Goal: Task Accomplishment & Management: Manage account settings

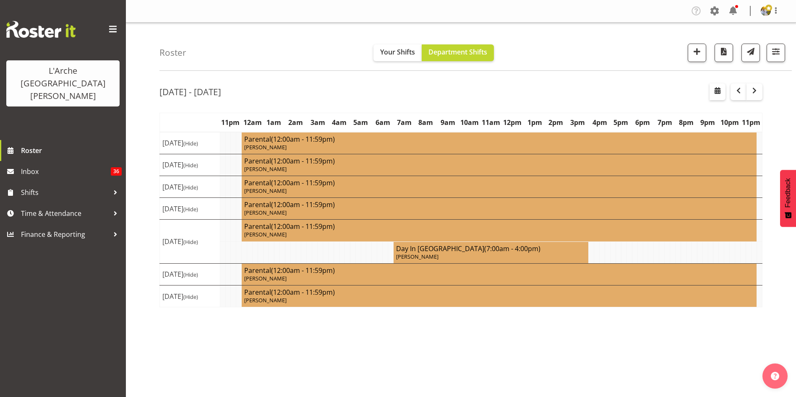
select select "shift"
click at [778, 50] on span "button" at bounding box center [776, 51] width 11 height 11
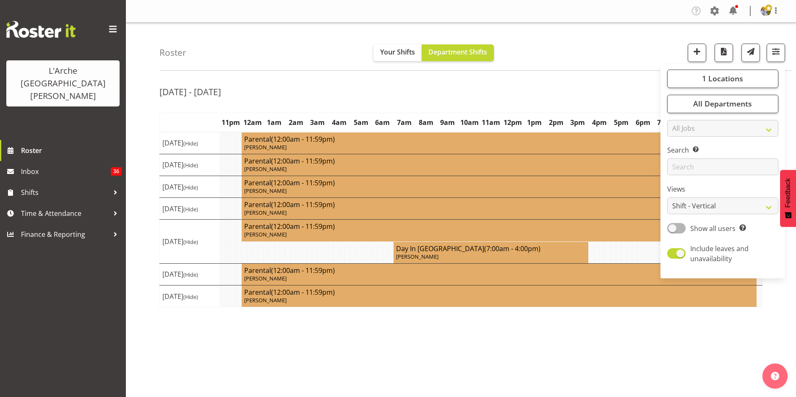
click at [680, 234] on div "Show all users Show only rostered employees" at bounding box center [722, 229] width 111 height 12
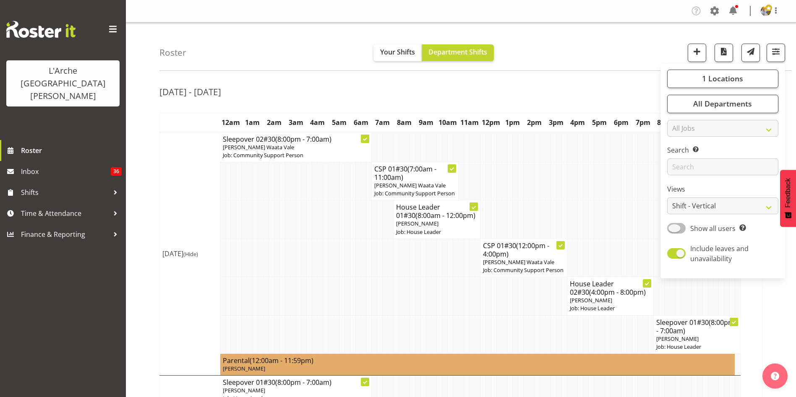
click at [676, 227] on span at bounding box center [676, 228] width 18 height 10
click at [673, 227] on input "Show all users Show only rostered employees" at bounding box center [669, 228] width 5 height 5
checkbox input "true"
click at [686, 206] on select "Staff Role Shift - Horizontal Shift - Vertical Staff - Location" at bounding box center [722, 206] width 111 height 17
select select "staff"
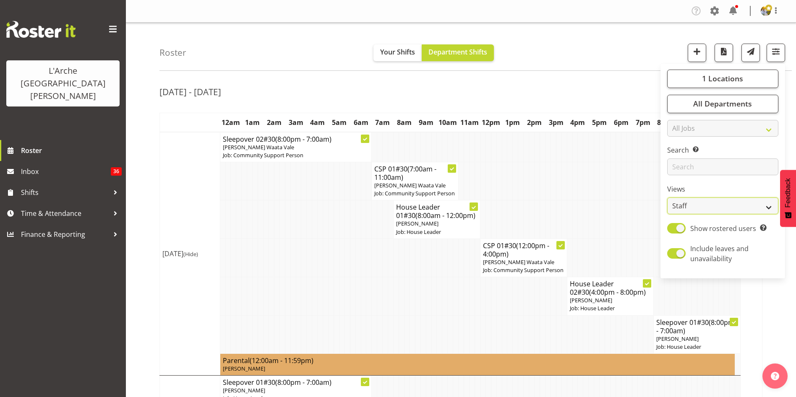
click at [668, 198] on select "Staff Role Shift - Horizontal Shift - Vertical Staff - Location" at bounding box center [722, 206] width 111 height 17
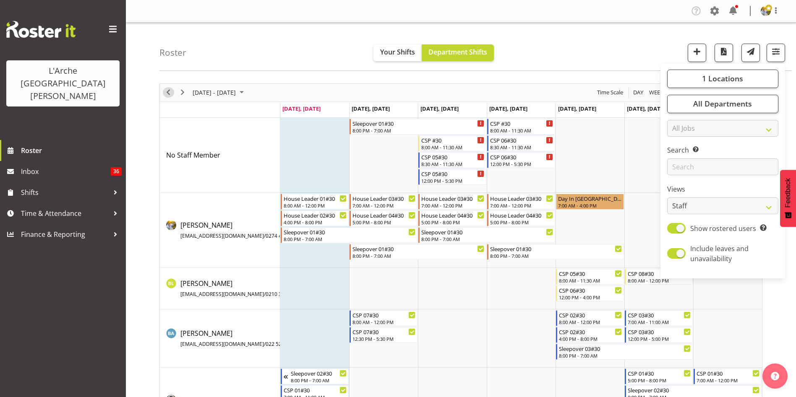
click at [167, 91] on span "Previous" at bounding box center [168, 92] width 10 height 10
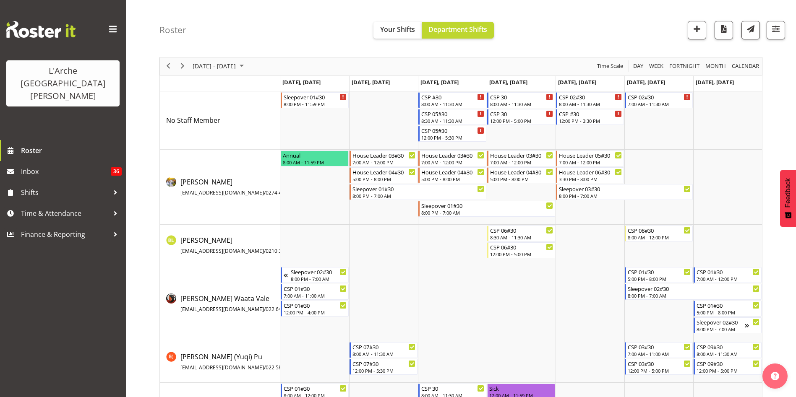
scroll to position [5, 0]
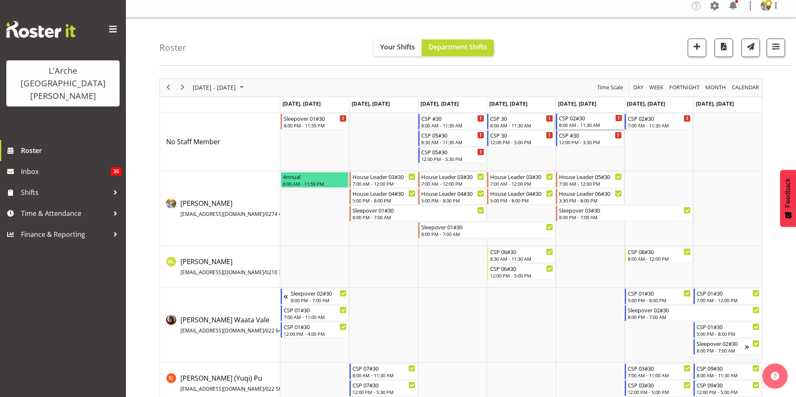
click at [584, 121] on div "CSP 02#30" at bounding box center [590, 118] width 63 height 8
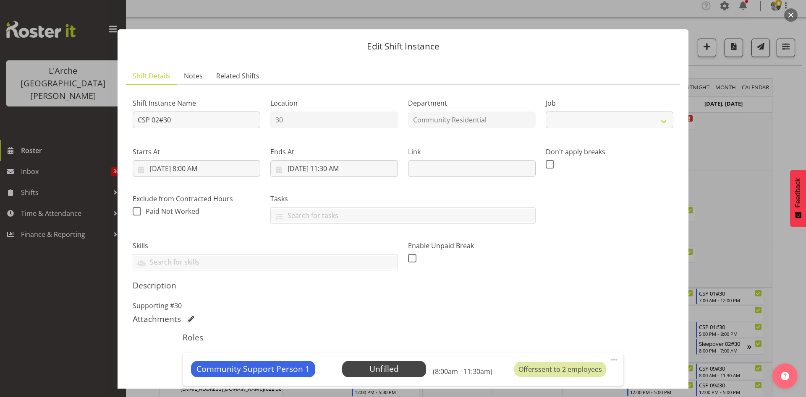
select select "2"
click at [788, 21] on button "button" at bounding box center [790, 14] width 13 height 13
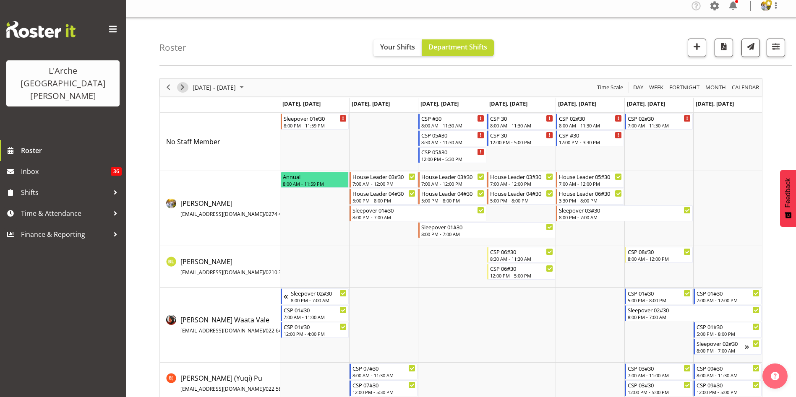
click at [180, 89] on span "Next" at bounding box center [183, 87] width 10 height 10
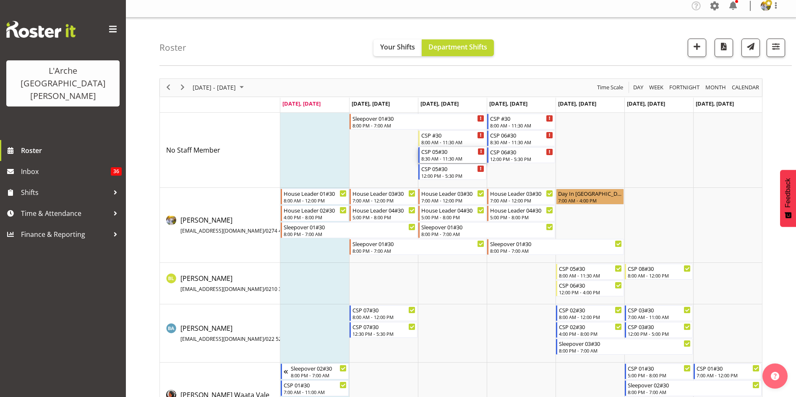
click at [432, 158] on div "8:30 AM - 11:30 AM" at bounding box center [452, 158] width 63 height 7
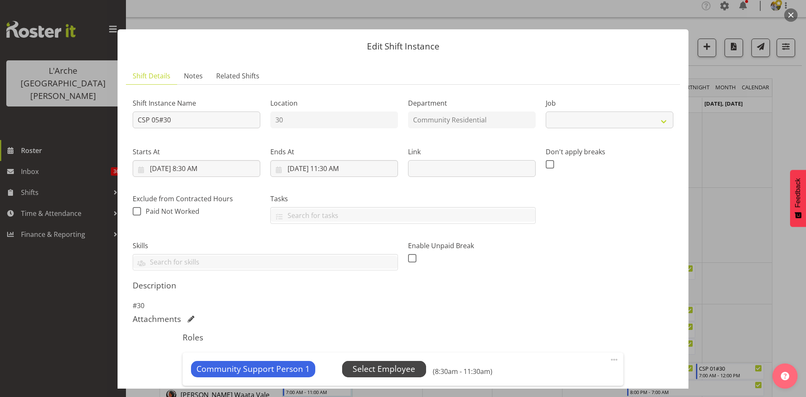
click at [364, 370] on span "Select Employee" at bounding box center [384, 369] width 63 height 12
select select "2"
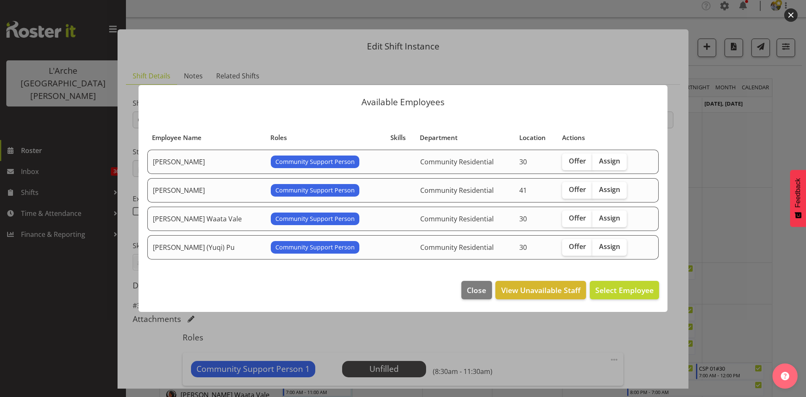
click at [793, 13] on button "button" at bounding box center [790, 14] width 13 height 13
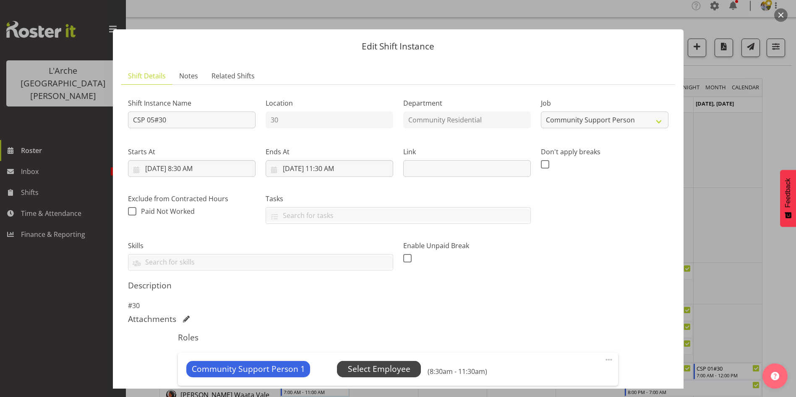
click at [379, 364] on span "Select Employee" at bounding box center [379, 369] width 63 height 12
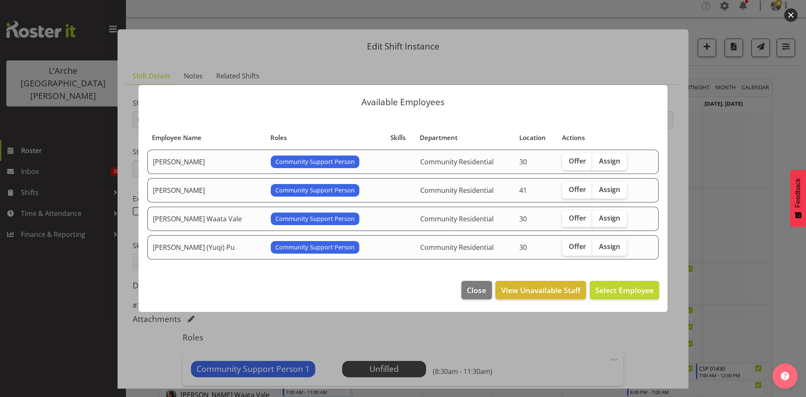
click at [789, 17] on button "button" at bounding box center [790, 14] width 13 height 13
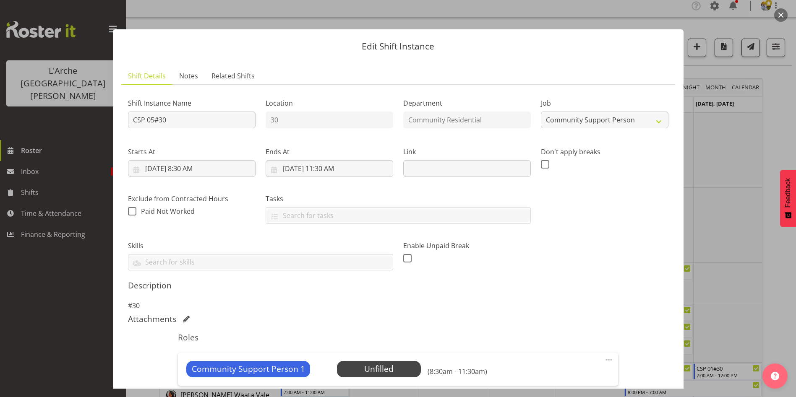
click at [783, 14] on button "button" at bounding box center [780, 14] width 13 height 13
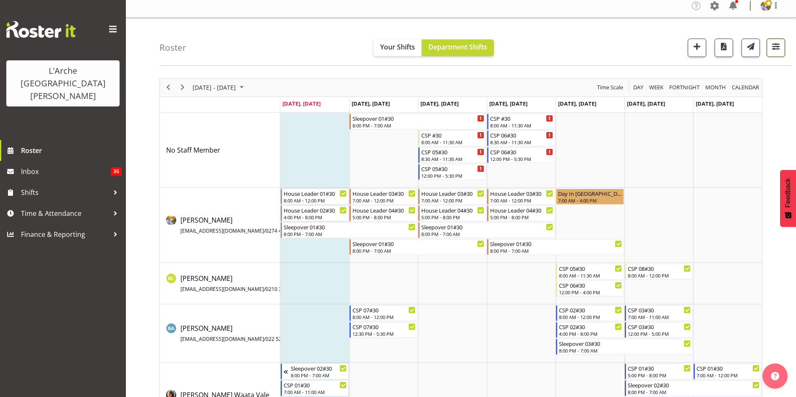
click at [778, 49] on span "button" at bounding box center [776, 46] width 11 height 11
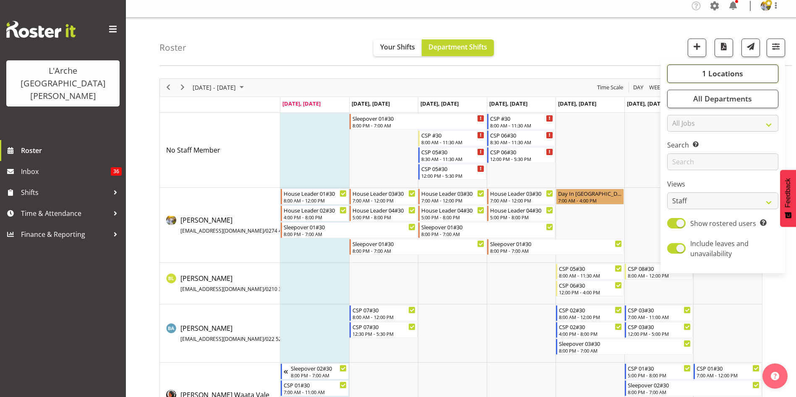
click at [737, 74] on span "1 Locations" at bounding box center [722, 73] width 41 height 10
click at [679, 167] on span at bounding box center [677, 165] width 7 height 7
click at [679, 167] on input "65a" at bounding box center [676, 164] width 5 height 5
checkbox input "true"
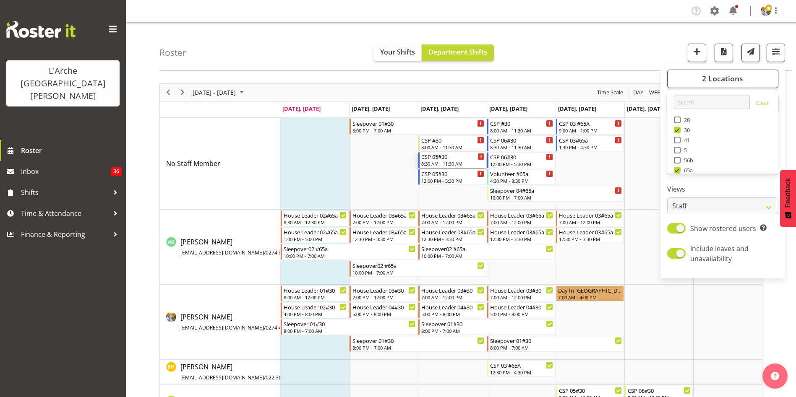
click at [426, 154] on div "CSP 05#30" at bounding box center [452, 156] width 63 height 8
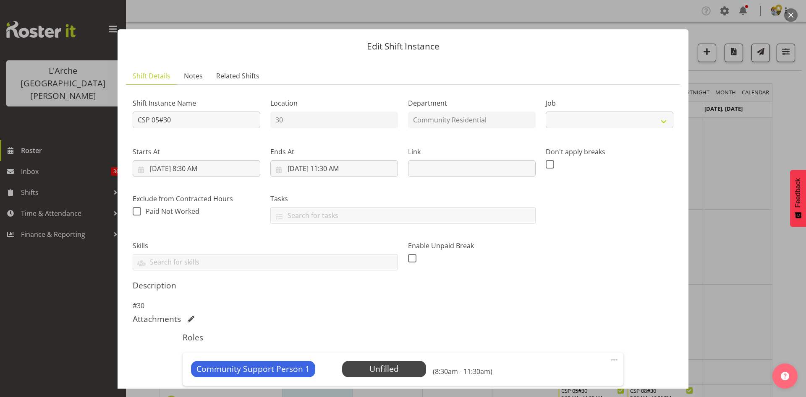
select select "2"
click at [379, 373] on span "Select Employee" at bounding box center [384, 369] width 63 height 12
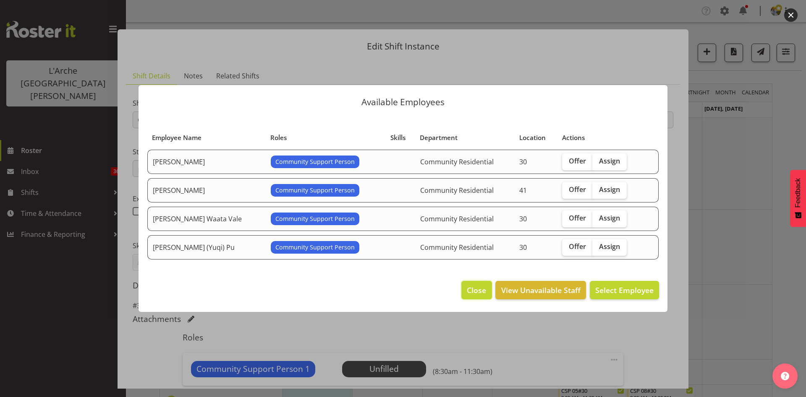
click at [479, 293] on span "Close" at bounding box center [476, 290] width 19 height 11
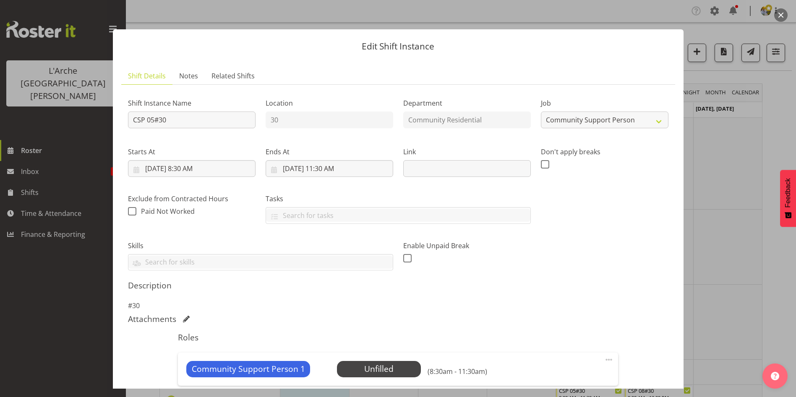
click at [777, 14] on button "button" at bounding box center [780, 14] width 13 height 13
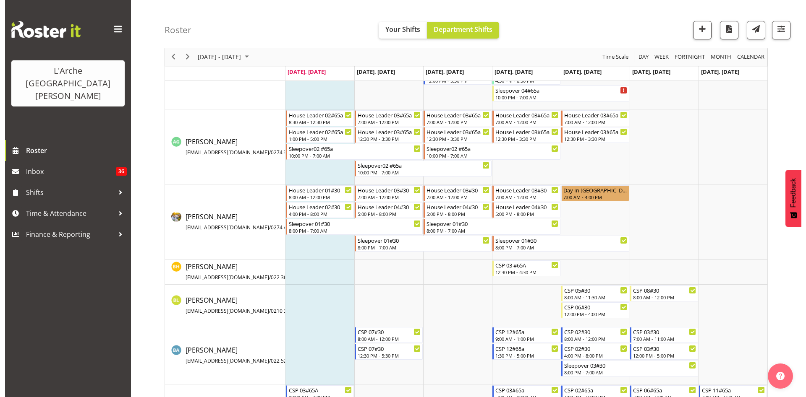
scroll to position [75, 0]
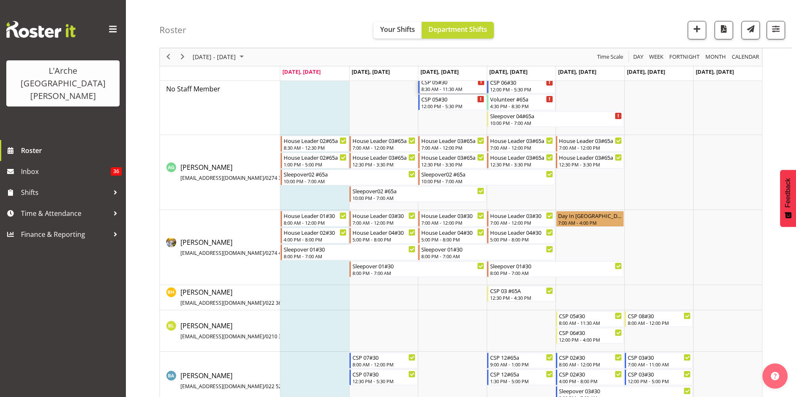
click at [443, 89] on div "8:30 AM - 11:30 AM" at bounding box center [452, 89] width 63 height 7
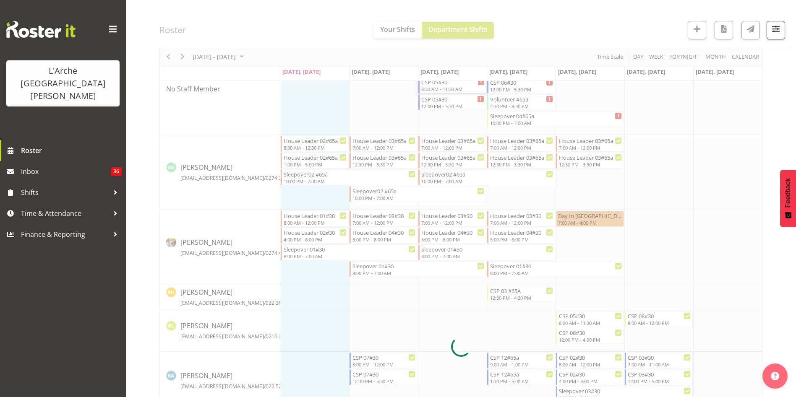
select select
select select "9"
select select "2025"
select select "8"
select select "30"
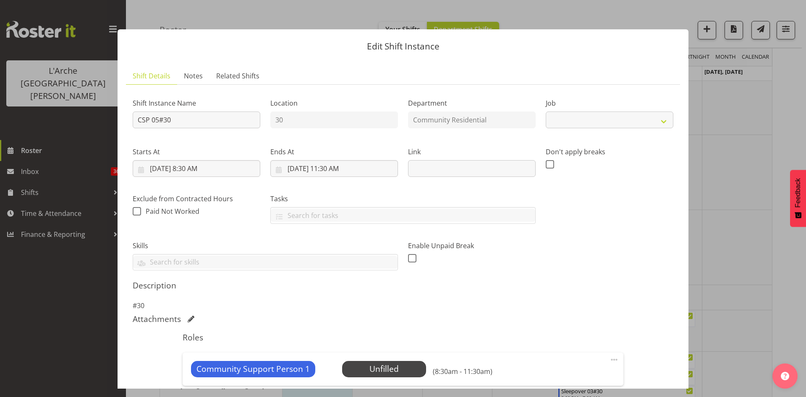
select select "2"
click at [192, 165] on input "10/8/2025, 8:30 AM" at bounding box center [197, 168] width 128 height 17
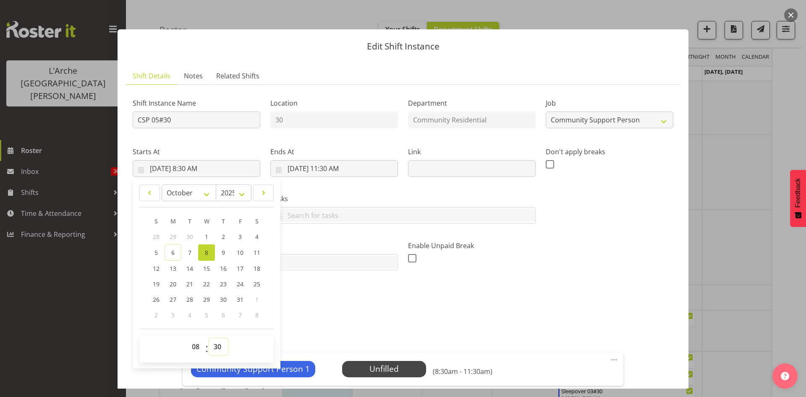
click at [217, 347] on select "00 01 02 03 04 05 06 07 08 09 10 11 12 13 14 15 16 17 18 19 20 21 22 23 24 25 2…" at bounding box center [218, 347] width 19 height 17
select select "0"
click at [209, 339] on select "00 01 02 03 04 05 06 07 08 09 10 11 12 13 14 15 16 17 18 19 20 21 22 23 24 25 2…" at bounding box center [218, 347] width 19 height 17
type input "10/8/2025, 8:00 AM"
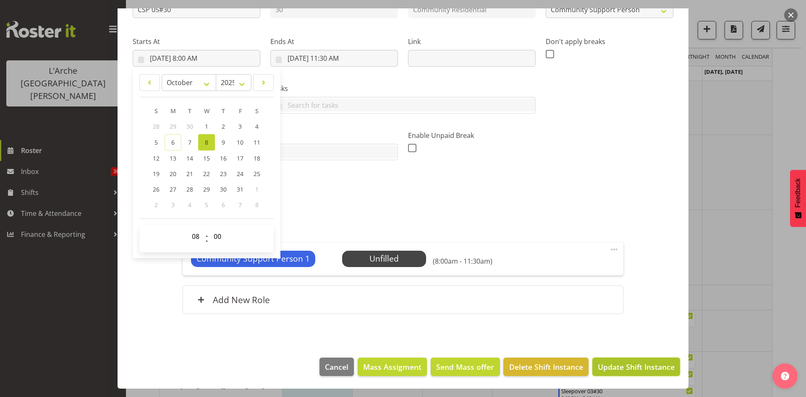
click at [622, 368] on span "Update Shift Instance" at bounding box center [636, 367] width 77 height 11
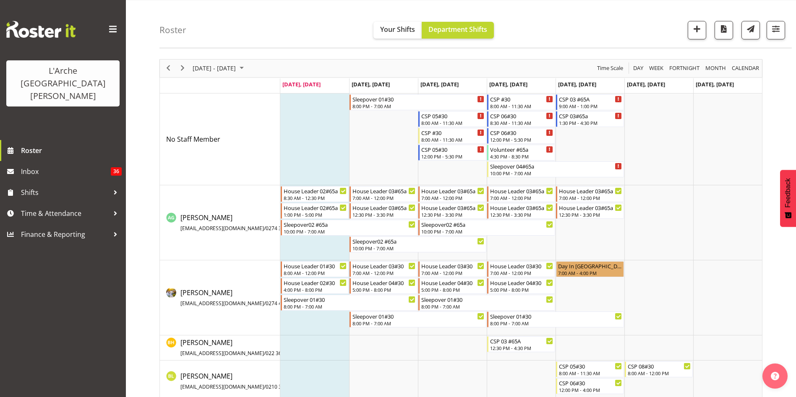
scroll to position [0, 0]
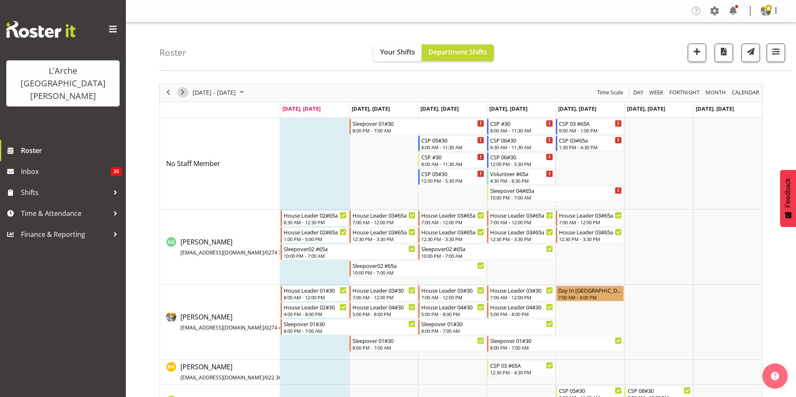
click at [184, 90] on span "Next" at bounding box center [183, 92] width 10 height 10
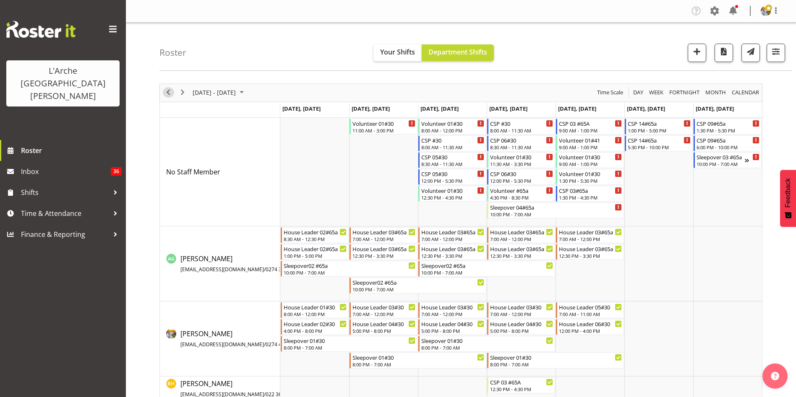
click at [172, 95] on span "Previous" at bounding box center [168, 92] width 10 height 10
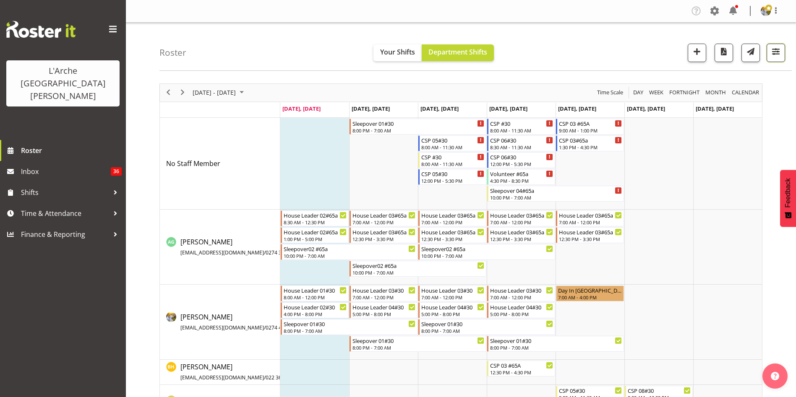
click at [773, 54] on span "button" at bounding box center [776, 51] width 11 height 11
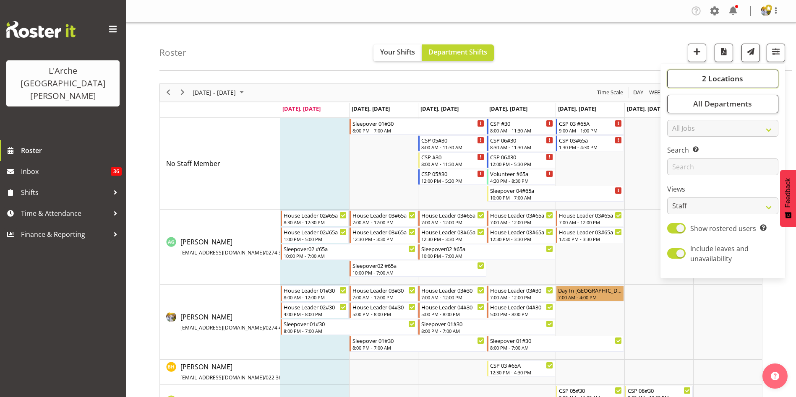
click at [704, 80] on span "2 Locations" at bounding box center [722, 78] width 41 height 10
click at [679, 170] on span at bounding box center [677, 170] width 7 height 7
click at [679, 170] on input "65a" at bounding box center [676, 169] width 5 height 5
checkbox input "false"
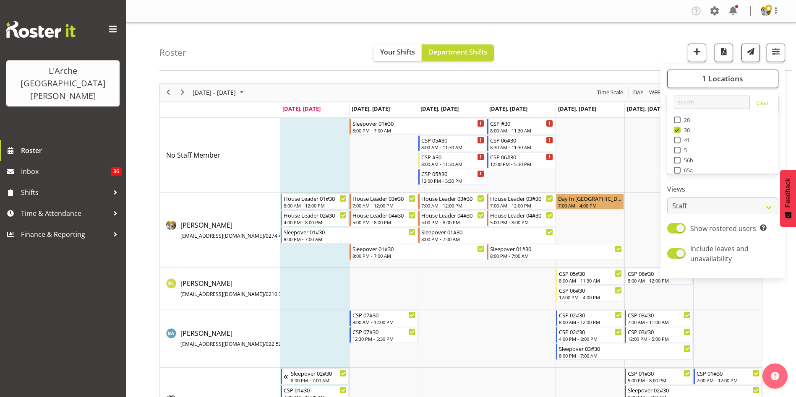
click at [785, 300] on div "October 06 - 12, 2025 Today Day Week Fortnight Month calendar Month Agenda Time…" at bounding box center [477, 305] width 637 height 456
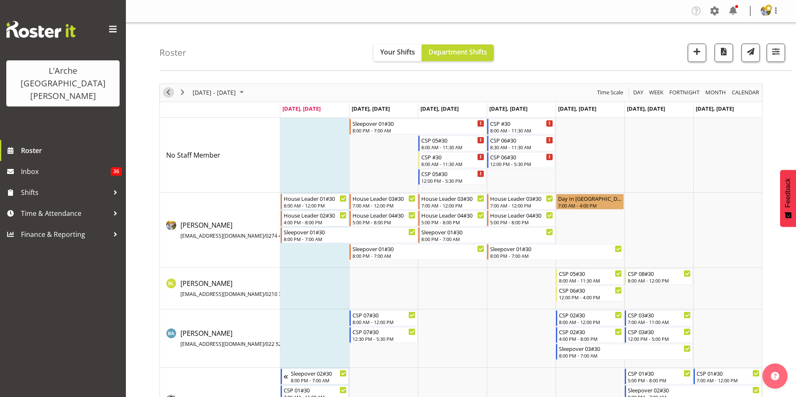
click at [167, 96] on span "Previous" at bounding box center [168, 92] width 10 height 10
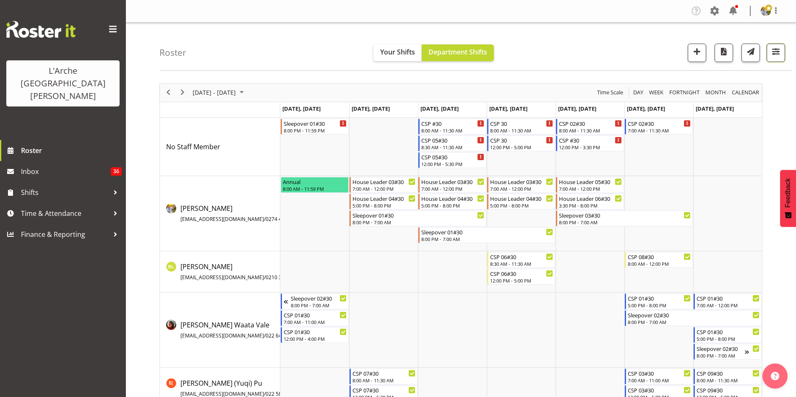
click at [775, 58] on button "button" at bounding box center [776, 53] width 18 height 18
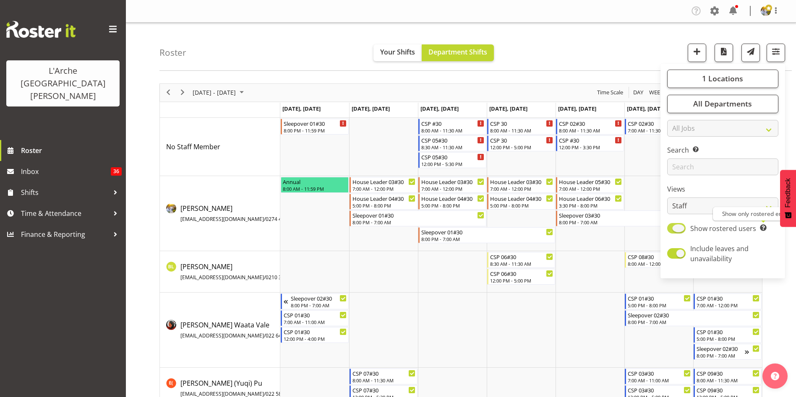
click at [765, 229] on span at bounding box center [763, 228] width 7 height 7
click at [673, 229] on input "Show rostered users Show only rostered employees" at bounding box center [669, 228] width 5 height 5
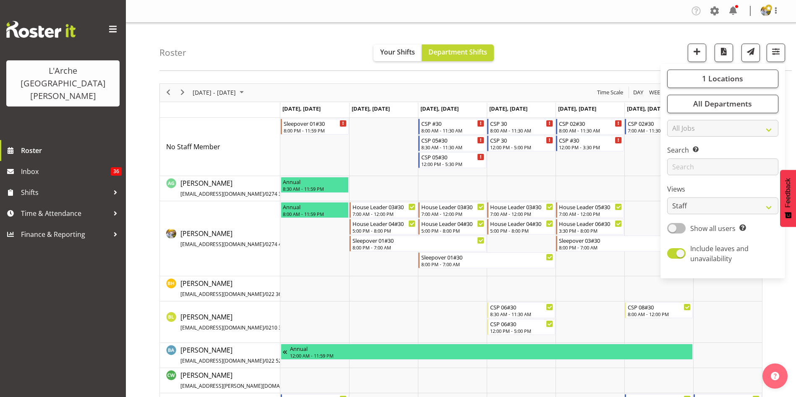
click at [716, 227] on span "Show all users" at bounding box center [712, 228] width 45 height 9
click at [673, 227] on input "Show all users Show only rostered employees" at bounding box center [669, 228] width 5 height 5
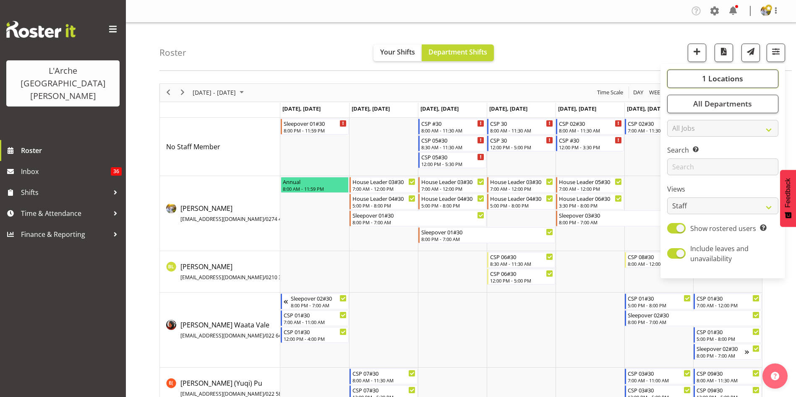
click at [737, 80] on span "1 Locations" at bounding box center [722, 78] width 41 height 10
click at [726, 206] on select "Staff Role Shift - Horizontal Shift - Vertical Staff - Location" at bounding box center [722, 206] width 111 height 17
click at [725, 206] on select "Staff Role Shift - Horizontal Shift - Vertical Staff - Location" at bounding box center [722, 206] width 111 height 17
click at [680, 228] on span at bounding box center [676, 228] width 18 height 10
click at [673, 228] on input "Show rostered users Show only rostered employees" at bounding box center [669, 228] width 5 height 5
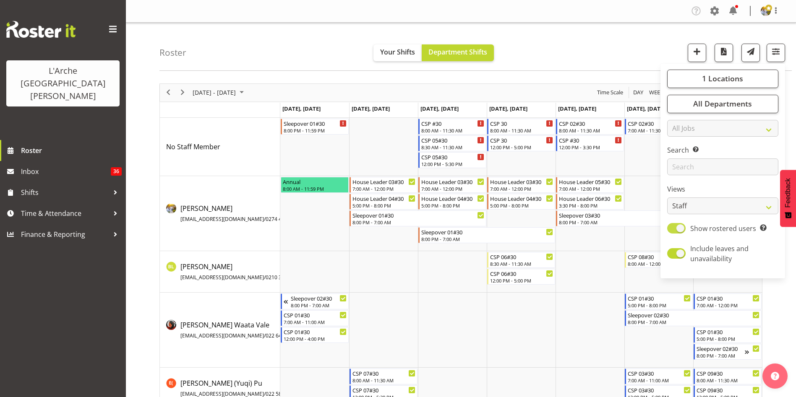
checkbox input "false"
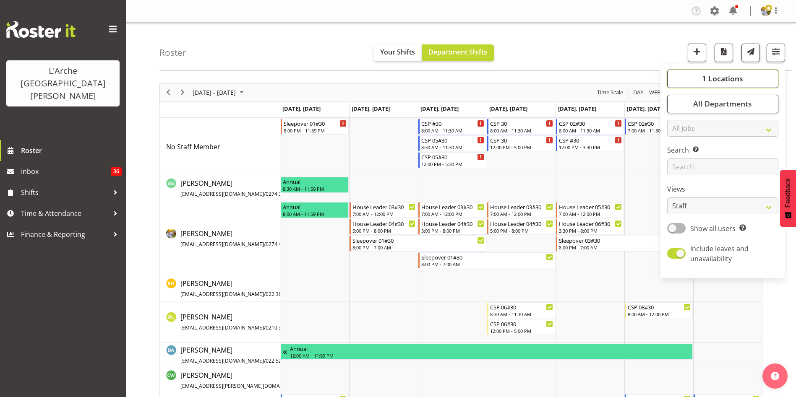
click at [722, 80] on span "1 Locations" at bounding box center [722, 78] width 41 height 10
click at [679, 170] on span at bounding box center [677, 170] width 7 height 7
click at [679, 170] on input "65a" at bounding box center [676, 169] width 5 height 5
checkbox input "true"
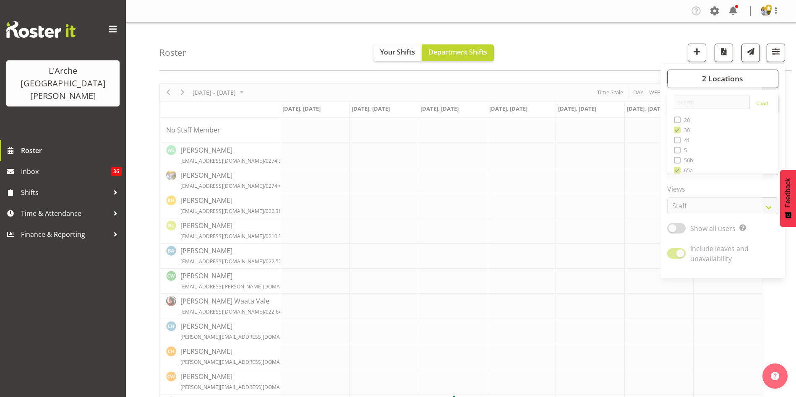
click at [675, 160] on div at bounding box center [460, 403] width 603 height 639
click at [778, 49] on span "button" at bounding box center [776, 51] width 11 height 11
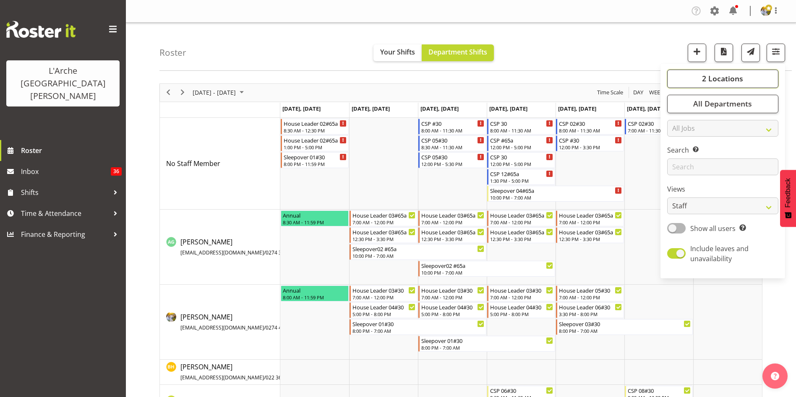
click at [723, 80] on span "2 Locations" at bounding box center [722, 78] width 41 height 10
click at [677, 139] on span at bounding box center [677, 140] width 7 height 7
click at [677, 139] on input "41" at bounding box center [676, 139] width 5 height 5
checkbox input "true"
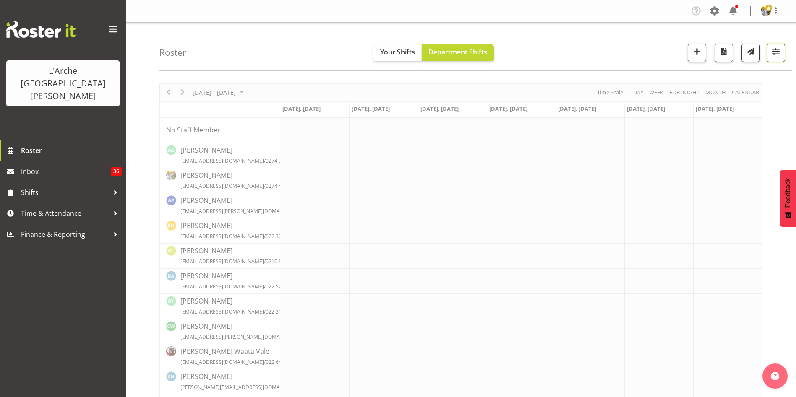
click at [781, 61] on button "button" at bounding box center [776, 53] width 18 height 18
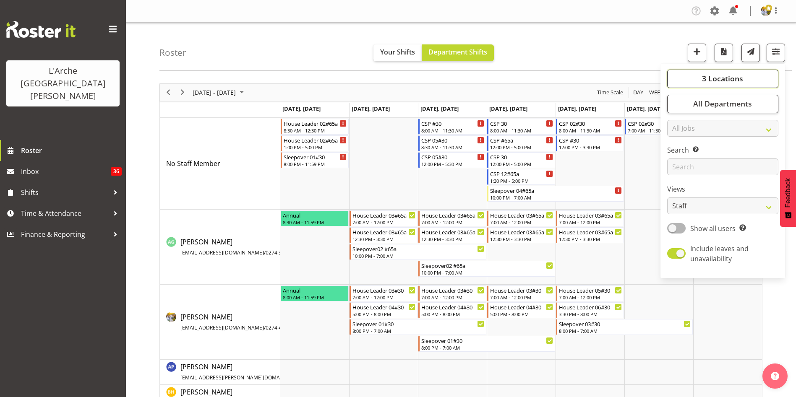
click at [714, 82] on span "3 Locations" at bounding box center [722, 78] width 41 height 10
click at [680, 159] on span at bounding box center [677, 160] width 7 height 7
click at [679, 159] on input "56b" at bounding box center [676, 159] width 5 height 5
checkbox input "true"
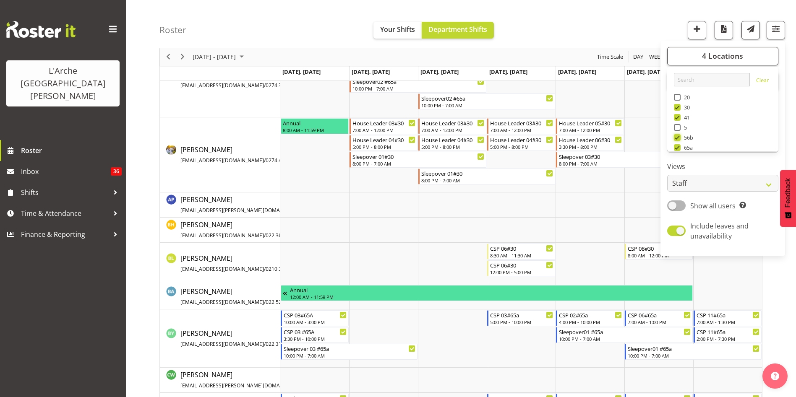
scroll to position [532, 0]
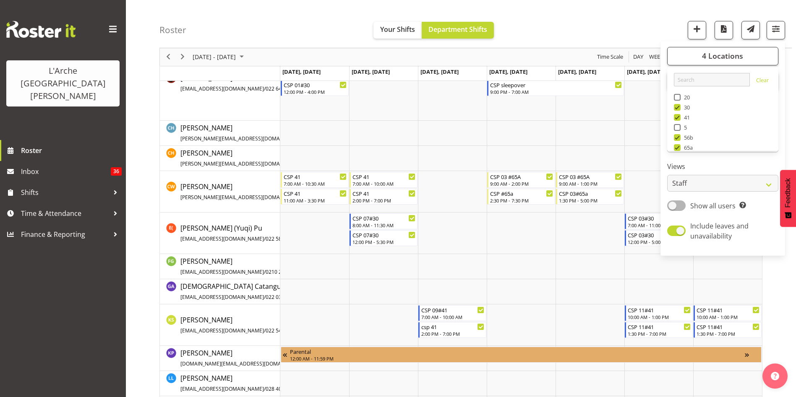
click at [794, 308] on div "Sep 29 - Oct 05, 2025 Today Day Week Fortnight Month calendar Month Agenda Time…" at bounding box center [477, 250] width 637 height 1409
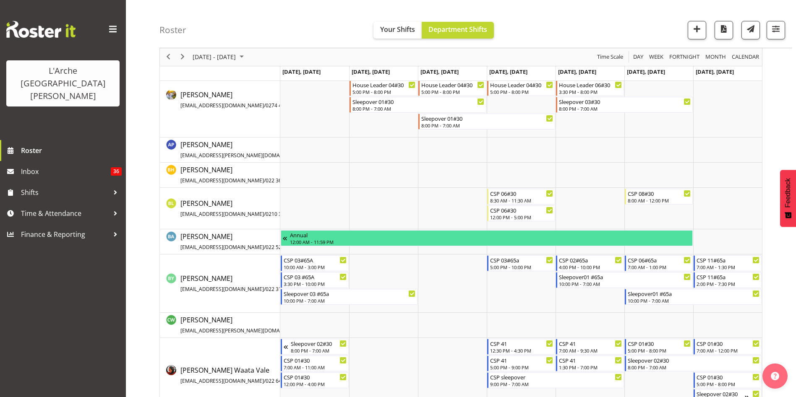
scroll to position [253, 0]
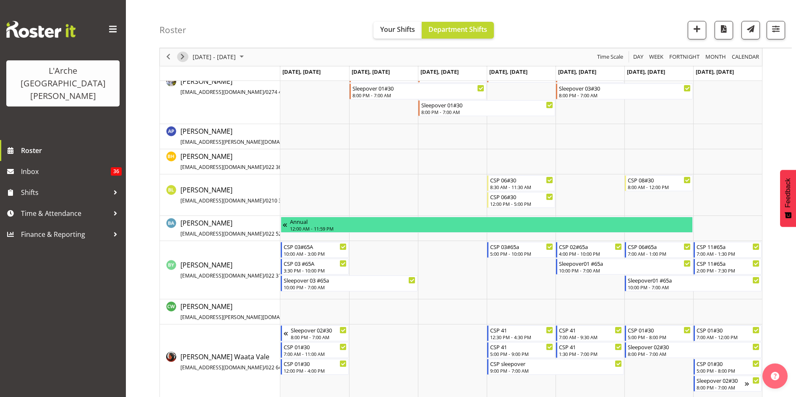
click at [180, 56] on span "Next" at bounding box center [183, 57] width 10 height 10
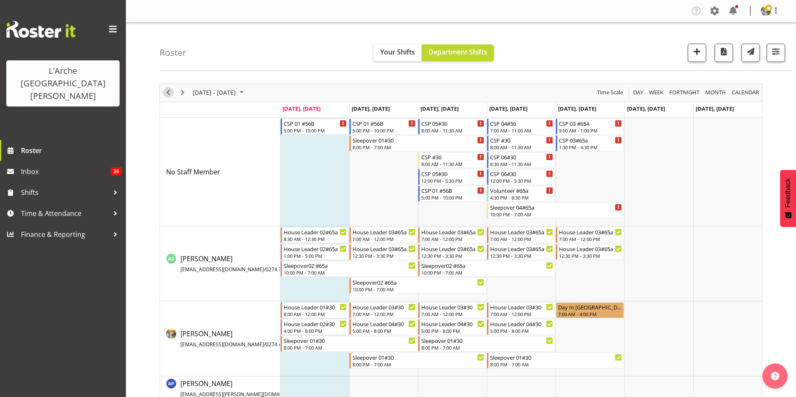
click at [170, 92] on span "Previous" at bounding box center [168, 92] width 10 height 10
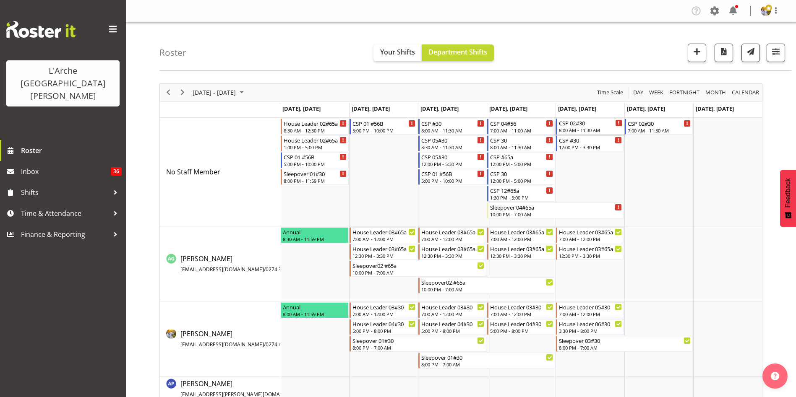
click at [591, 129] on div "8:00 AM - 11:30 AM" at bounding box center [590, 130] width 63 height 7
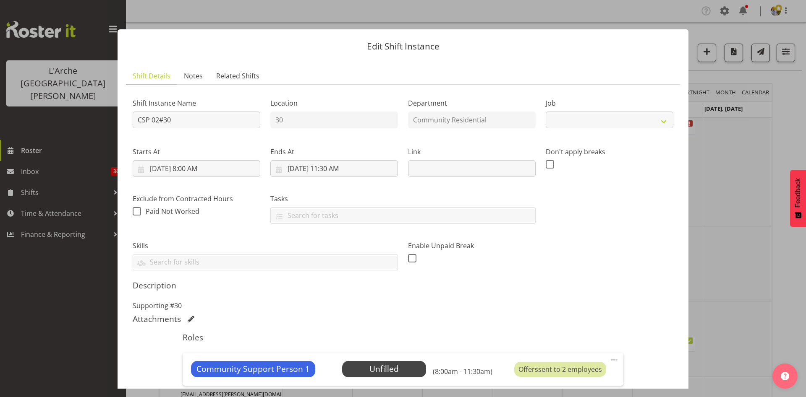
select select "2"
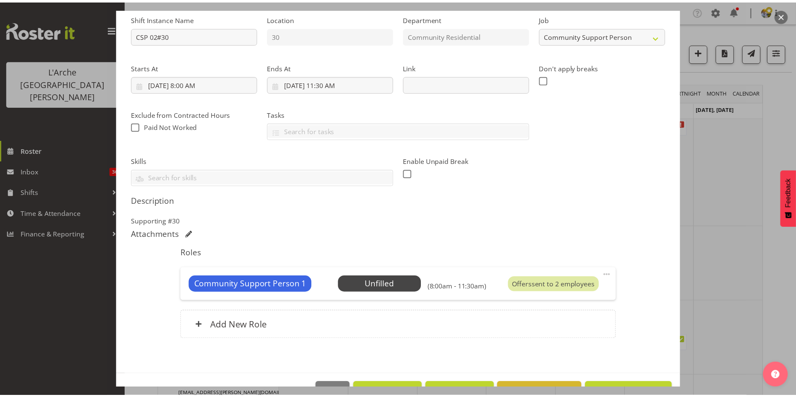
scroll to position [110, 0]
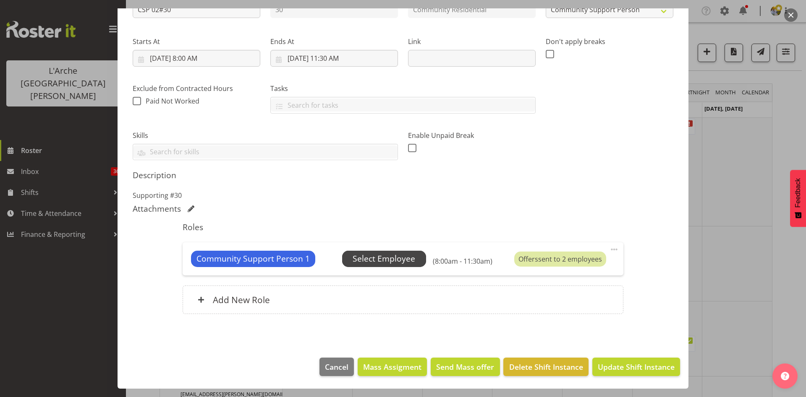
click at [403, 263] on div "Unfilled Select Employee" at bounding box center [384, 259] width 84 height 16
click at [400, 260] on span "Select Employee" at bounding box center [384, 259] width 63 height 12
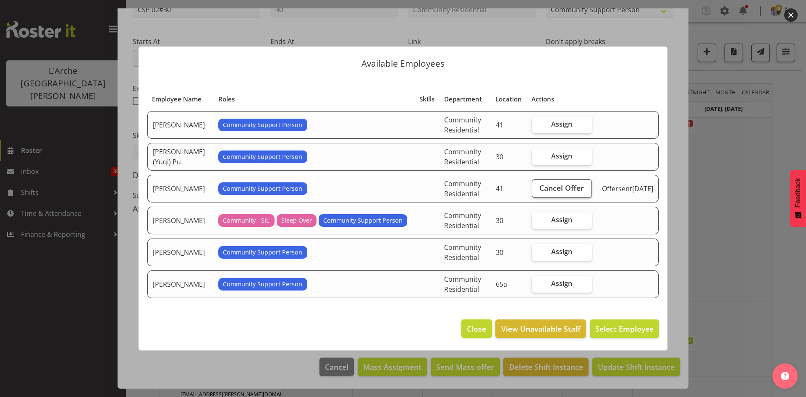
click at [471, 334] on span "Close" at bounding box center [476, 329] width 19 height 11
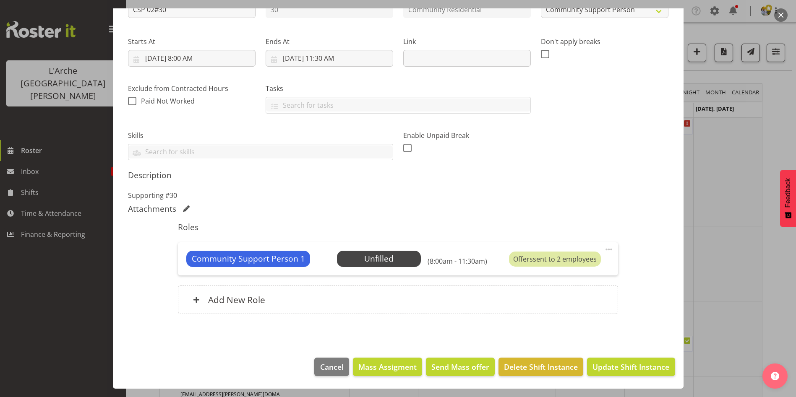
click at [783, 18] on button "button" at bounding box center [780, 14] width 13 height 13
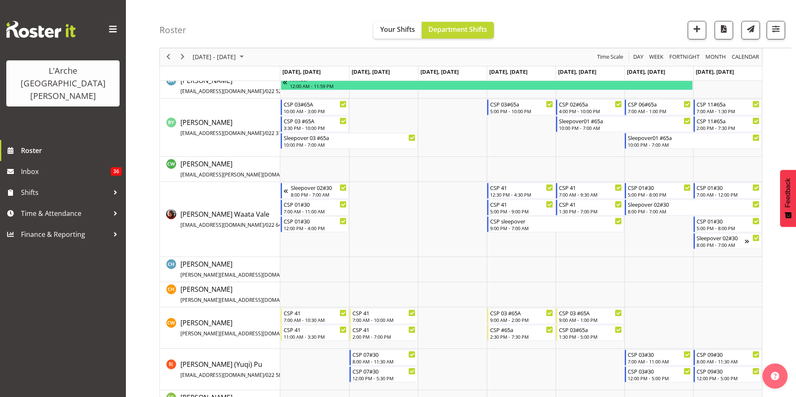
scroll to position [389, 0]
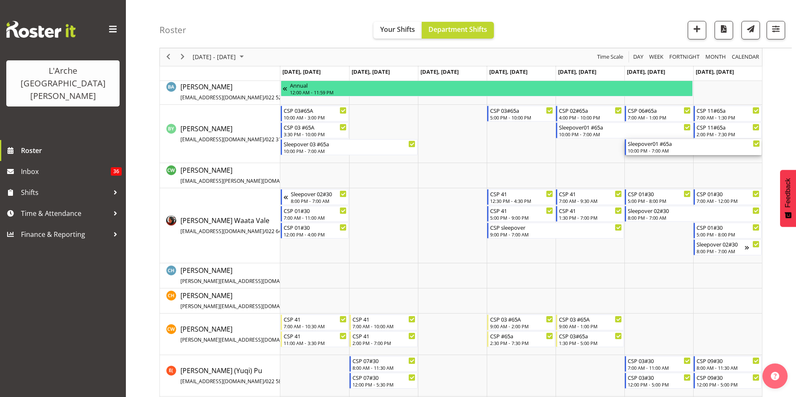
click at [734, 152] on div "10:00 PM - 7:00 AM" at bounding box center [694, 150] width 132 height 7
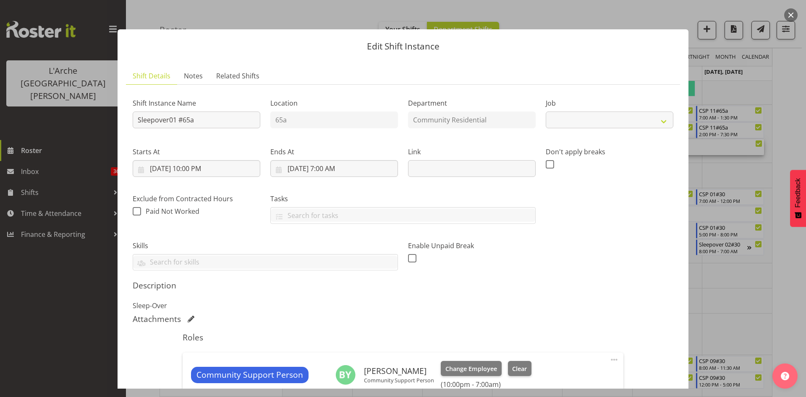
select select "2"
click at [790, 15] on button "button" at bounding box center [790, 14] width 13 height 13
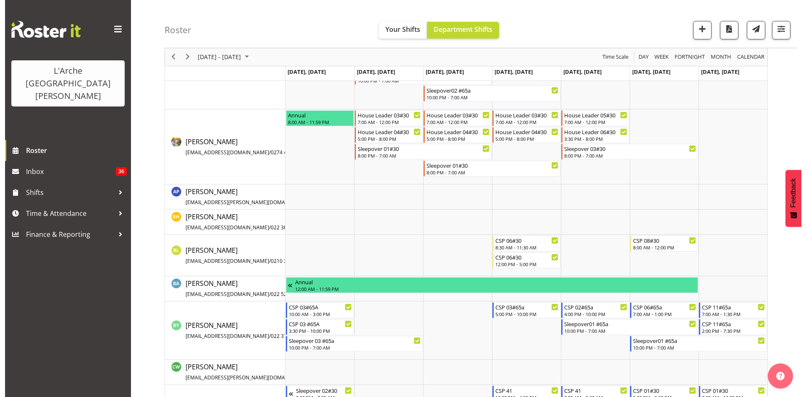
scroll to position [193, 0]
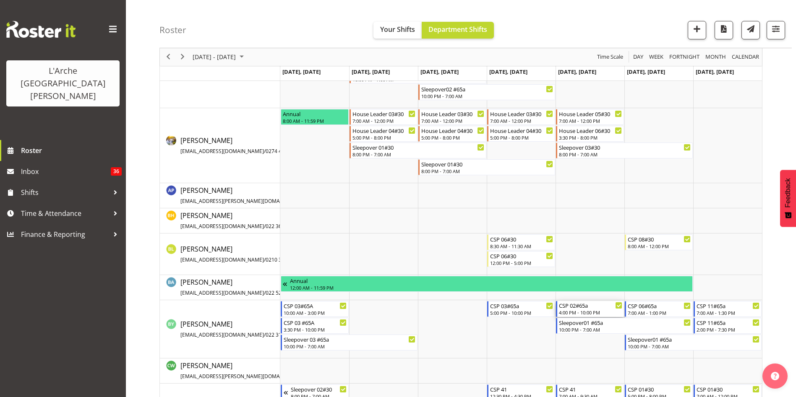
click at [594, 313] on div "4:00 PM - 10:00 PM" at bounding box center [590, 312] width 63 height 7
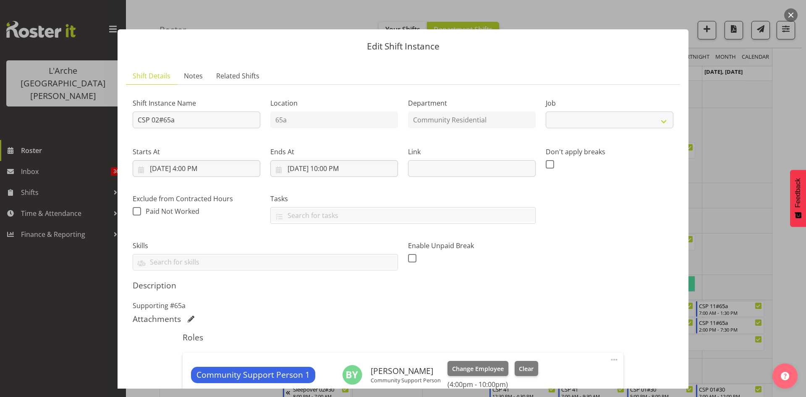
select select "2"
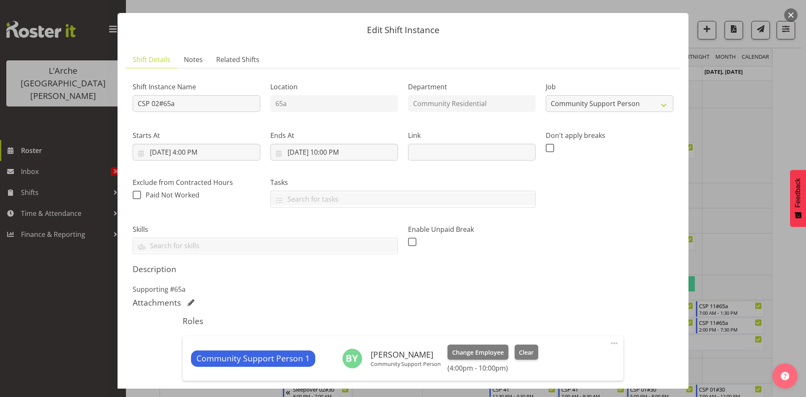
scroll to position [0, 0]
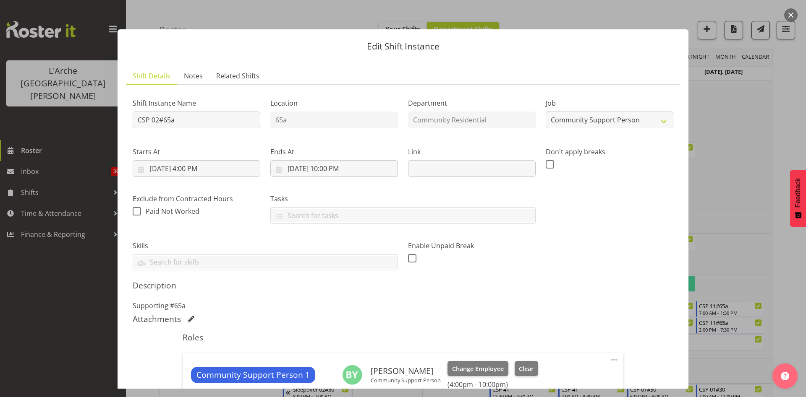
click at [789, 16] on button "button" at bounding box center [790, 14] width 13 height 13
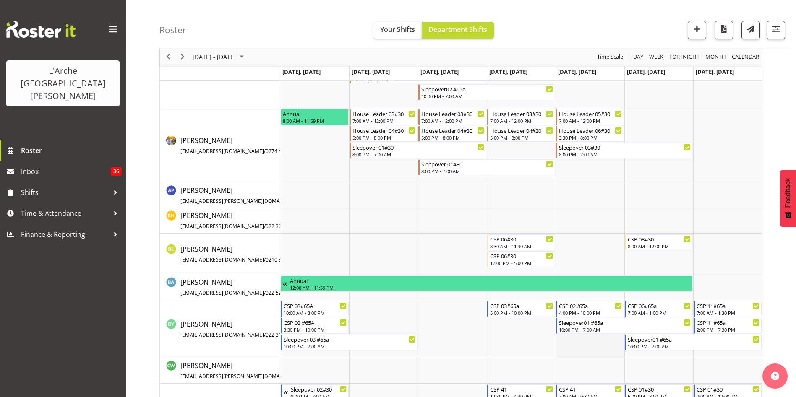
click at [597, 300] on td "Timeline Week of September 29, 2025" at bounding box center [590, 329] width 69 height 58
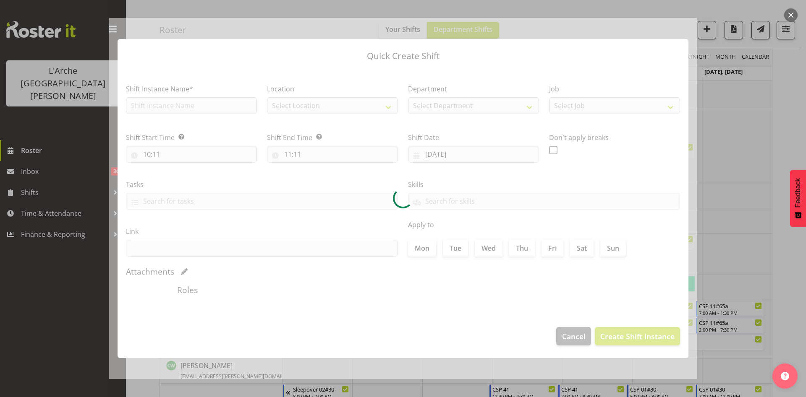
type input "03/10/2025"
checkbox input "true"
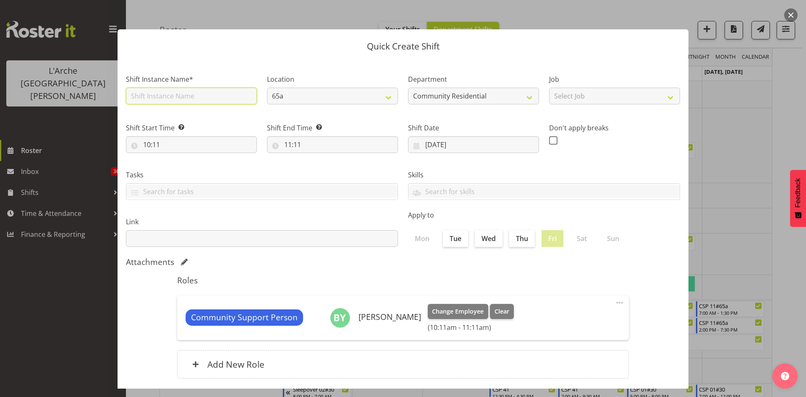
click at [221, 96] on input "text" at bounding box center [191, 96] width 131 height 17
type input "CSP 09#30"
click at [316, 106] on div "Location 65a" at bounding box center [332, 87] width 141 height 49
click at [314, 100] on select "65a" at bounding box center [332, 96] width 131 height 17
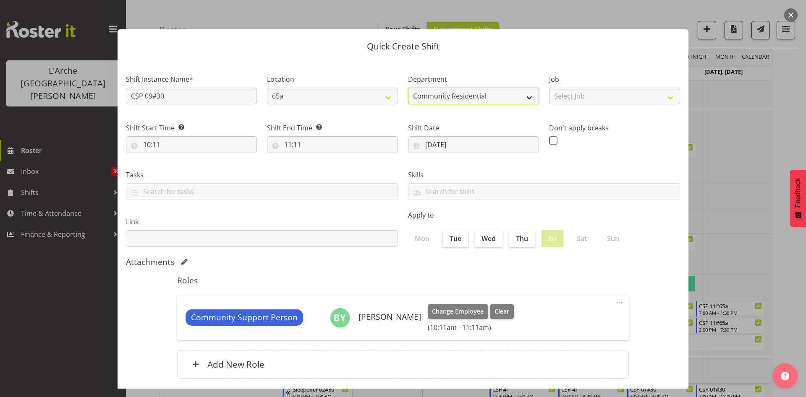
click at [475, 88] on select "Community Residential" at bounding box center [473, 96] width 131 height 17
click at [408, 88] on select "Community Residential" at bounding box center [473, 96] width 131 height 17
click at [601, 96] on select "Select Job Accounts Admin Art Coordinator Community Leader Community Support Pe…" at bounding box center [614, 96] width 131 height 17
select select "2"
click at [549, 88] on select "Select Job Accounts Admin Art Coordinator Community Leader Community Support Pe…" at bounding box center [614, 96] width 131 height 17
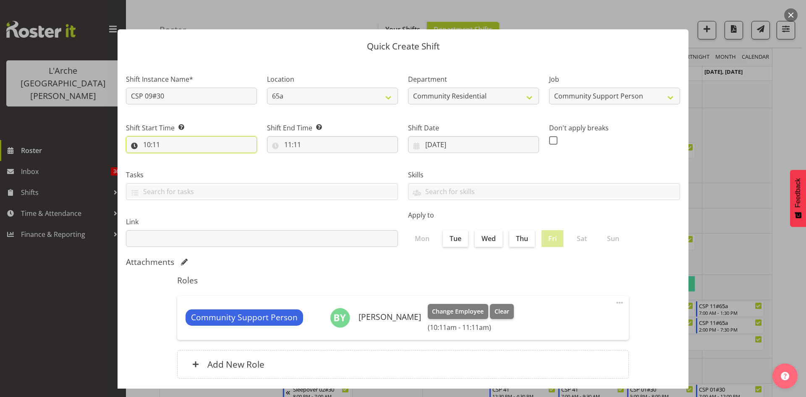
click at [147, 145] on input "10:11" at bounding box center [191, 144] width 131 height 17
click at [187, 165] on select "00 01 02 03 04 05 06 07 08 09 10 11 12 13 14 15 16 17 18 19 20 21 22 23" at bounding box center [183, 166] width 19 height 17
select select "8"
click at [174, 158] on select "00 01 02 03 04 05 06 07 08 09 10 11 12 13 14 15 16 17 18 19 20 21 22 23" at bounding box center [183, 166] width 19 height 17
type input "08:11"
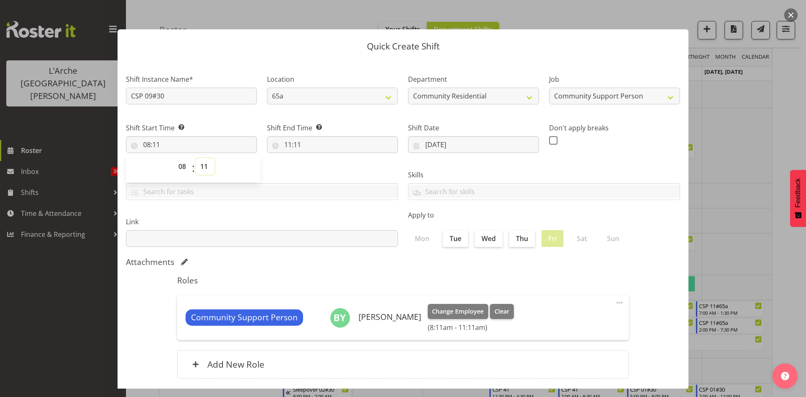
click at [205, 166] on select "00 01 02 03 04 05 06 07 08 09 10 11 12 13 14 15 16 17 18 19 20 21 22 23 24 25 2…" at bounding box center [205, 166] width 19 height 17
select select "0"
click at [196, 158] on select "00 01 02 03 04 05 06 07 08 09 10 11 12 13 14 15 16 17 18 19 20 21 22 23 24 25 2…" at bounding box center [205, 166] width 19 height 17
type input "08:00"
click at [298, 147] on input "11:11" at bounding box center [332, 144] width 131 height 17
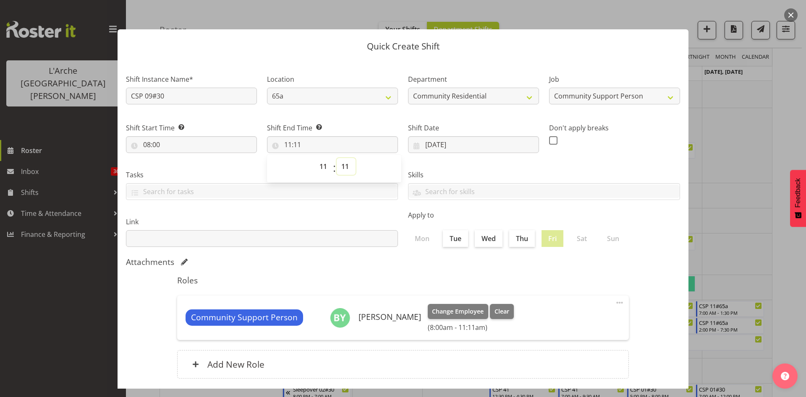
click at [347, 165] on select "00 01 02 03 04 05 06 07 08 09 10 11 12 13 14 15 16 17 18 19 20 21 22 23 24 25 2…" at bounding box center [346, 166] width 19 height 17
select select "30"
click at [337, 158] on select "00 01 02 03 04 05 06 07 08 09 10 11 12 13 14 15 16 17 18 19 20 21 22 23 24 25 2…" at bounding box center [346, 166] width 19 height 17
type input "11:30"
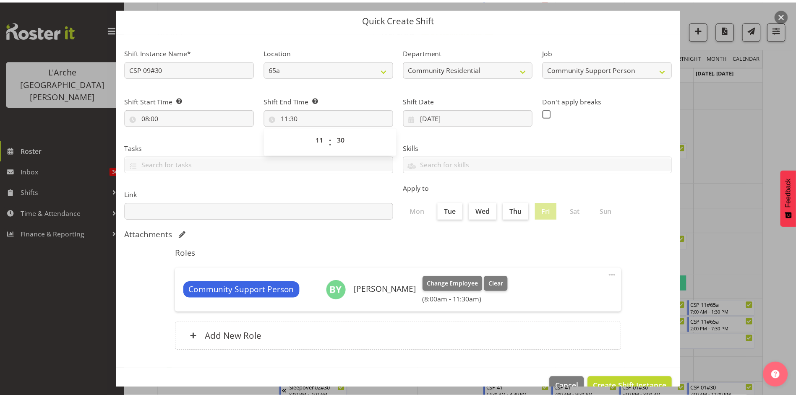
scroll to position [48, 0]
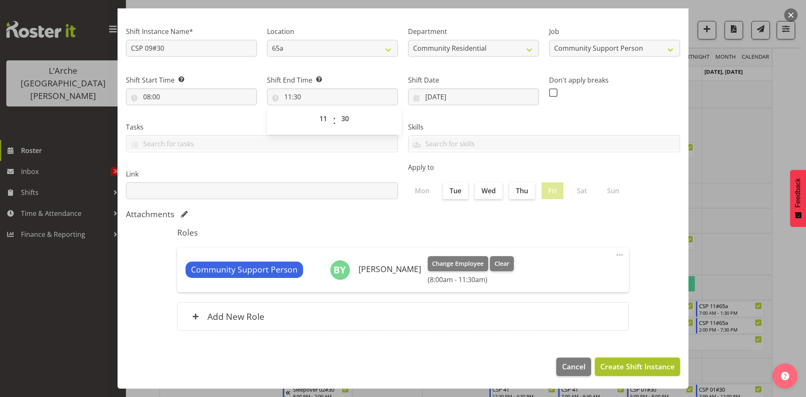
click at [647, 365] on span "Create Shift Instance" at bounding box center [637, 366] width 74 height 11
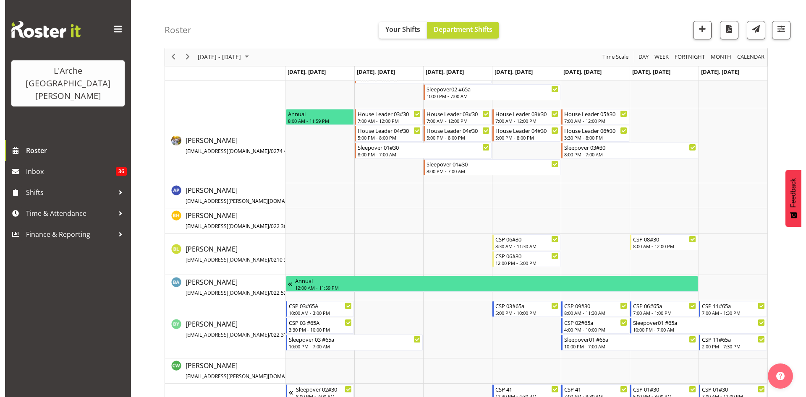
scroll to position [377, 0]
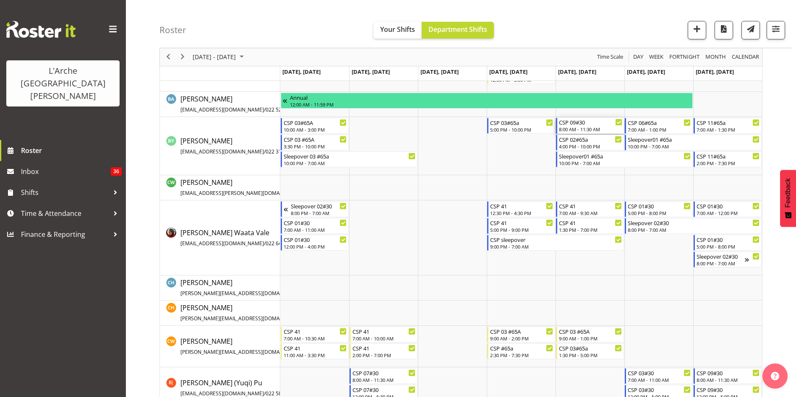
click at [596, 132] on div "8:00 AM - 11:30 AM" at bounding box center [590, 129] width 63 height 7
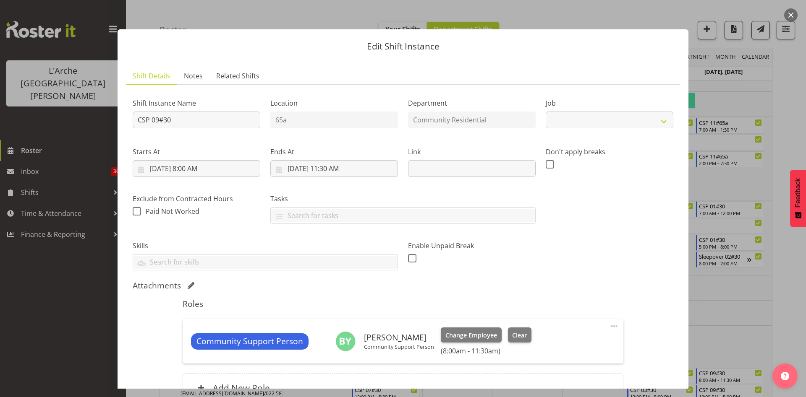
select select "2"
click at [789, 14] on button "button" at bounding box center [790, 14] width 13 height 13
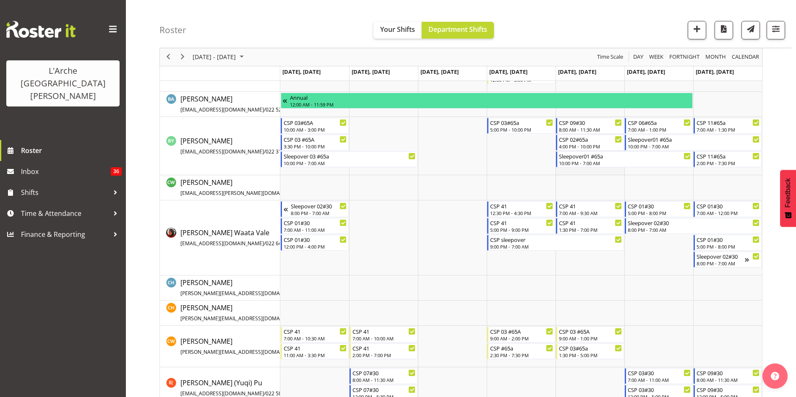
click at [603, 117] on td "Timeline Week of September 29, 2025" at bounding box center [590, 146] width 69 height 58
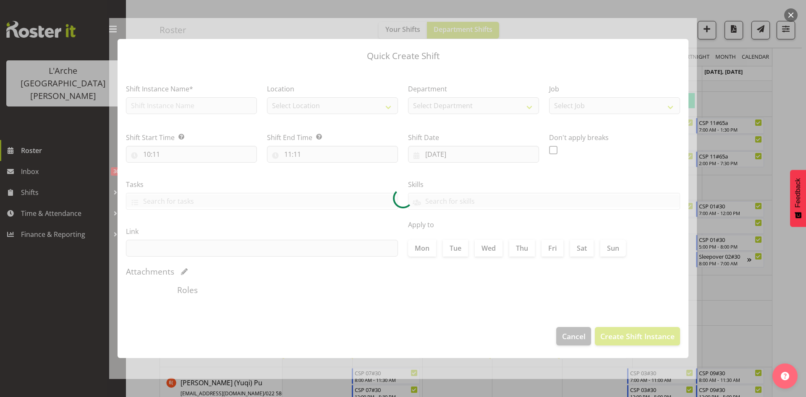
type input "03/10/2025"
checkbox input "true"
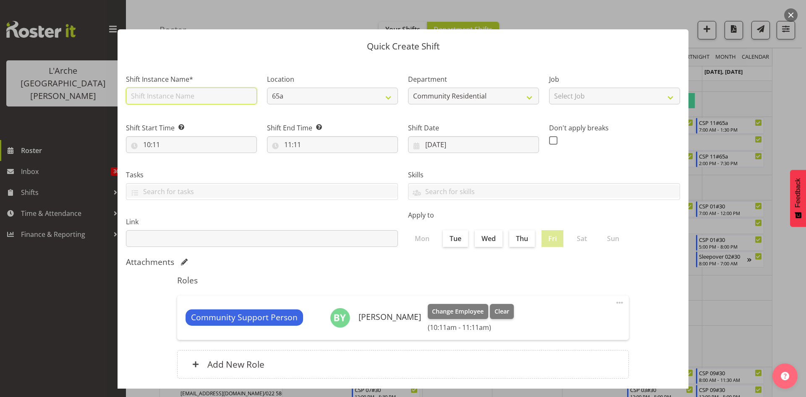
click at [238, 97] on input "text" at bounding box center [191, 96] width 131 height 17
type input "CSP 09#30"
click at [567, 99] on select "Select Job Accounts Admin Art Coordinator Community Leader Community Support Pe…" at bounding box center [614, 96] width 131 height 17
select select "2"
click at [549, 88] on select "Select Job Accounts Admin Art Coordinator Community Leader Community Support Pe…" at bounding box center [614, 96] width 131 height 17
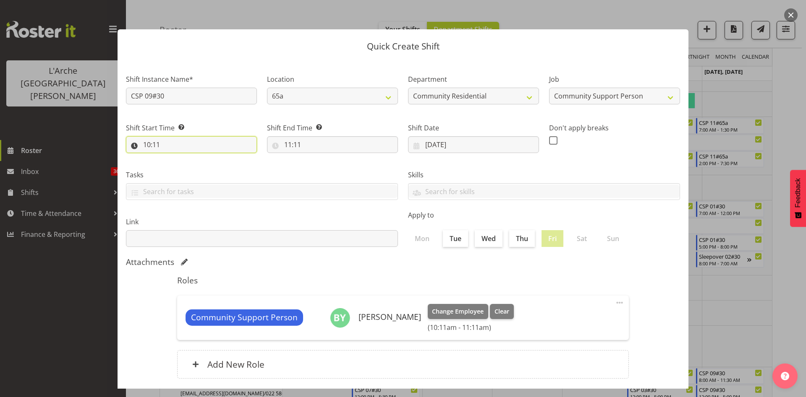
click at [146, 143] on input "10:11" at bounding box center [191, 144] width 131 height 17
click at [182, 169] on select "00 01 02 03 04 05 06 07 08 09 10 11 12 13 14 15 16 17 18 19 20 21 22 23" at bounding box center [183, 166] width 19 height 17
select select "12"
click at [174, 158] on select "00 01 02 03 04 05 06 07 08 09 10 11 12 13 14 15 16 17 18 19 20 21 22 23" at bounding box center [183, 166] width 19 height 17
type input "12:11"
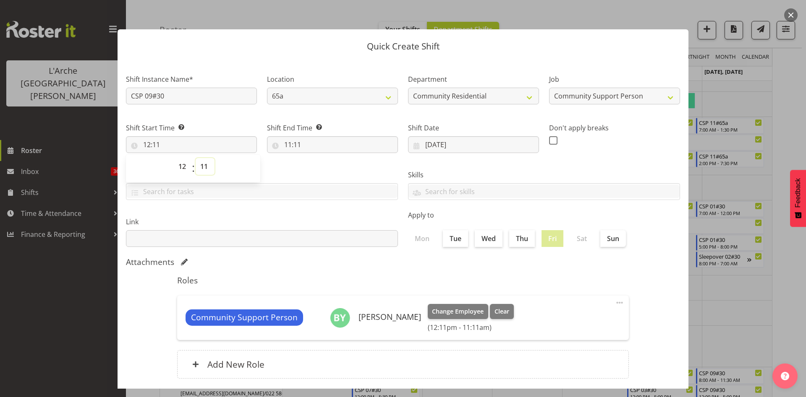
click at [206, 167] on select "00 01 02 03 04 05 06 07 08 09 10 11 12 13 14 15 16 17 18 19 20 21 22 23 24 25 2…" at bounding box center [205, 166] width 19 height 17
select select "0"
click at [196, 158] on select "00 01 02 03 04 05 06 07 08 09 10 11 12 13 14 15 16 17 18 19 20 21 22 23 24 25 2…" at bounding box center [205, 166] width 19 height 17
type input "12:00"
click at [288, 143] on input "11:11" at bounding box center [332, 144] width 131 height 17
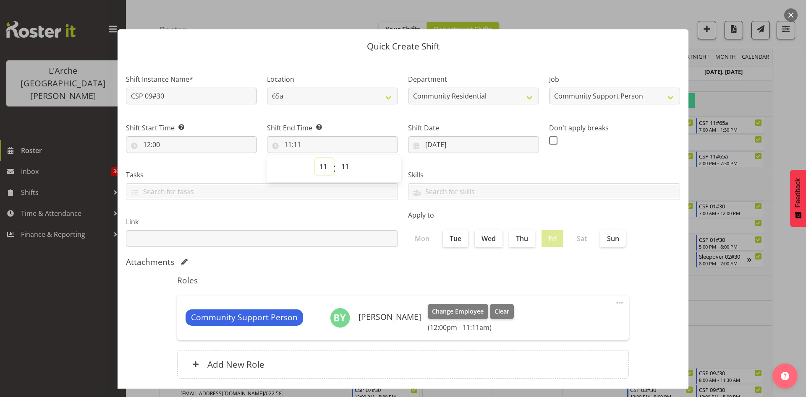
click at [321, 172] on select "00 01 02 03 04 05 06 07 08 09 10 11 12 13 14 15 16 17 18 19 20 21 22 23" at bounding box center [324, 166] width 19 height 17
select select "15"
click at [315, 158] on select "00 01 02 03 04 05 06 07 08 09 10 11 12 13 14 15 16 17 18 19 20 21 22 23" at bounding box center [324, 166] width 19 height 17
type input "15:11"
click at [347, 169] on select "00 01 02 03 04 05 06 07 08 09 10 11 12 13 14 15 16 17 18 19 20 21 22 23 24 25 2…" at bounding box center [346, 166] width 19 height 17
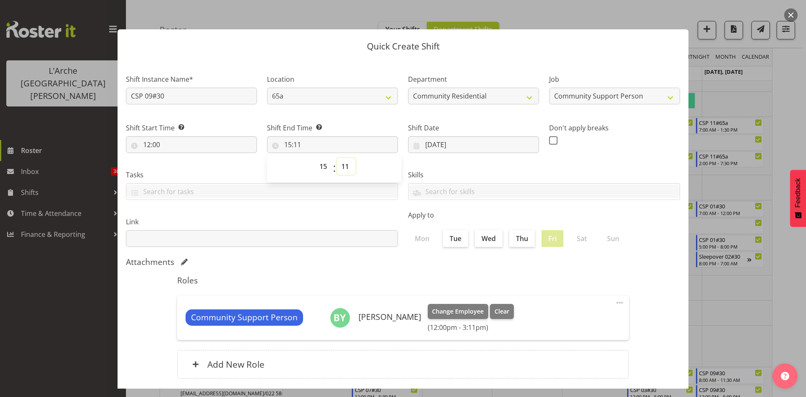
select select "30"
click at [337, 158] on select "00 01 02 03 04 05 06 07 08 09 10 11 12 13 14 15 16 17 18 19 20 21 22 23 24 25 2…" at bounding box center [346, 166] width 19 height 17
type input "15:30"
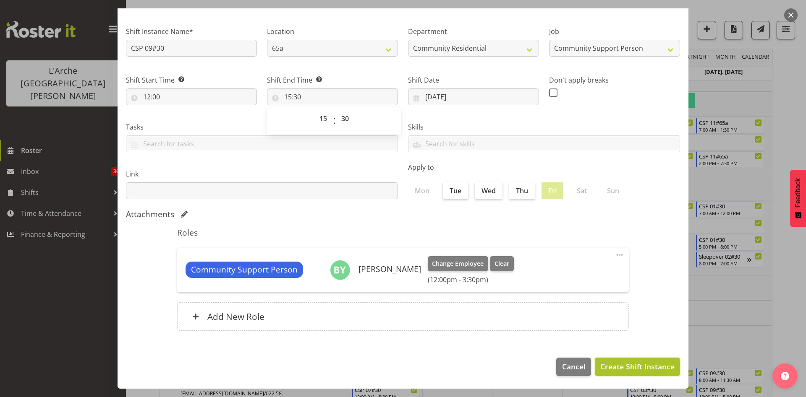
click at [632, 368] on span "Create Shift Instance" at bounding box center [637, 366] width 74 height 11
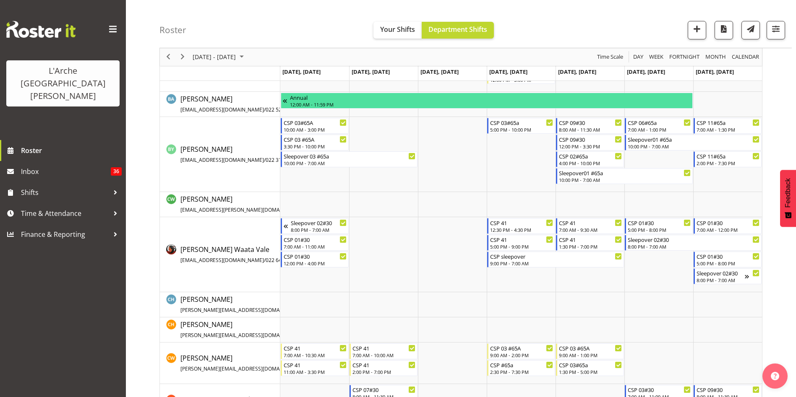
scroll to position [724, 0]
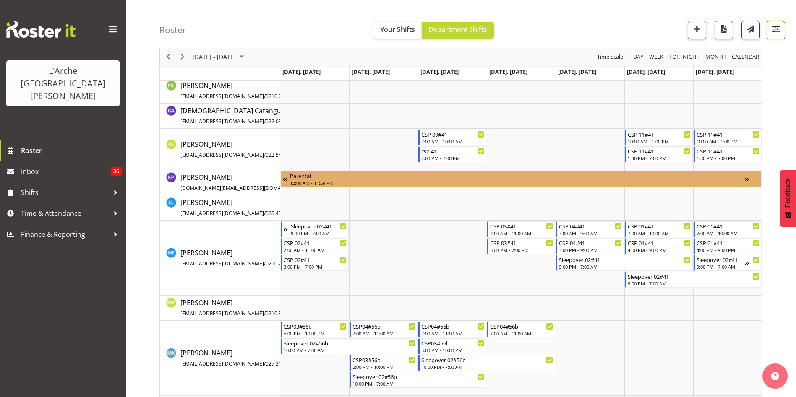
click at [771, 30] on span "button" at bounding box center [776, 29] width 11 height 11
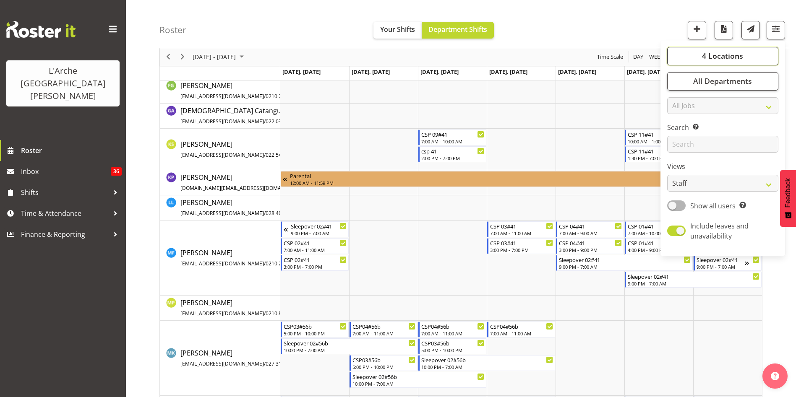
click at [714, 55] on span "4 Locations" at bounding box center [722, 56] width 41 height 10
click at [678, 118] on span at bounding box center [677, 117] width 7 height 7
click at [678, 118] on input "41" at bounding box center [676, 117] width 5 height 5
checkbox input "false"
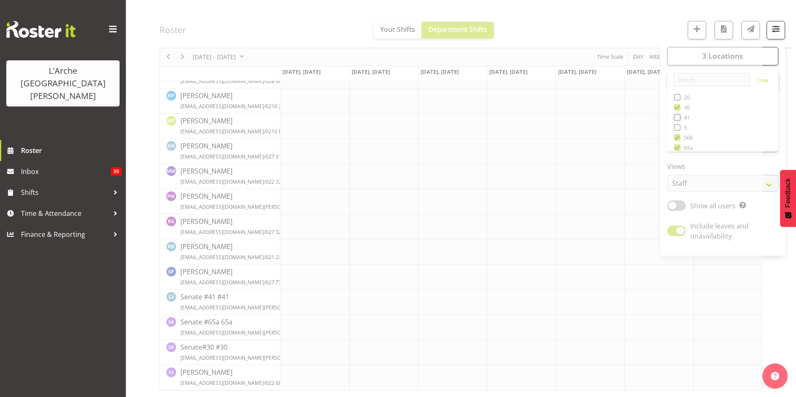
scroll to position [508, 0]
drag, startPoint x: 678, startPoint y: 136, endPoint x: 679, endPoint y: 146, distance: 10.9
click at [679, 146] on div "Sep 29 - Oct 05, 2025 Today Day Week Fortnight Month calendar Month Agenda Time…" at bounding box center [460, 33] width 603 height 815
click at [679, 146] on div at bounding box center [460, 8] width 603 height 765
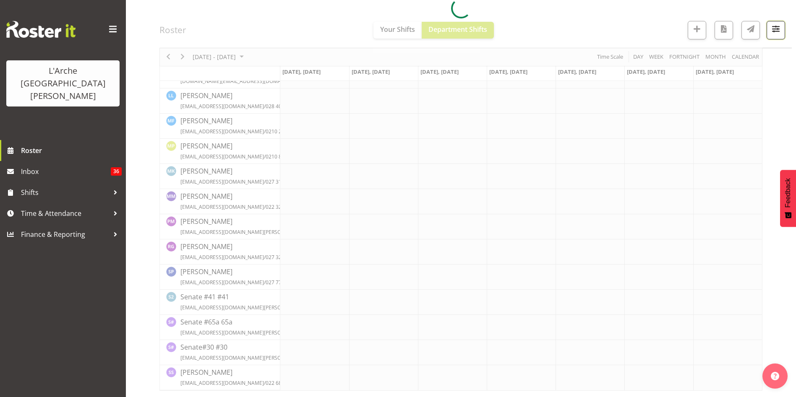
click at [778, 32] on span "button" at bounding box center [776, 29] width 11 height 11
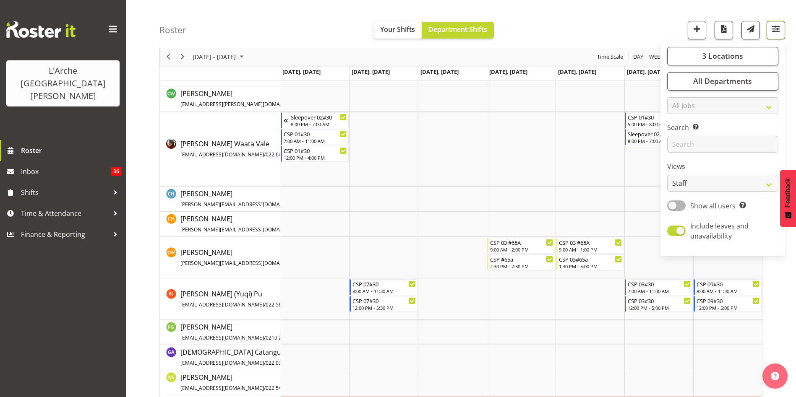
scroll to position [790, 0]
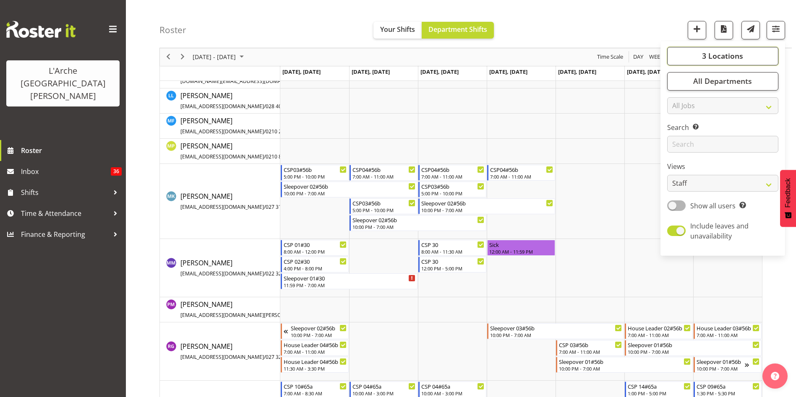
click at [708, 61] on span "3 Locations" at bounding box center [722, 56] width 41 height 10
click at [679, 139] on span at bounding box center [677, 137] width 7 height 7
click at [679, 139] on input "56b" at bounding box center [676, 137] width 5 height 5
checkbox input "false"
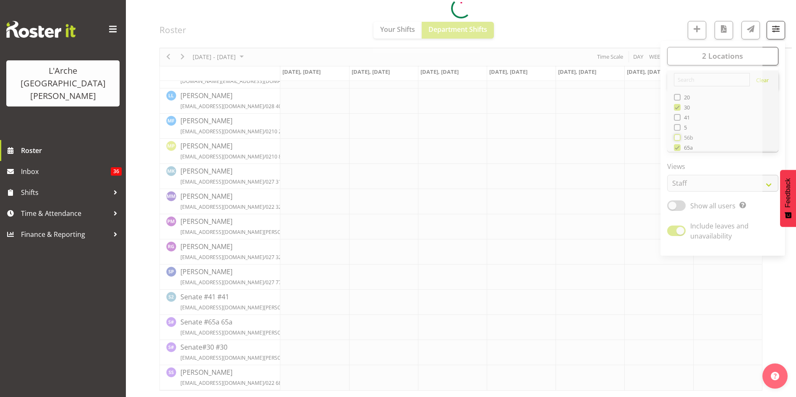
scroll to position [457, 0]
click at [678, 147] on div at bounding box center [460, 8] width 603 height 765
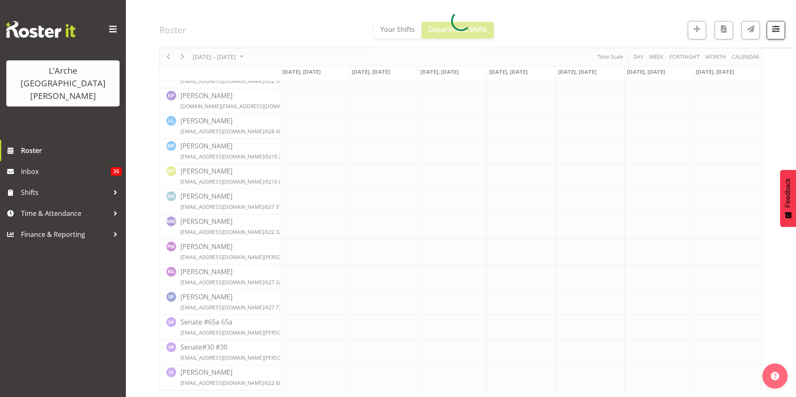
scroll to position [432, 0]
click at [778, 31] on span "button" at bounding box center [776, 29] width 11 height 11
click at [731, 60] on div at bounding box center [460, 21] width 603 height 740
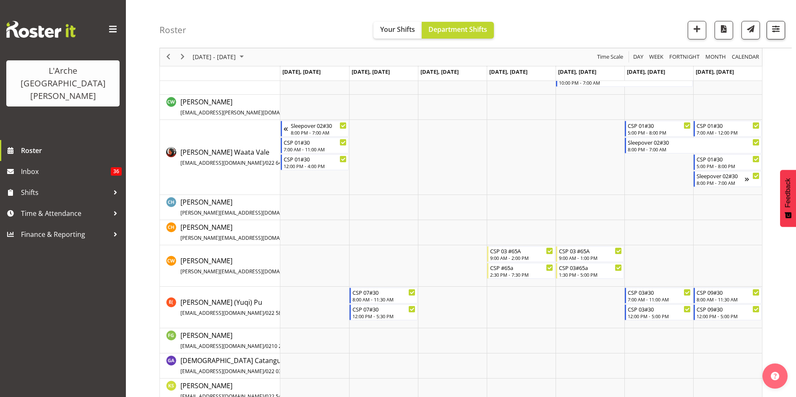
scroll to position [731, 0]
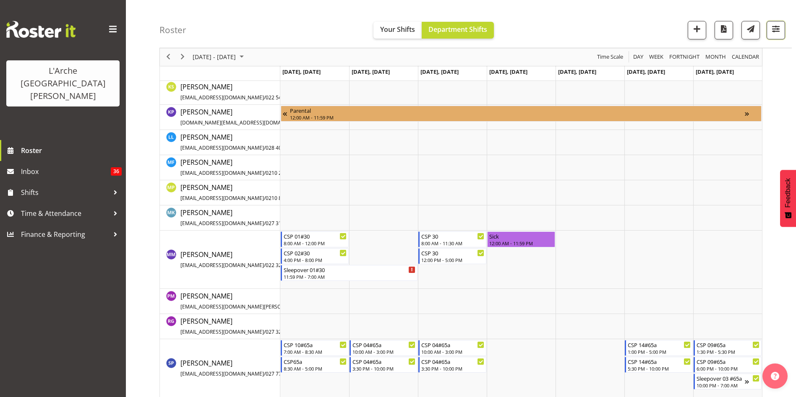
click at [777, 31] on span "button" at bounding box center [776, 29] width 11 height 11
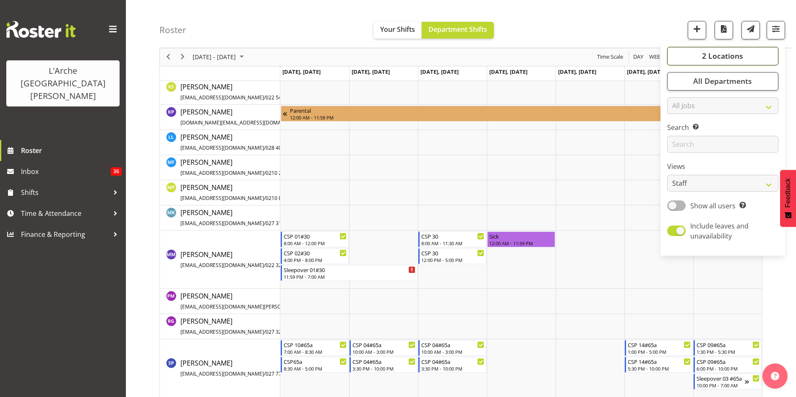
click at [732, 61] on span "2 Locations" at bounding box center [722, 56] width 41 height 10
click at [677, 148] on span at bounding box center [677, 147] width 7 height 7
click at [677, 148] on input "65a" at bounding box center [676, 147] width 5 height 5
checkbox input "false"
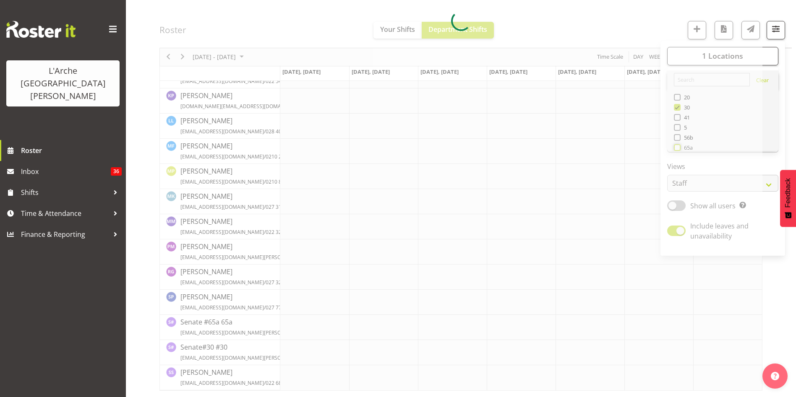
scroll to position [432, 0]
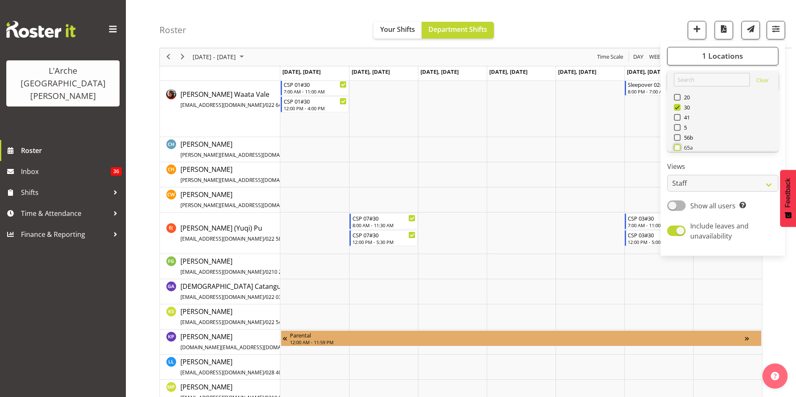
scroll to position [530, 0]
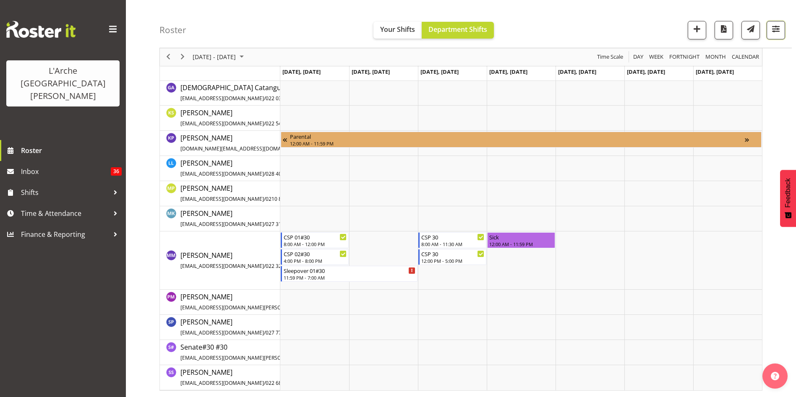
click at [775, 36] on button "button" at bounding box center [776, 30] width 18 height 18
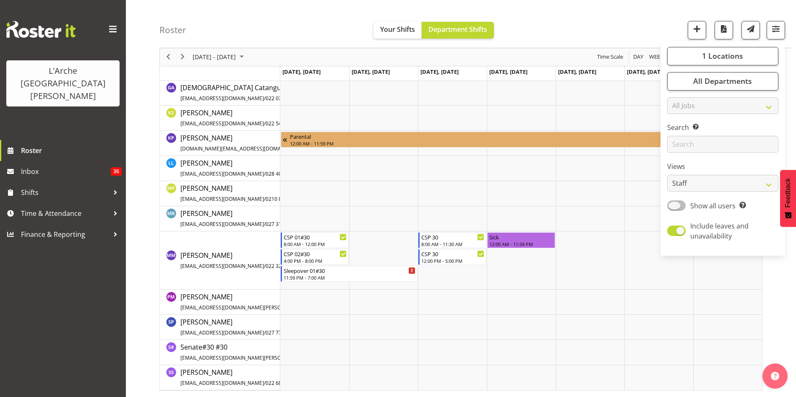
click at [676, 205] on span at bounding box center [676, 206] width 18 height 10
click at [673, 205] on input "Show all users Show only rostered employees" at bounding box center [669, 205] width 5 height 5
checkbox input "true"
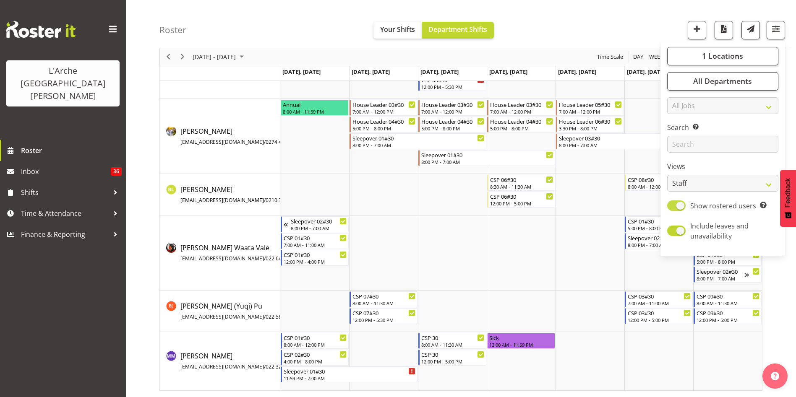
scroll to position [77, 0]
click at [791, 273] on div "Sep 29 - Oct 05, 2025 Today Day Week Fortnight Month calendar Month Agenda Time…" at bounding box center [477, 198] width 637 height 397
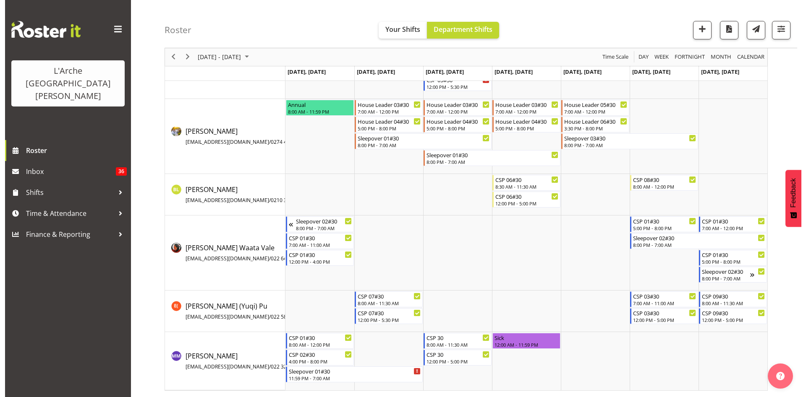
scroll to position [0, 0]
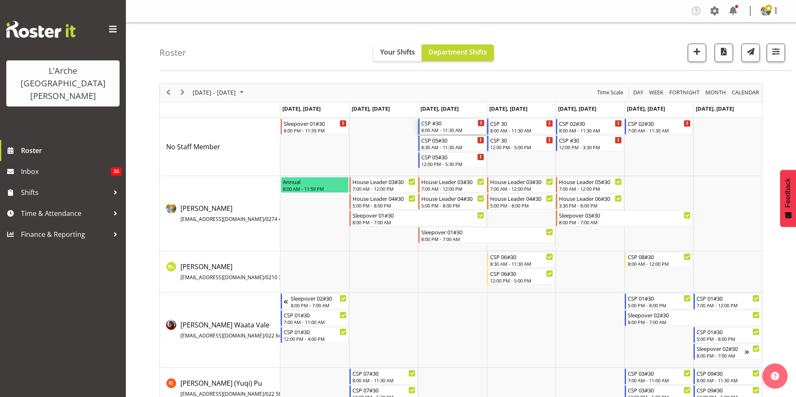
click at [435, 125] on div "CSP #30" at bounding box center [452, 123] width 63 height 8
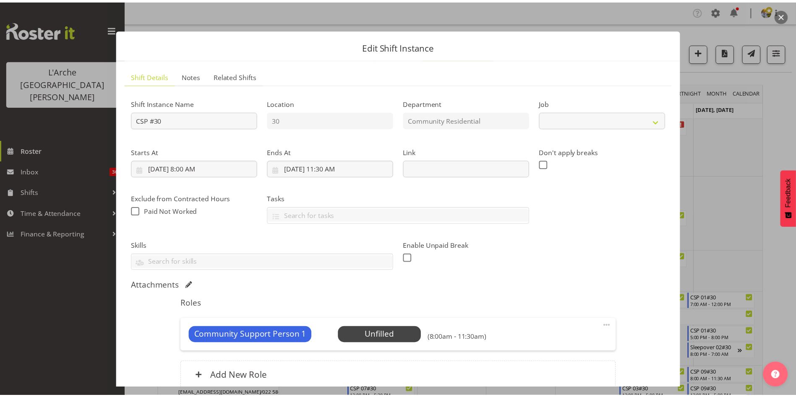
scroll to position [77, 0]
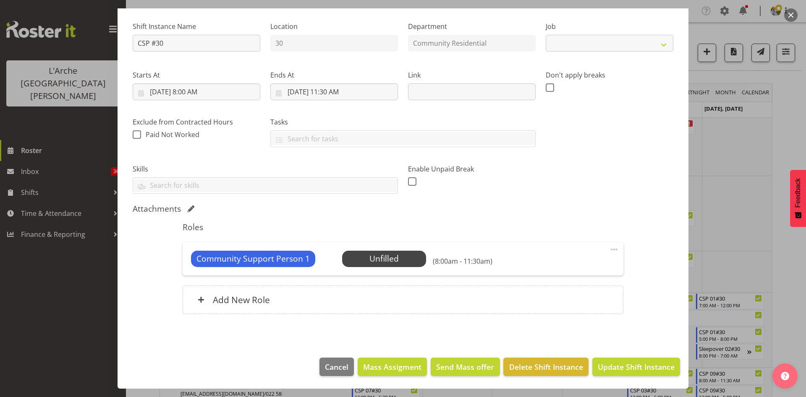
select select "2"
click at [524, 363] on span "Delete Shift Instance" at bounding box center [546, 367] width 74 height 11
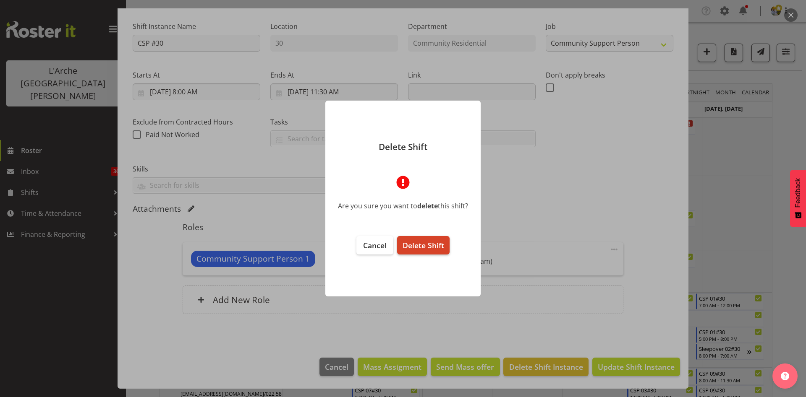
click at [434, 241] on span "Delete Shift" at bounding box center [423, 245] width 42 height 10
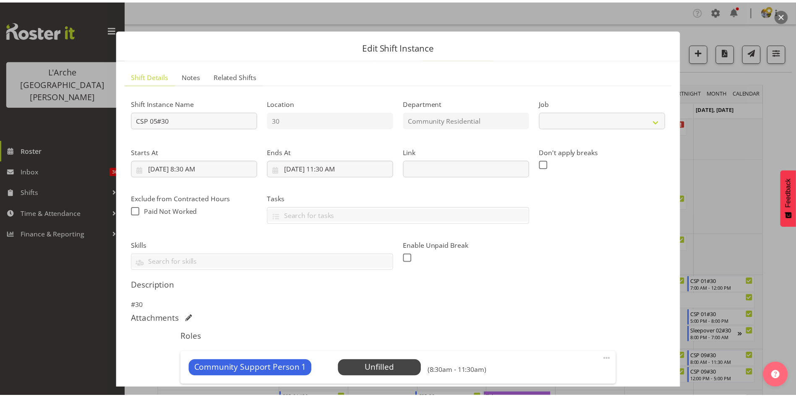
scroll to position [110, 0]
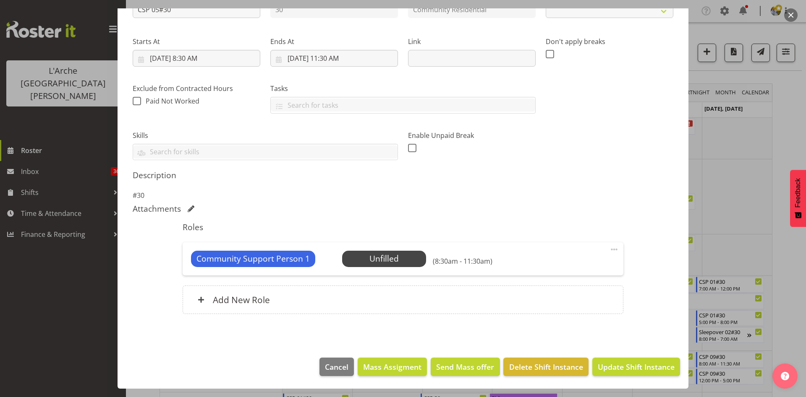
select select "2"
click at [516, 368] on span "Delete Shift Instance" at bounding box center [546, 367] width 74 height 11
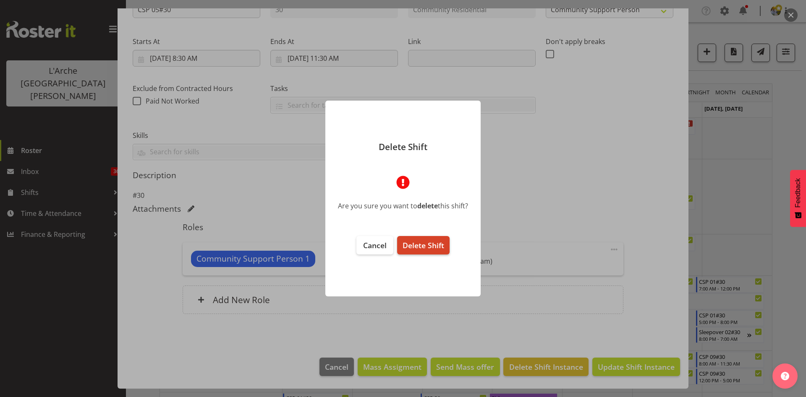
click at [426, 243] on span "Delete Shift" at bounding box center [423, 245] width 42 height 10
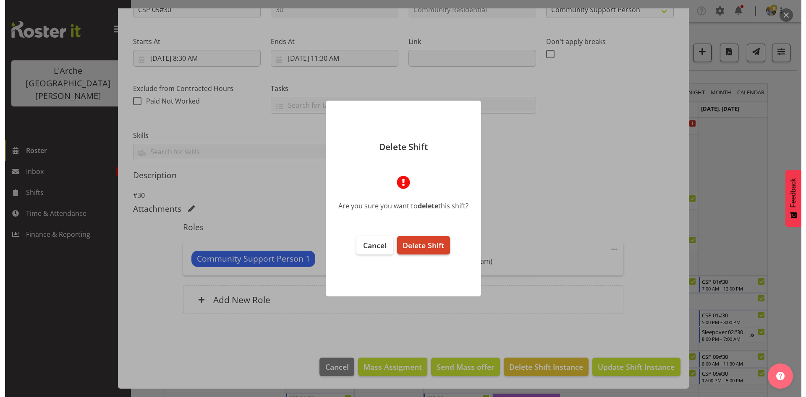
scroll to position [77, 0]
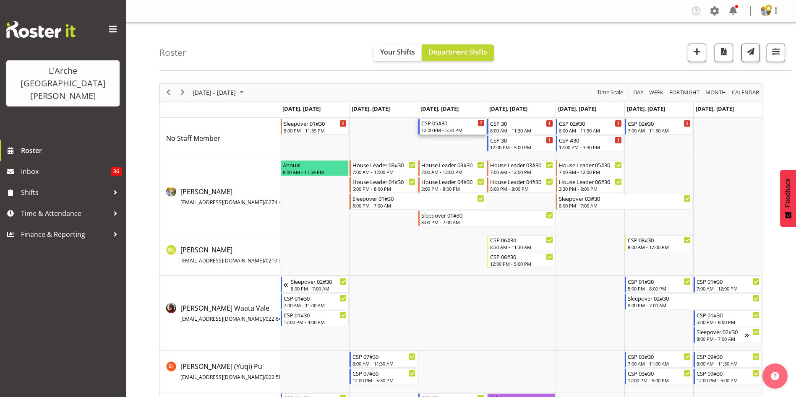
click at [429, 128] on div "12:00 PM - 5:30 PM" at bounding box center [452, 130] width 63 height 7
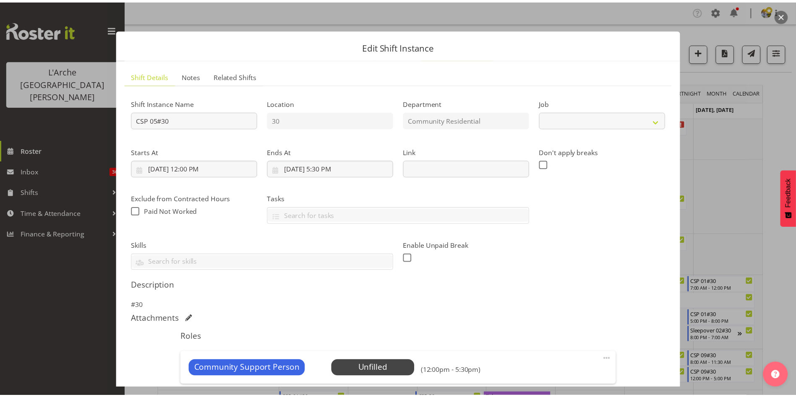
scroll to position [110, 0]
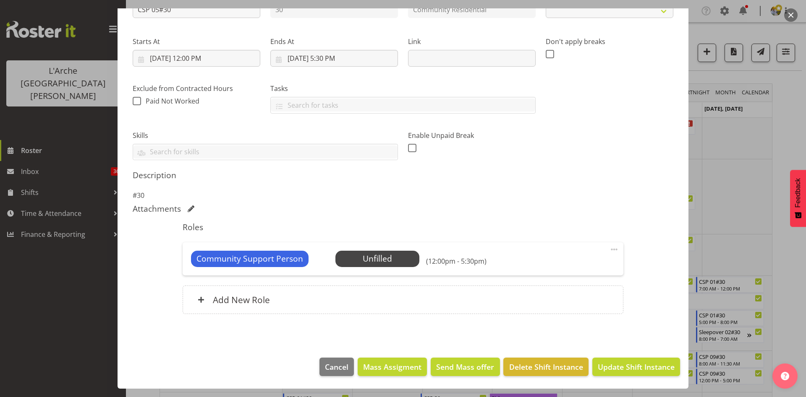
select select "2"
click at [523, 367] on span "Delete Shift Instance" at bounding box center [546, 367] width 74 height 11
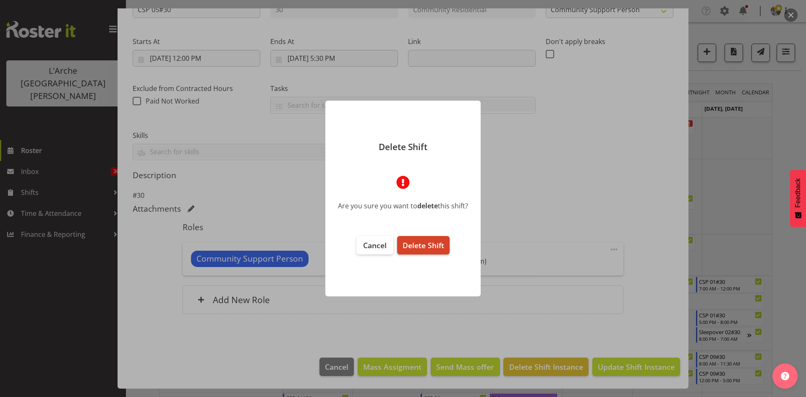
click at [435, 242] on span "Delete Shift" at bounding box center [423, 245] width 42 height 10
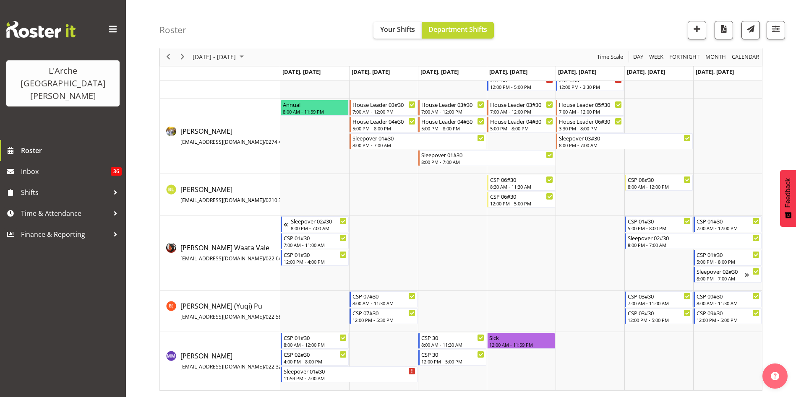
scroll to position [0, 0]
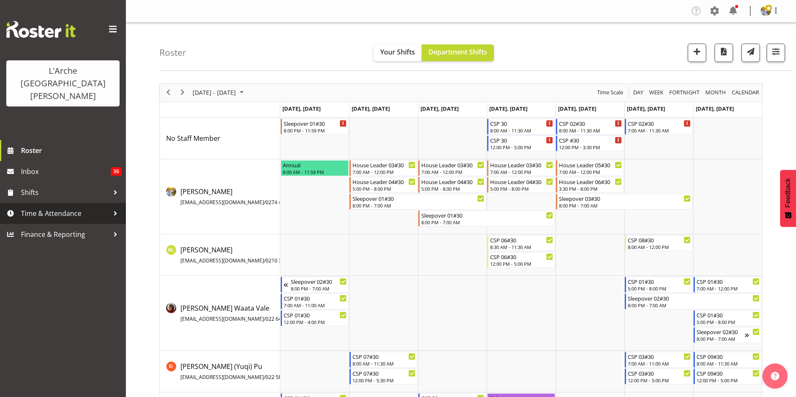
click at [92, 207] on span "Time & Attendance" at bounding box center [65, 213] width 88 height 13
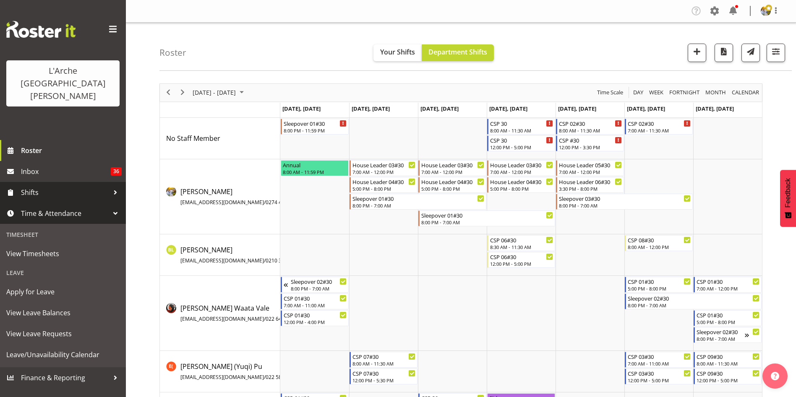
click at [91, 186] on span "Shifts" at bounding box center [65, 192] width 88 height 13
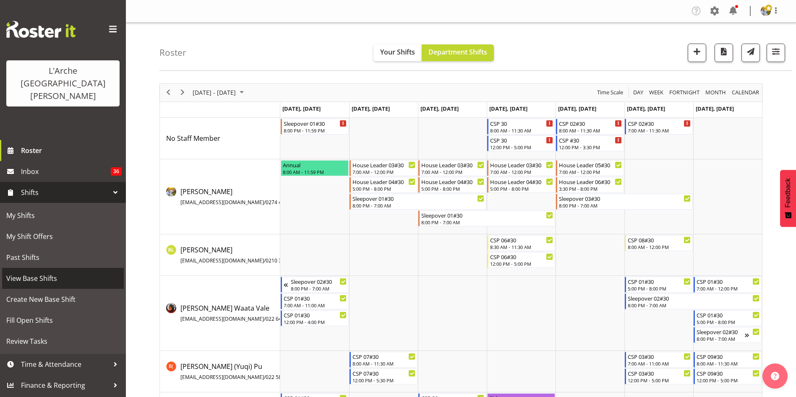
click at [55, 272] on span "View Base Shifts" at bounding box center [62, 278] width 113 height 13
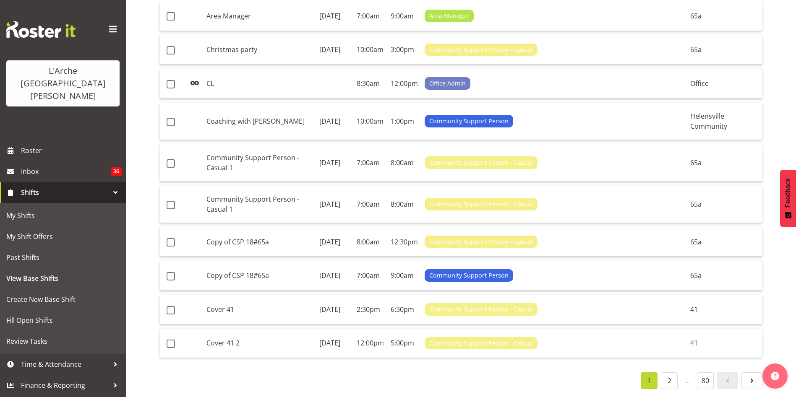
scroll to position [771, 0]
click at [669, 374] on link "2" at bounding box center [669, 381] width 17 height 17
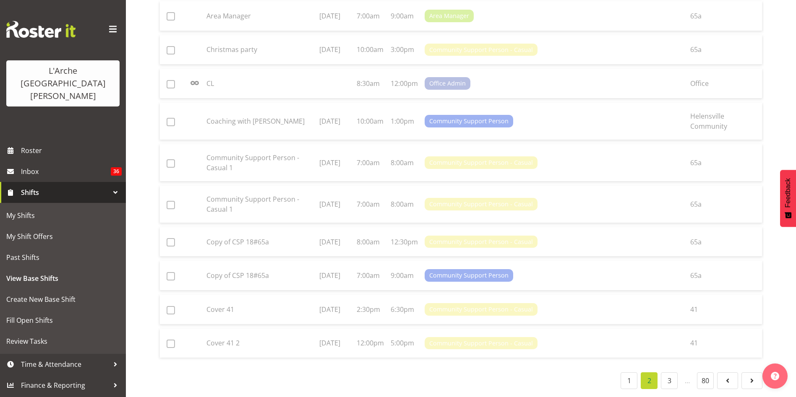
scroll to position [589, 0]
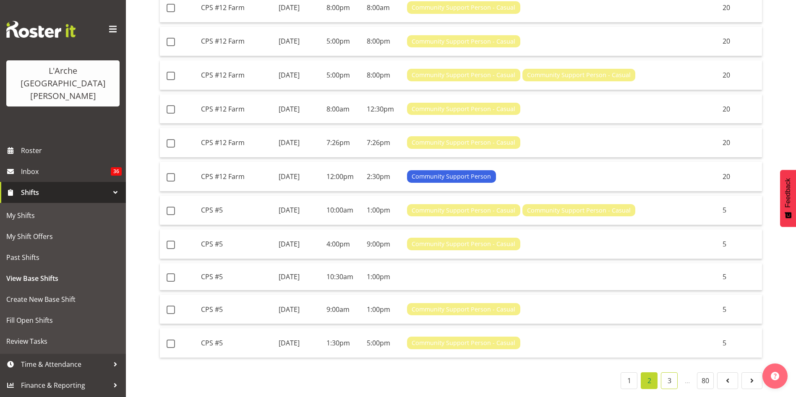
click at [670, 373] on link "3" at bounding box center [669, 381] width 17 height 17
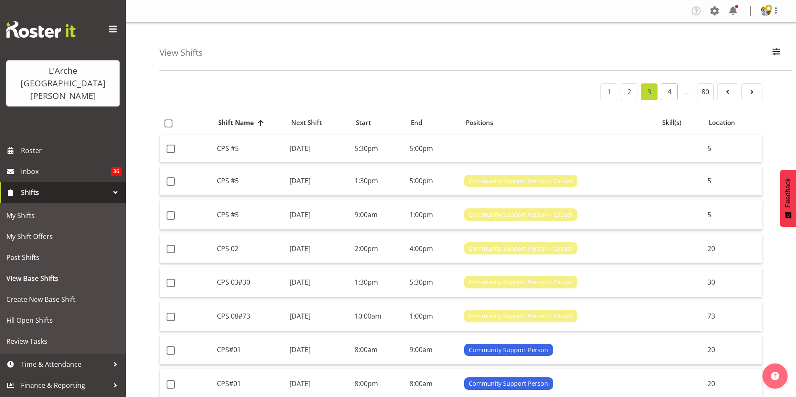
click at [671, 91] on link "4" at bounding box center [669, 92] width 17 height 17
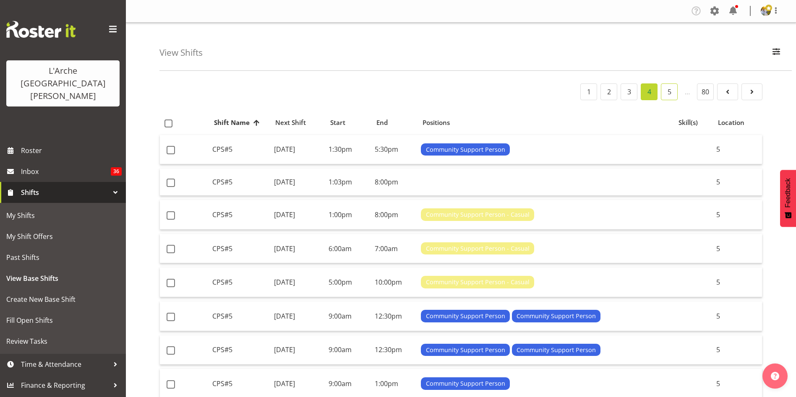
click at [671, 95] on link "5" at bounding box center [669, 92] width 17 height 17
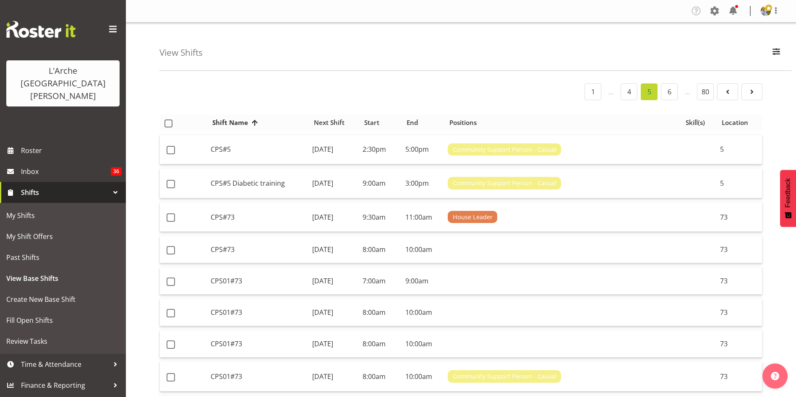
click at [732, 124] on span "Location" at bounding box center [735, 123] width 26 height 10
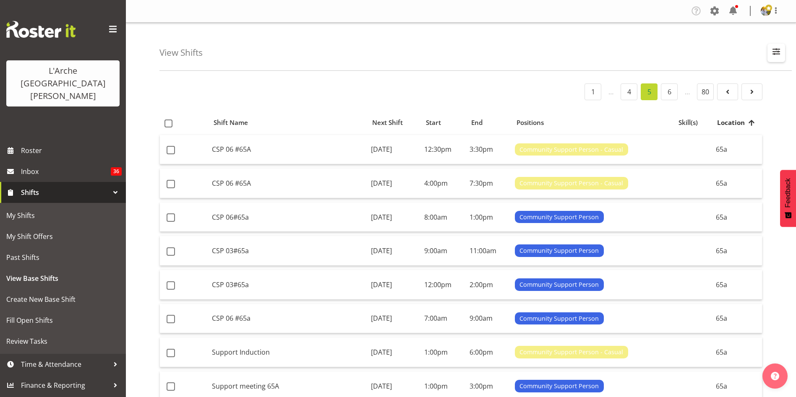
click at [773, 53] on span "button" at bounding box center [776, 51] width 11 height 11
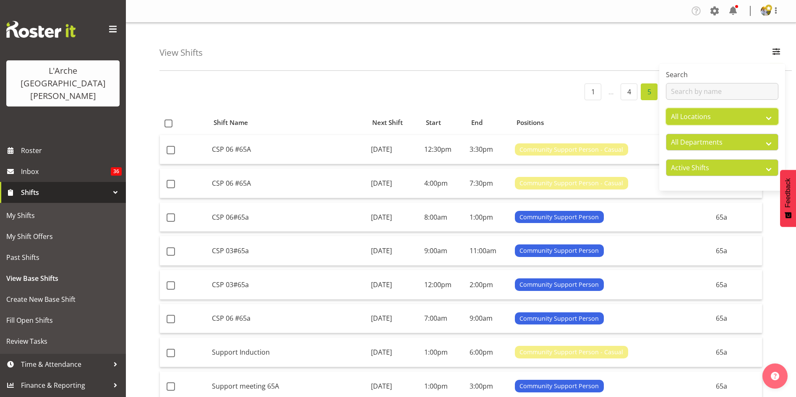
click at [746, 119] on select "All Locations 20 30 41 5 56b 65a 73 Art and Music Helensville Art Henderson Hel…" at bounding box center [722, 116] width 112 height 17
select select "14"
click at [666, 108] on select "All Locations 20 30 41 5 56b 65a 73 Art and Music Helensville Art Henderson Hel…" at bounding box center [722, 116] width 112 height 17
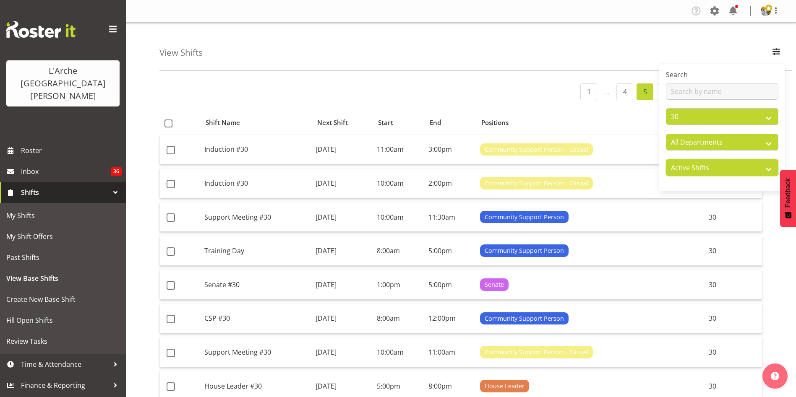
click at [762, 170] on select "Active Shifts Inactive Shifts" at bounding box center [722, 167] width 112 height 17
click at [666, 159] on select "Active Shifts Inactive Shifts" at bounding box center [722, 167] width 112 height 17
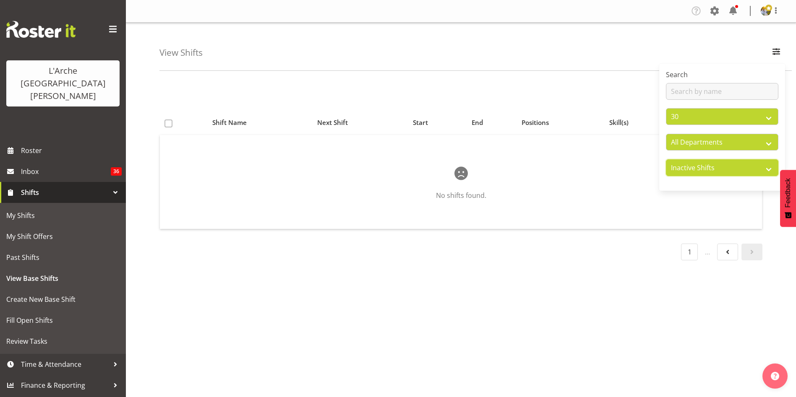
click at [740, 168] on select "Active Shifts Inactive Shifts" at bounding box center [722, 167] width 112 height 17
select select "active"
click at [666, 159] on select "Active Shifts Inactive Shifts" at bounding box center [722, 167] width 112 height 17
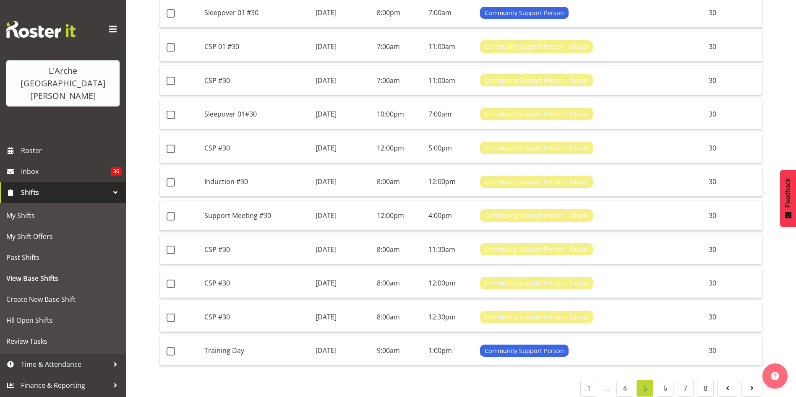
scroll to position [594, 0]
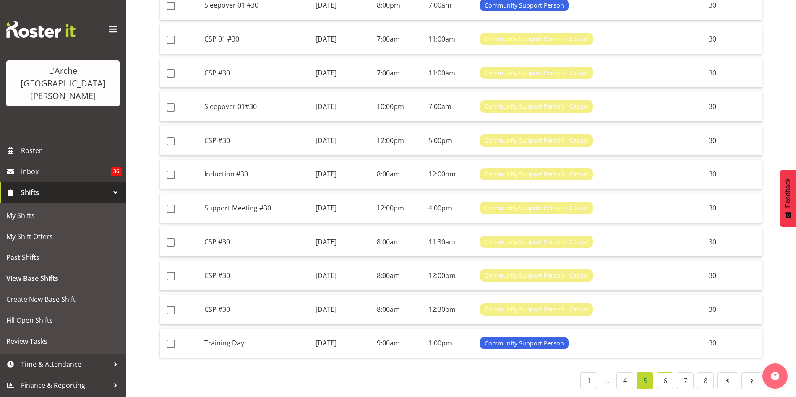
click at [661, 373] on link "6" at bounding box center [665, 381] width 17 height 17
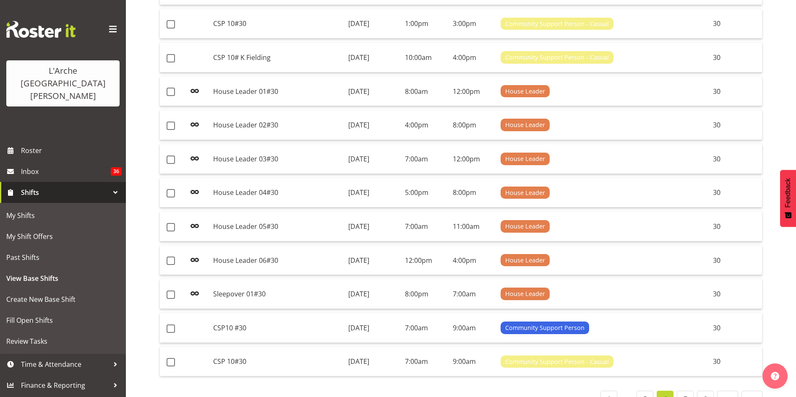
scroll to position [594, 0]
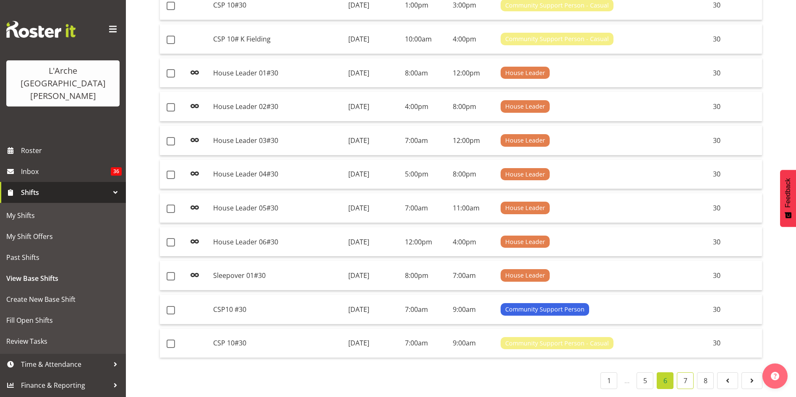
click at [688, 373] on link "7" at bounding box center [685, 381] width 17 height 17
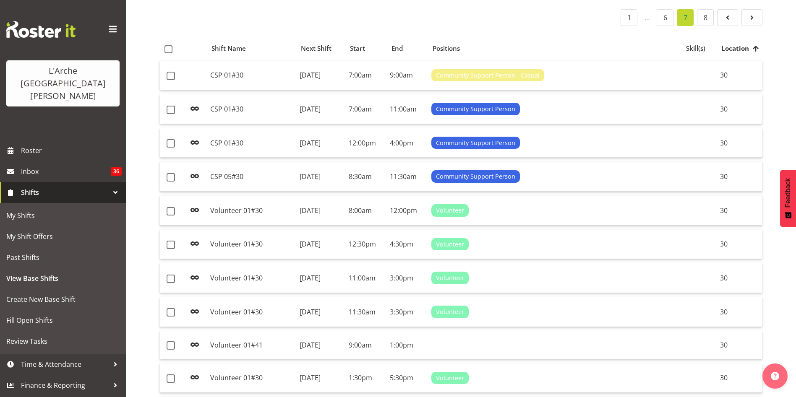
scroll to position [130, 0]
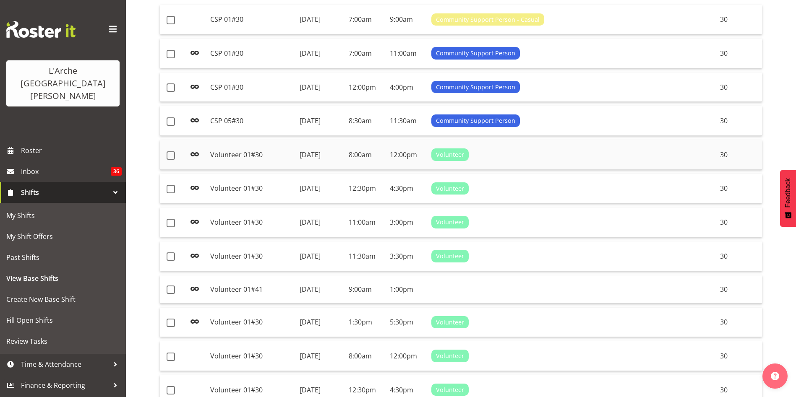
click at [172, 161] on td at bounding box center [173, 155] width 26 height 30
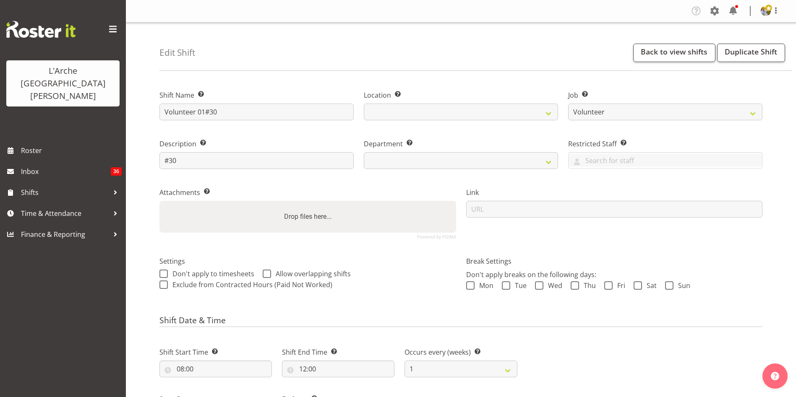
select select "4550"
select select
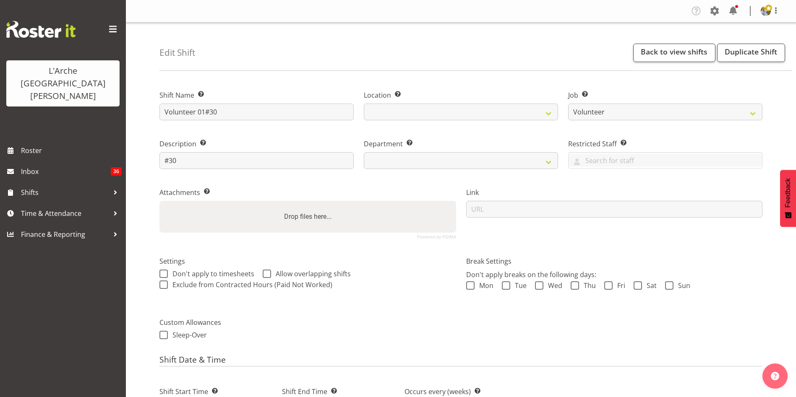
select select
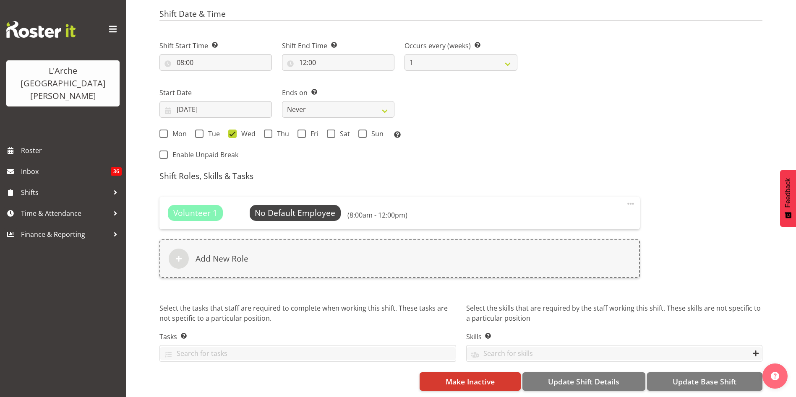
scroll to position [356, 0]
click at [513, 373] on button "Make Inactive" at bounding box center [470, 382] width 101 height 18
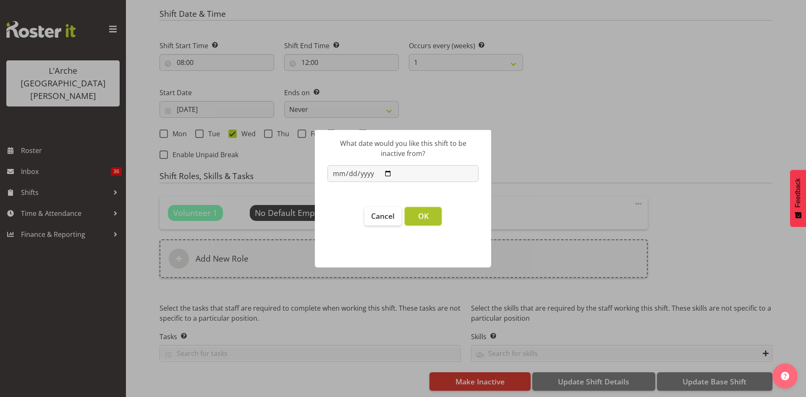
click at [422, 217] on span "OK" at bounding box center [423, 216] width 10 height 10
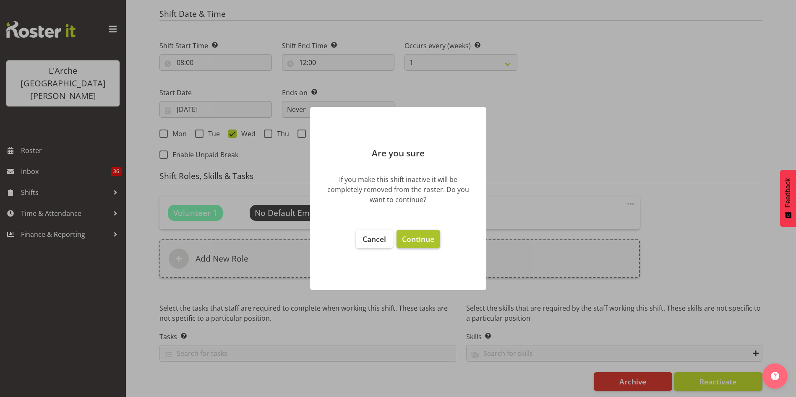
click at [417, 243] on span "Continue" at bounding box center [418, 239] width 32 height 10
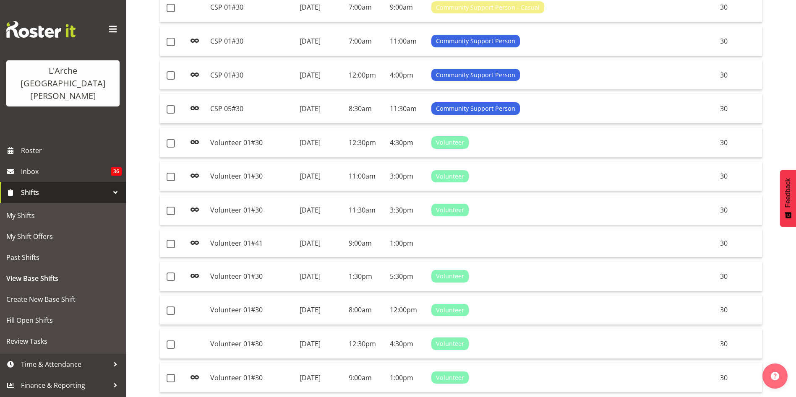
scroll to position [146, 0]
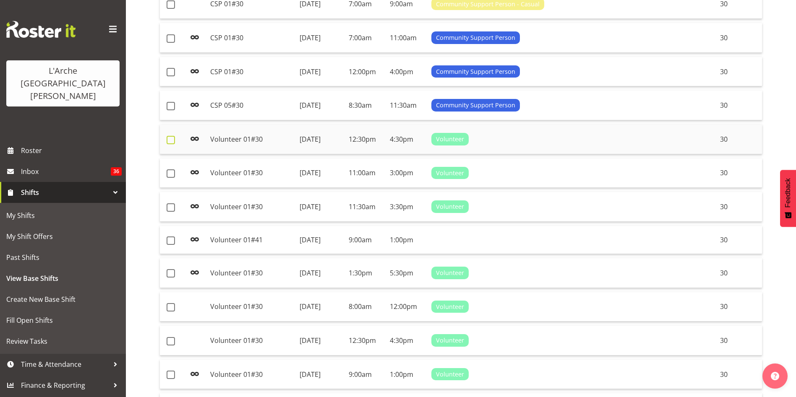
click at [170, 140] on span at bounding box center [171, 140] width 8 height 8
checkbox input "true"
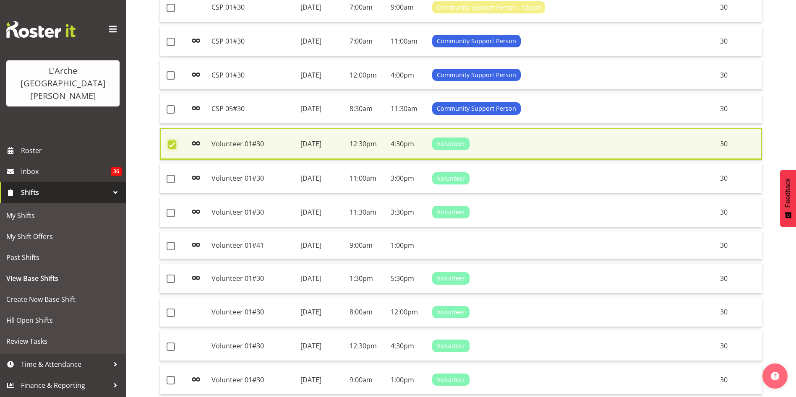
scroll to position [149, 0]
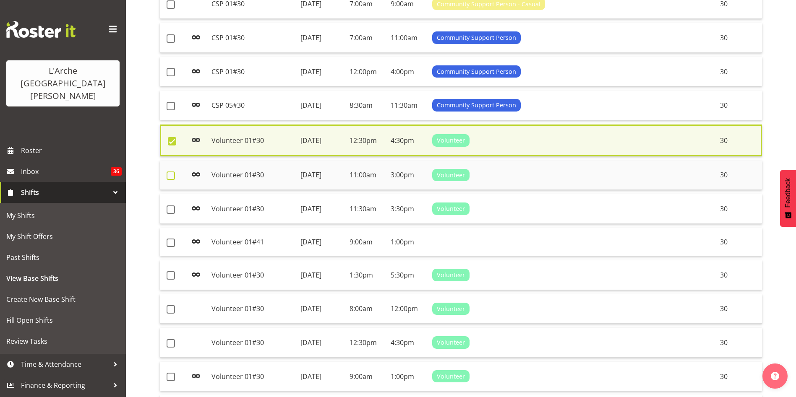
click at [173, 175] on span at bounding box center [171, 176] width 8 height 8
checkbox input "true"
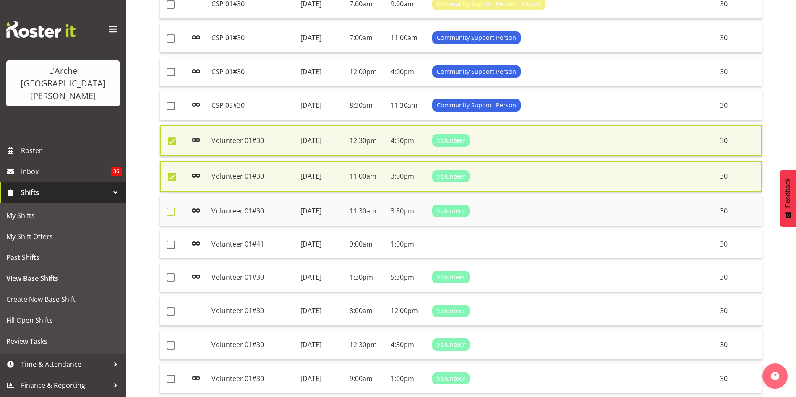
click at [173, 214] on span at bounding box center [171, 212] width 8 height 8
checkbox input "true"
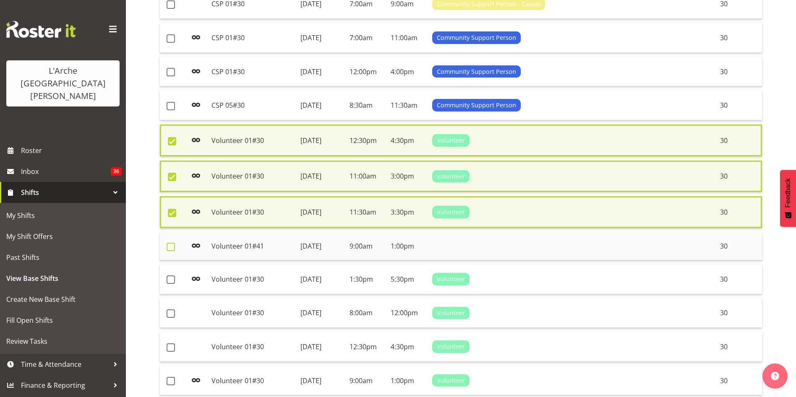
click at [168, 245] on span at bounding box center [171, 247] width 8 height 8
checkbox input "true"
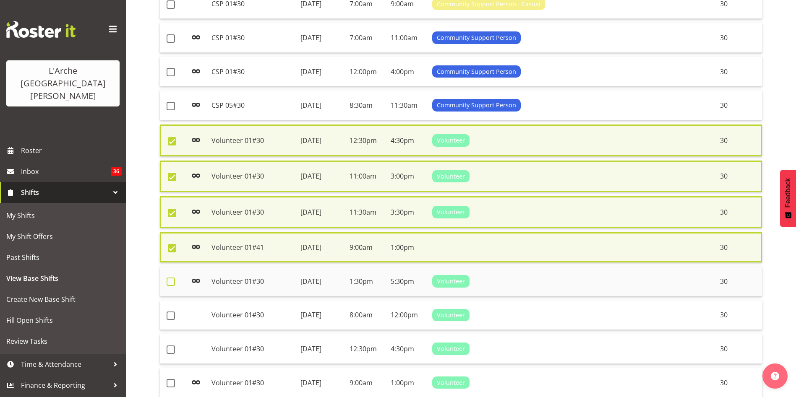
click at [170, 279] on span at bounding box center [171, 282] width 8 height 8
checkbox input "true"
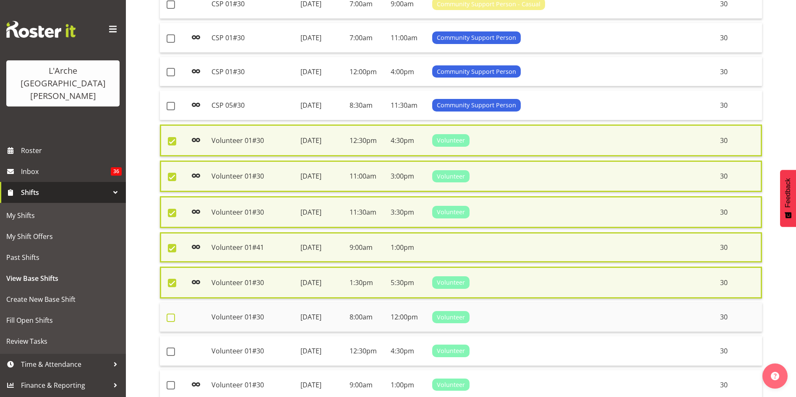
click at [174, 321] on span at bounding box center [171, 318] width 8 height 8
checkbox input "true"
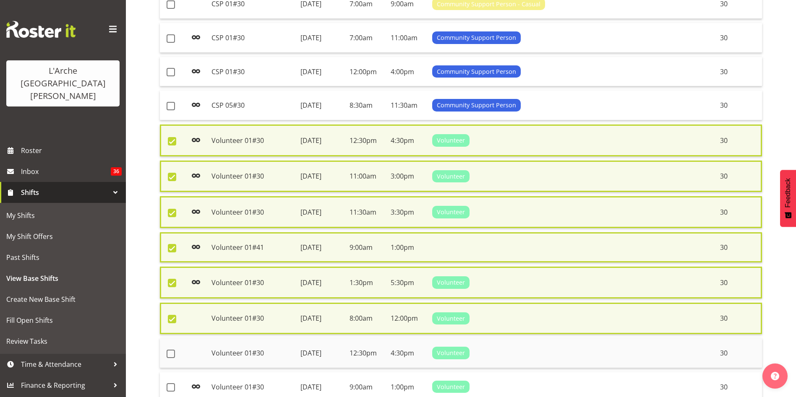
click at [171, 360] on td at bounding box center [174, 354] width 28 height 30
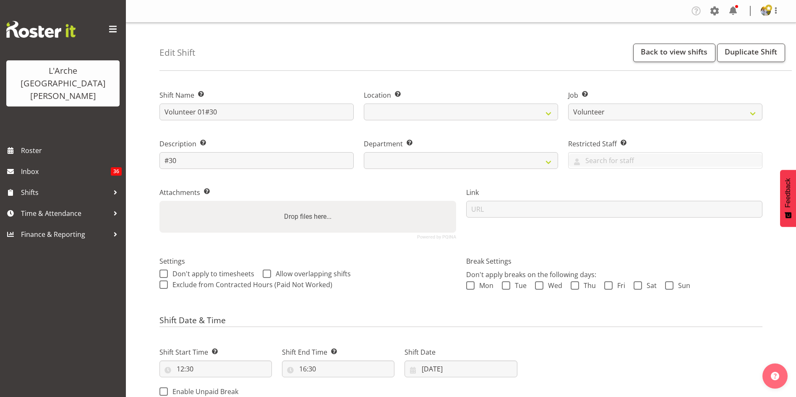
select select "4550"
select select
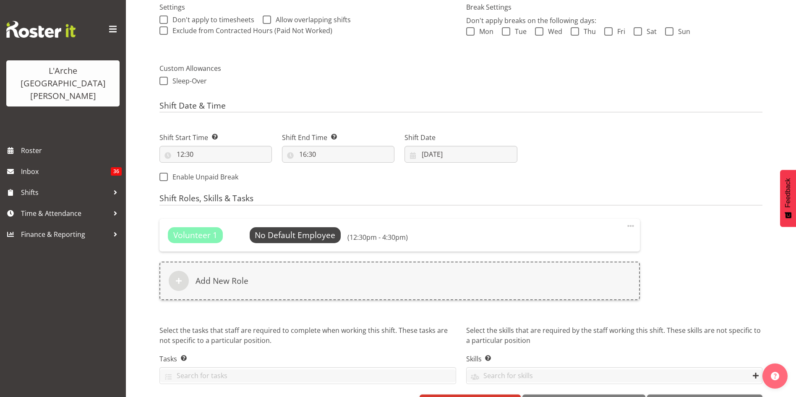
scroll to position [286, 0]
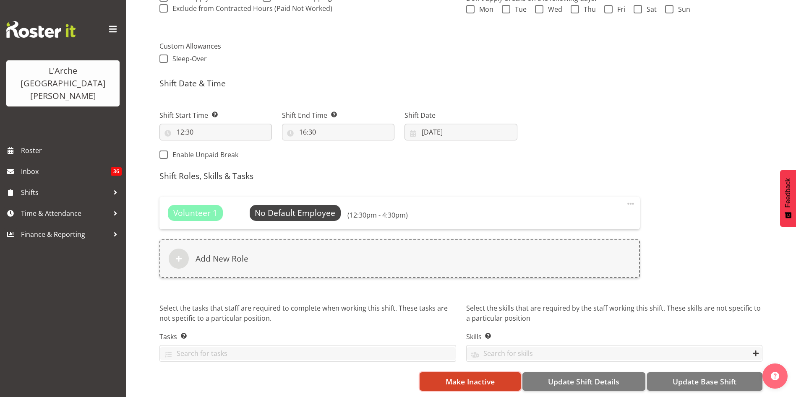
click at [472, 376] on span "Make Inactive" at bounding box center [470, 381] width 49 height 11
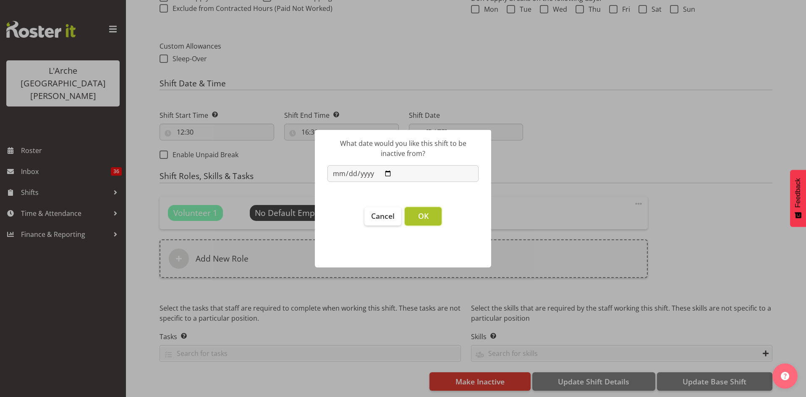
click at [418, 214] on span "OK" at bounding box center [423, 216] width 10 height 10
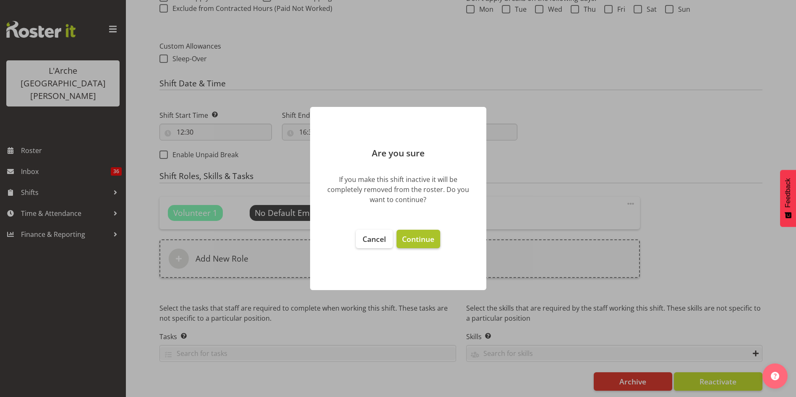
click at [420, 240] on span "Continue" at bounding box center [418, 239] width 32 height 10
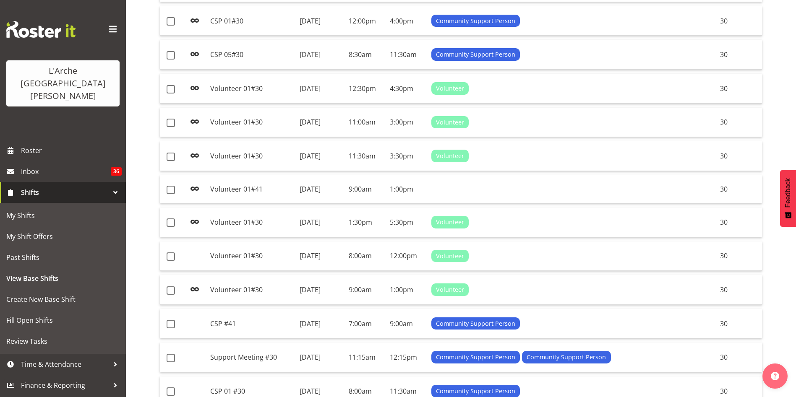
scroll to position [210, 0]
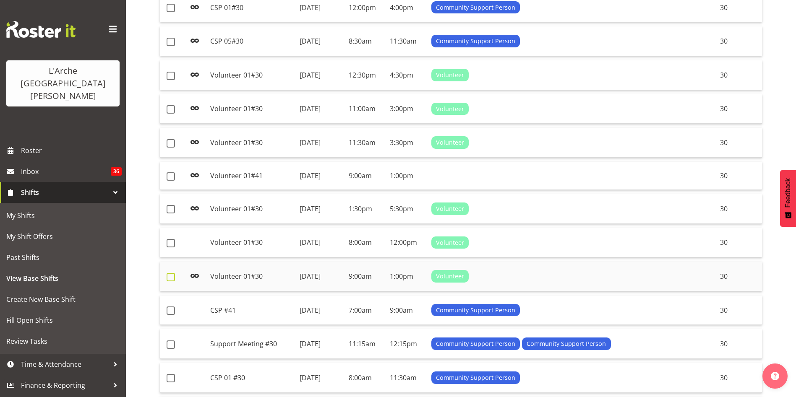
click at [168, 279] on span at bounding box center [171, 277] width 8 height 8
checkbox input "true"
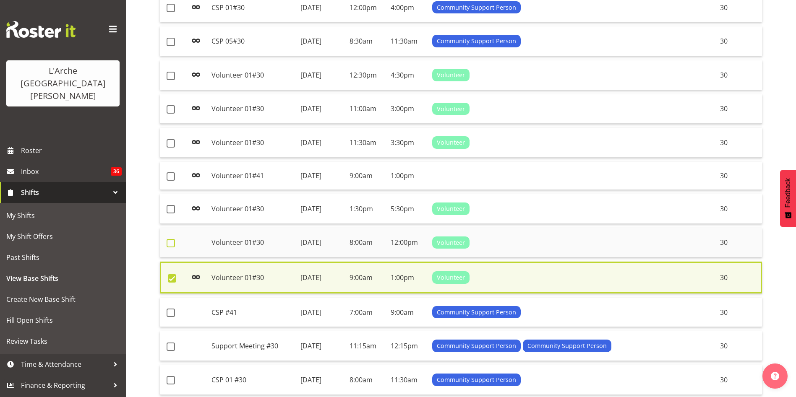
click at [170, 243] on span at bounding box center [171, 243] width 8 height 8
checkbox input "true"
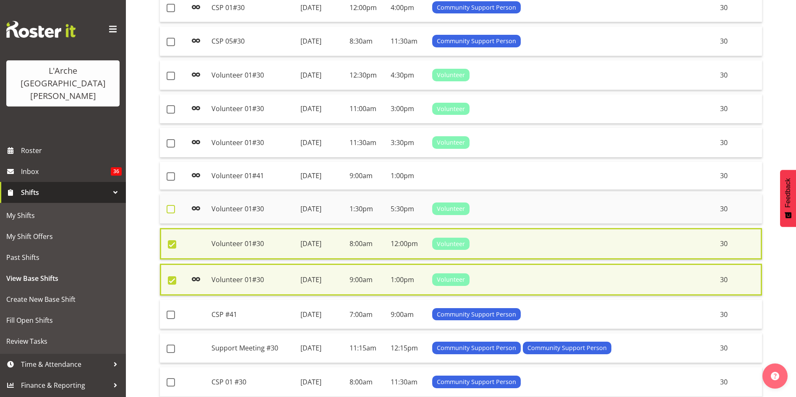
click at [170, 211] on span at bounding box center [171, 209] width 8 height 8
checkbox input "true"
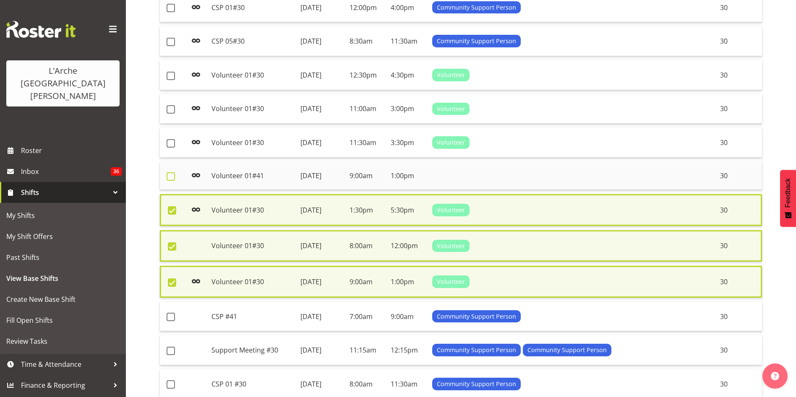
click at [167, 175] on span at bounding box center [171, 176] width 8 height 8
checkbox input "true"
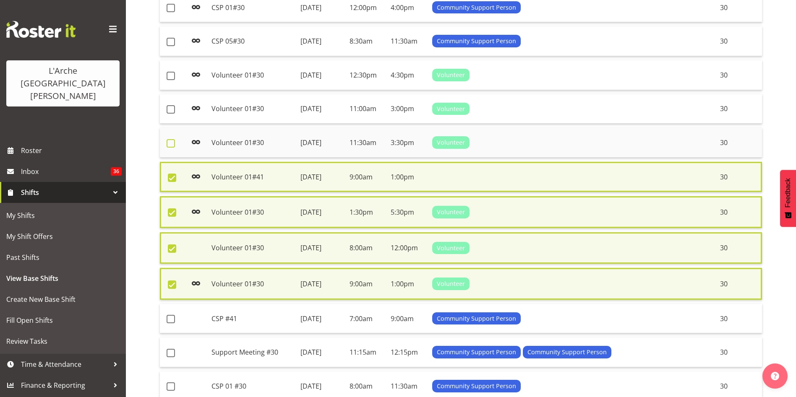
click at [169, 146] on span at bounding box center [171, 143] width 8 height 8
checkbox input "true"
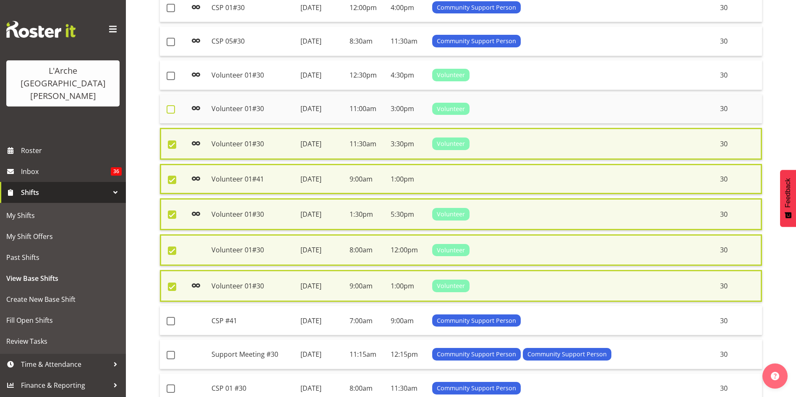
click at [172, 107] on span at bounding box center [171, 109] width 8 height 8
checkbox input "true"
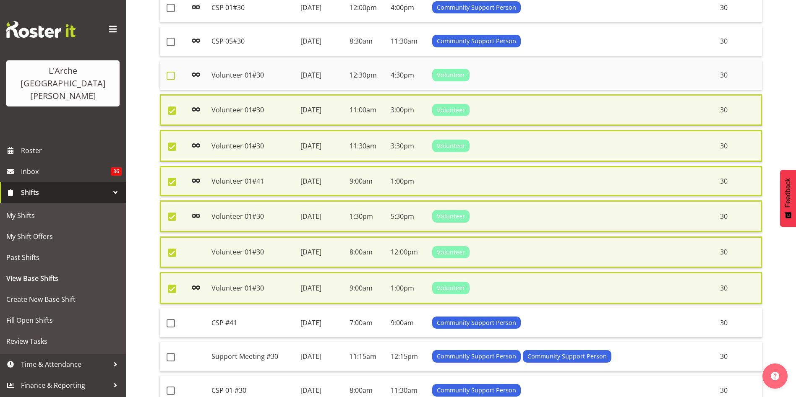
click at [170, 77] on span at bounding box center [171, 76] width 8 height 8
checkbox input "true"
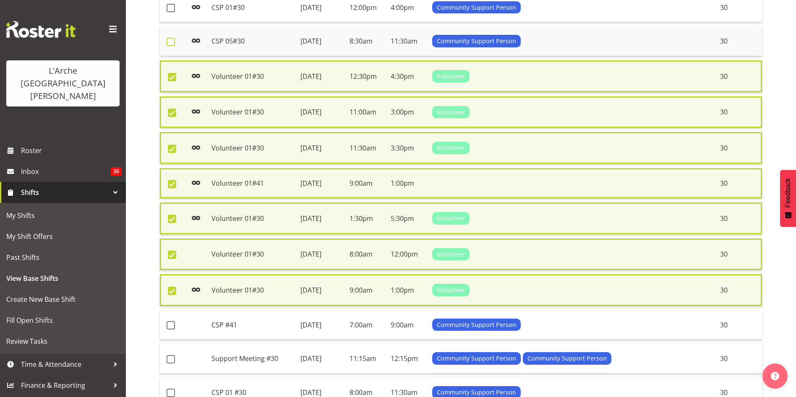
click at [168, 42] on span at bounding box center [171, 42] width 8 height 8
checkbox input "true"
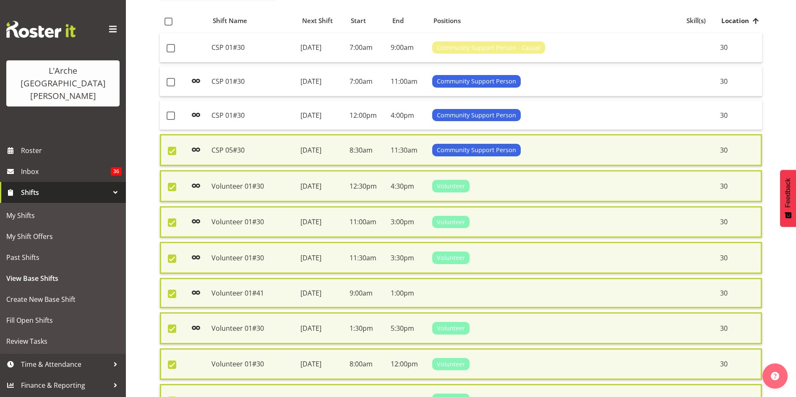
scroll to position [0, 0]
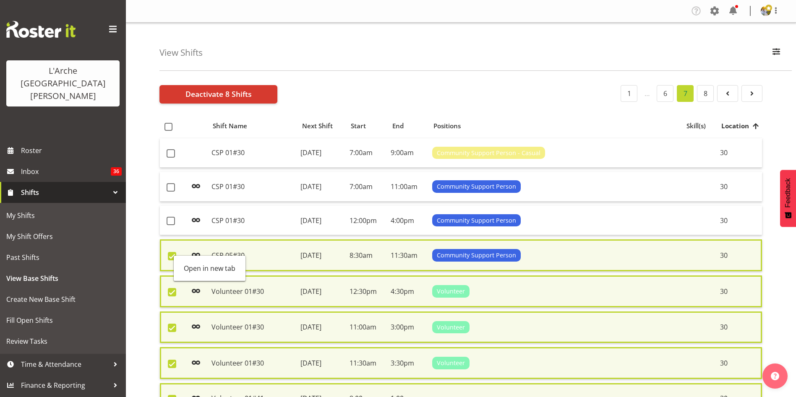
click at [346, 260] on td "Wednesday, 8th Oct 2025" at bounding box center [321, 256] width 49 height 32
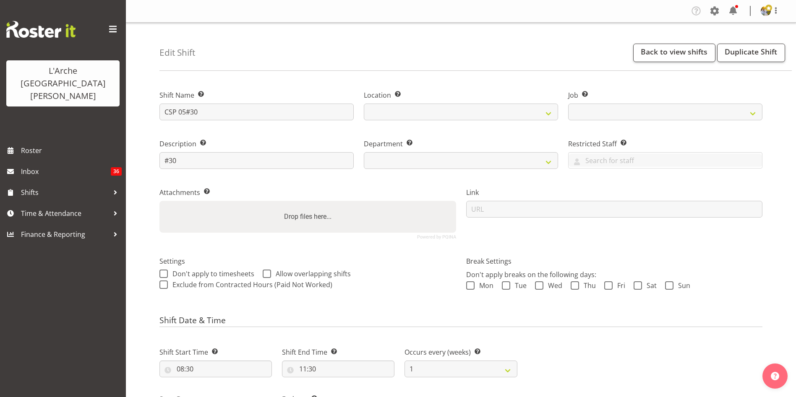
select select
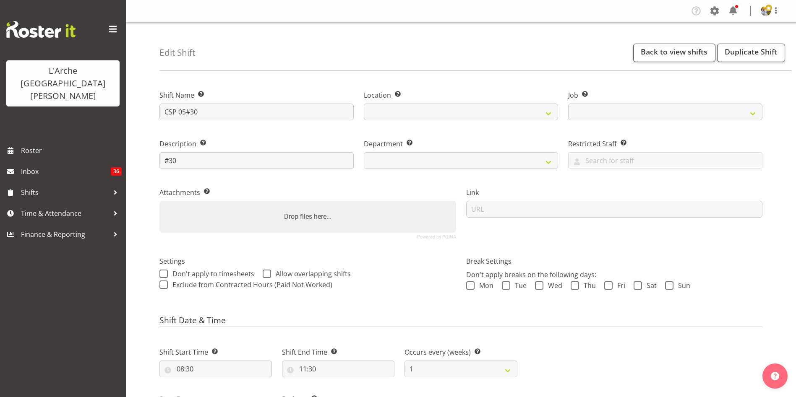
select select "2"
select select
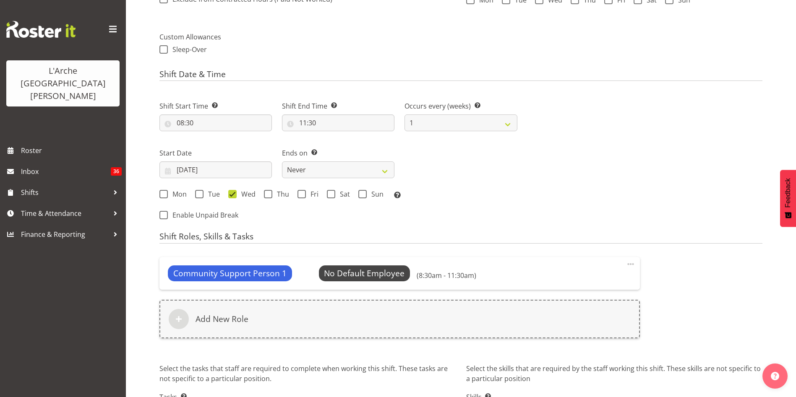
scroll to position [356, 0]
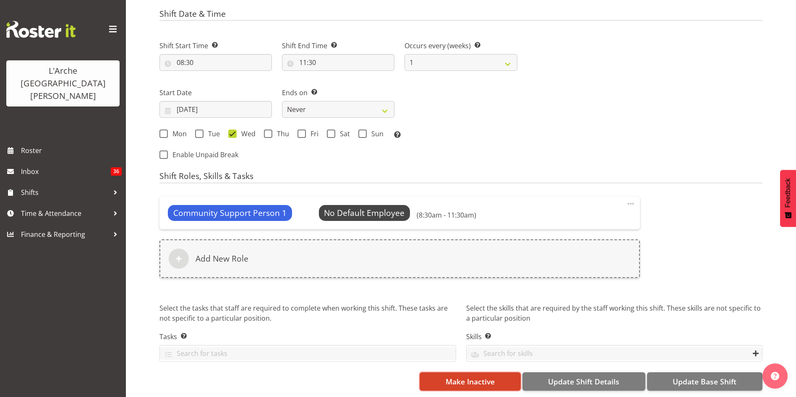
click at [465, 376] on span "Make Inactive" at bounding box center [470, 381] width 49 height 11
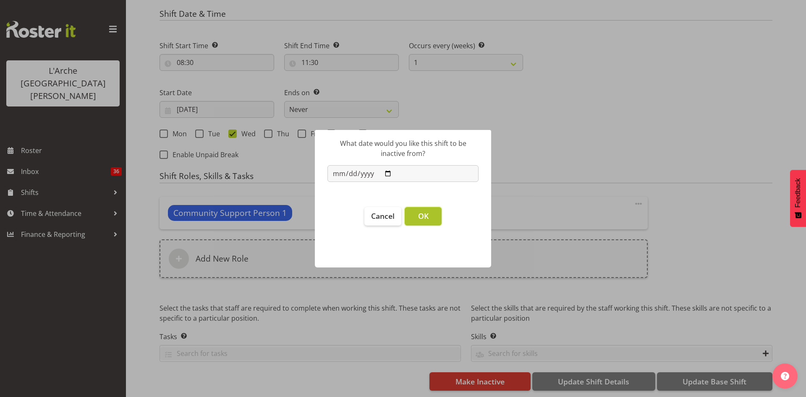
click at [421, 211] on span "OK" at bounding box center [423, 216] width 10 height 10
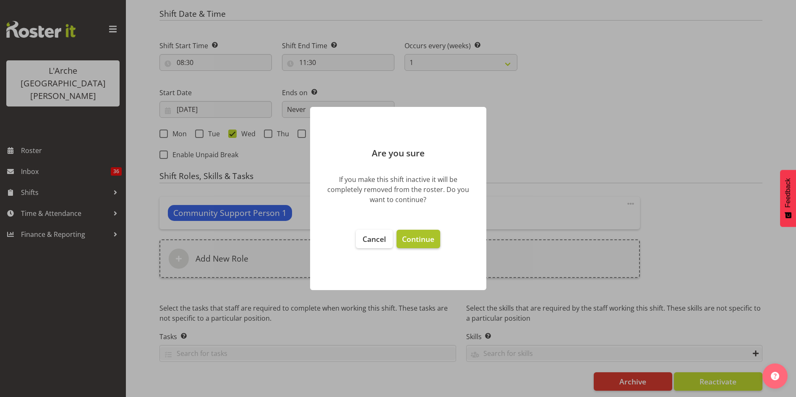
click at [408, 238] on span "Continue" at bounding box center [418, 239] width 32 height 10
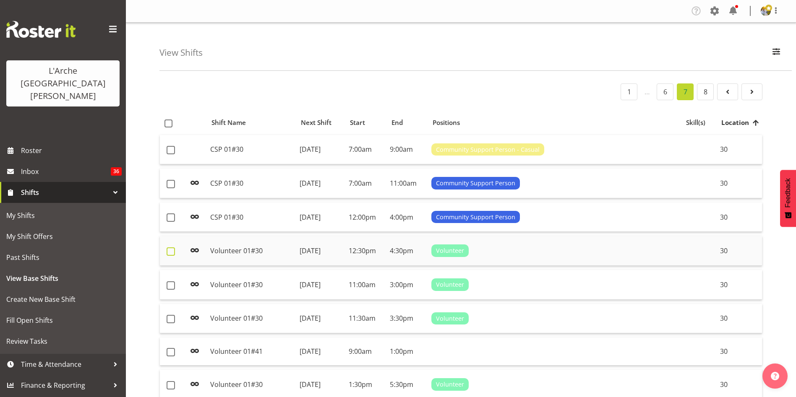
click at [169, 254] on span at bounding box center [171, 252] width 8 height 8
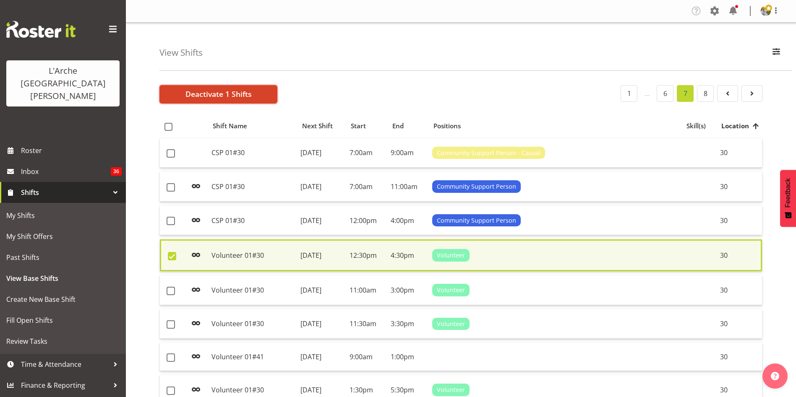
click at [258, 102] on button "Deactivate 1 Shifts" at bounding box center [218, 94] width 118 height 18
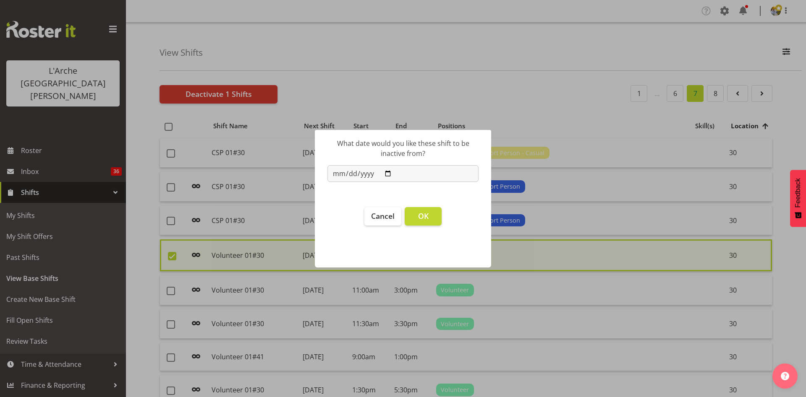
click at [444, 217] on footer "Cancel OK" at bounding box center [403, 233] width 176 height 69
click at [421, 218] on span "OK" at bounding box center [423, 216] width 10 height 10
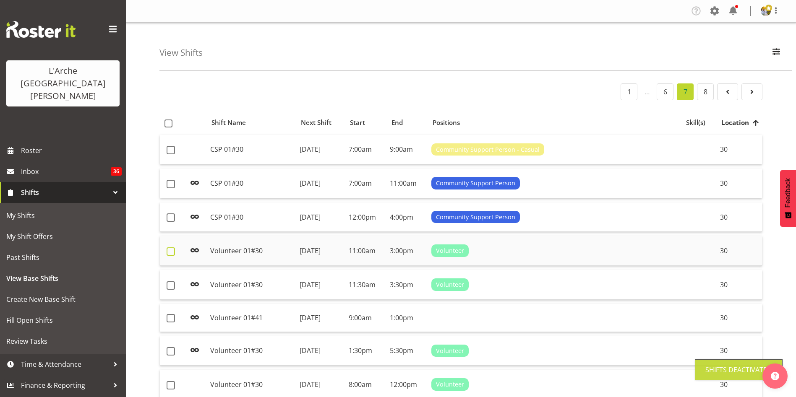
click at [170, 253] on span at bounding box center [171, 252] width 8 height 8
checkbox input "true"
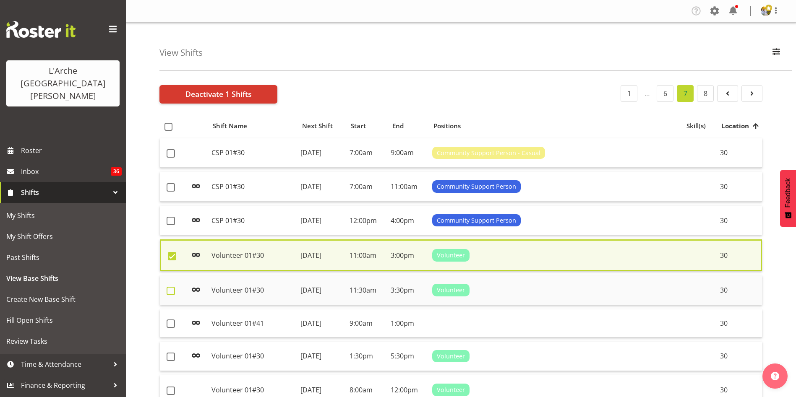
click at [172, 294] on span at bounding box center [171, 291] width 8 height 8
checkbox input "true"
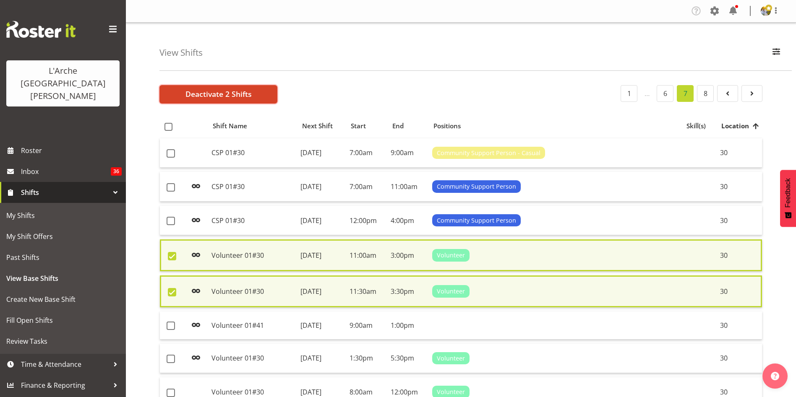
click at [219, 89] on span "Deactivate 2 Shifts" at bounding box center [218, 94] width 66 height 11
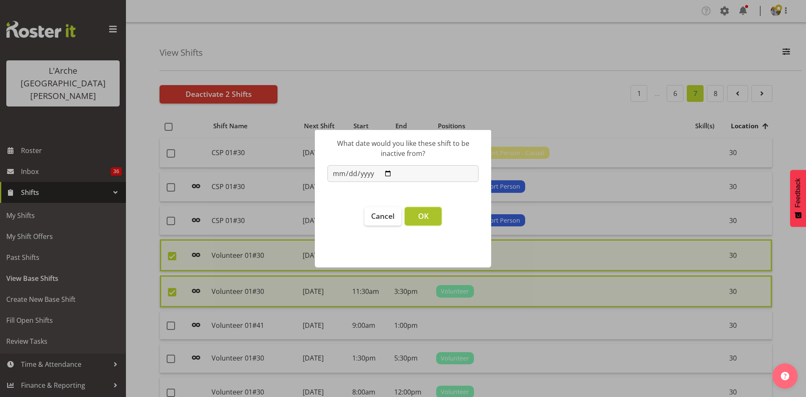
click at [431, 214] on button "OK" at bounding box center [423, 216] width 37 height 18
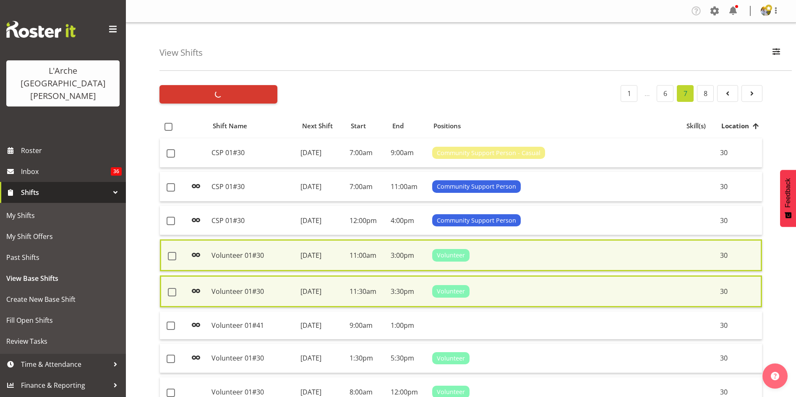
checkbox input "false"
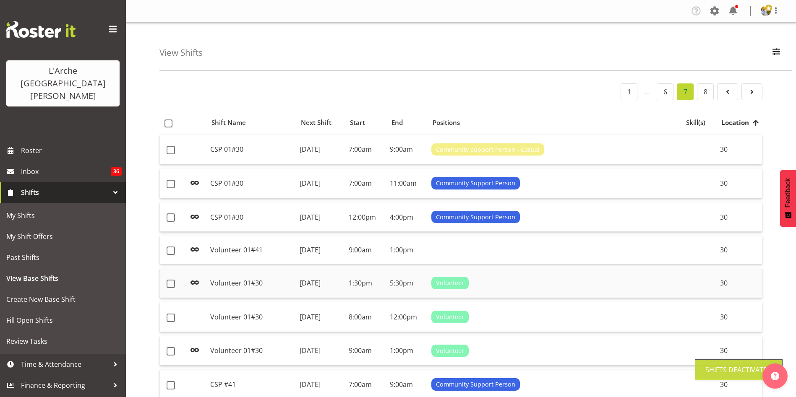
click at [170, 289] on td at bounding box center [173, 284] width 26 height 30
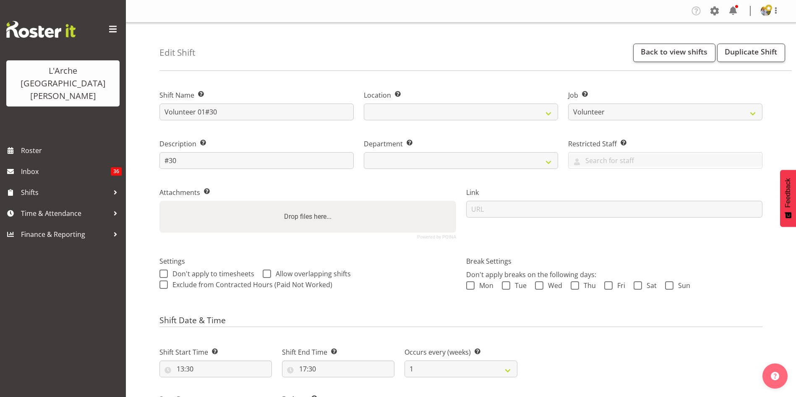
select select "4550"
select select
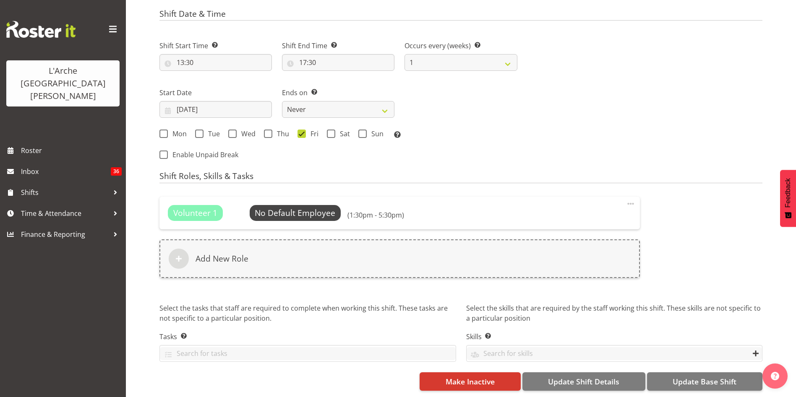
scroll to position [356, 0]
click at [507, 378] on button "Make Inactive" at bounding box center [470, 382] width 101 height 18
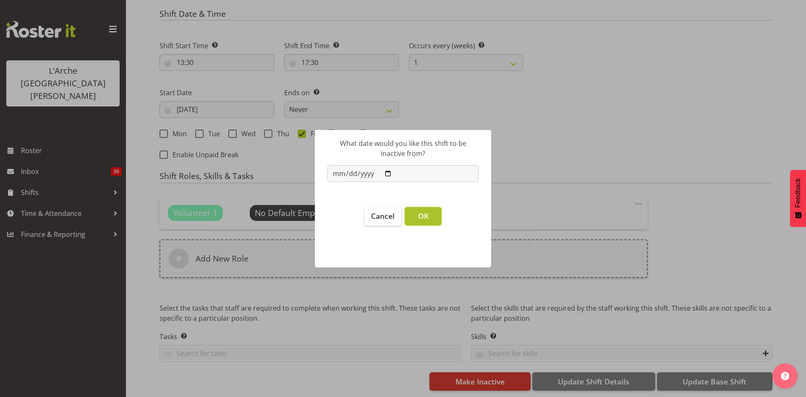
click at [433, 220] on button "OK" at bounding box center [423, 216] width 37 height 18
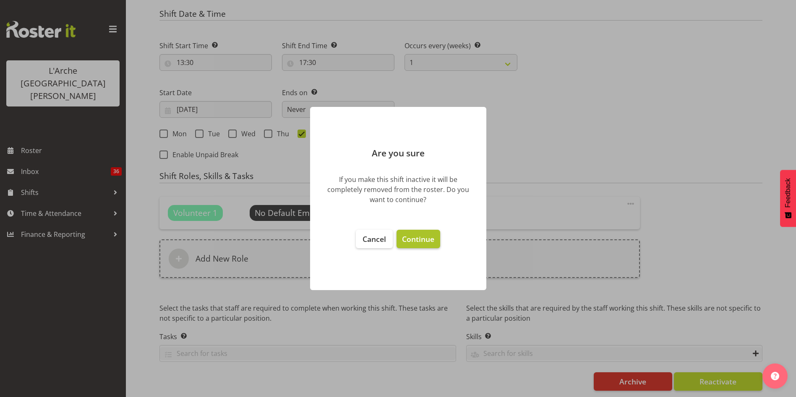
click at [405, 241] on span "Continue" at bounding box center [418, 239] width 32 height 10
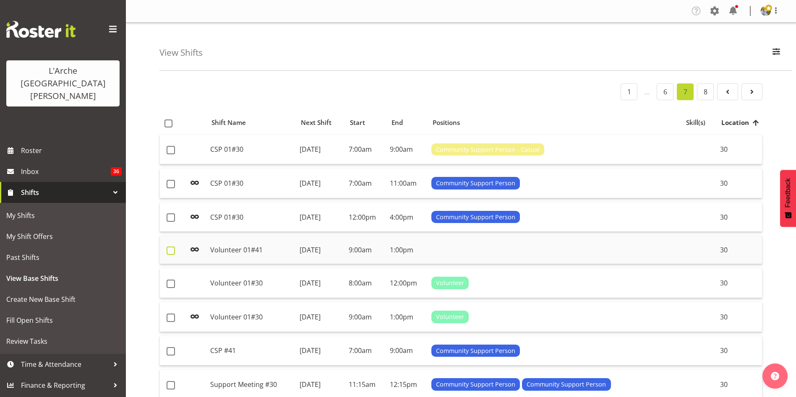
click at [173, 254] on span at bounding box center [171, 251] width 8 height 8
checkbox input "true"
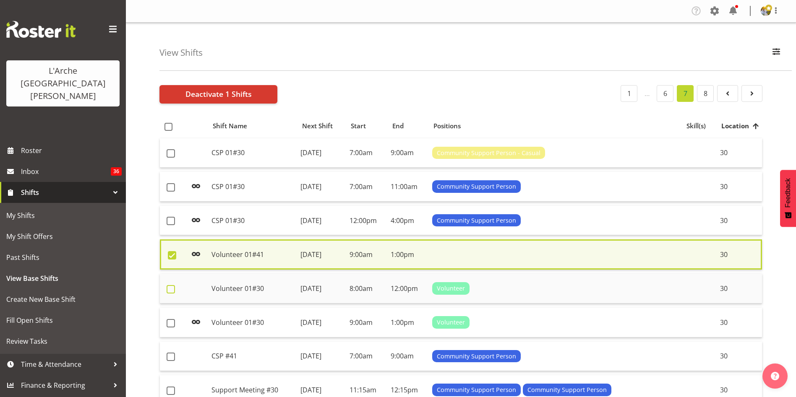
click at [172, 293] on span at bounding box center [171, 289] width 8 height 8
checkbox input "true"
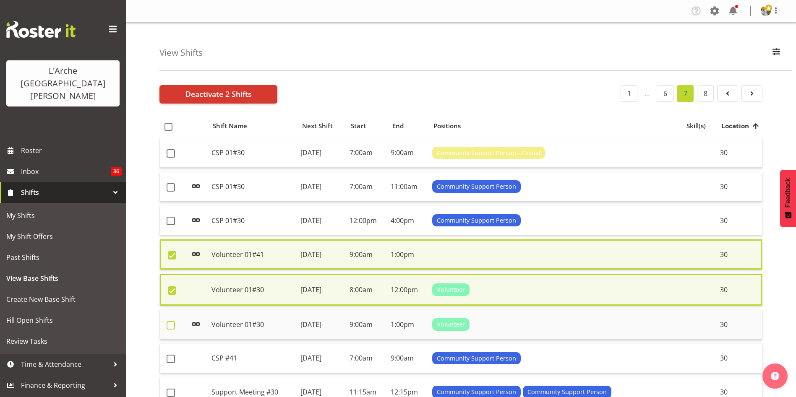
click at [171, 325] on span at bounding box center [171, 325] width 8 height 8
checkbox input "true"
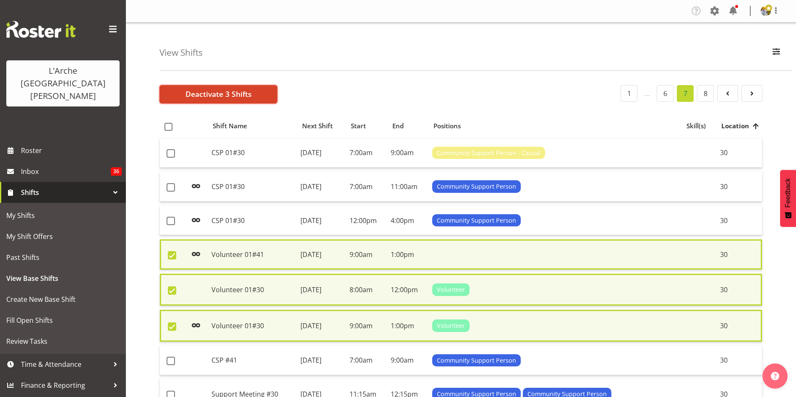
click at [216, 94] on span "Deactivate 3 Shifts" at bounding box center [218, 94] width 66 height 11
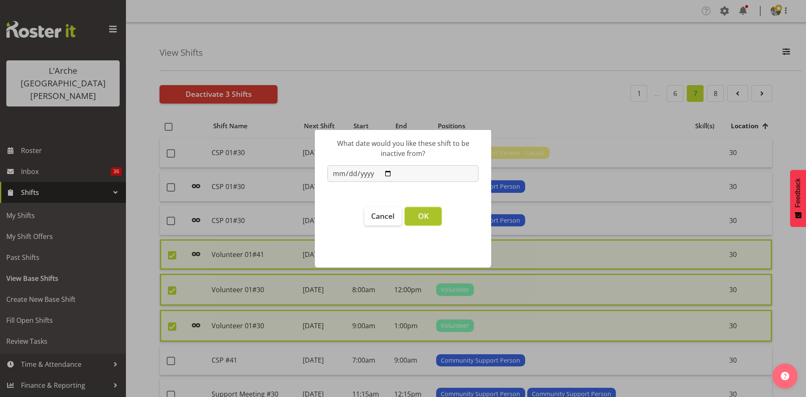
click at [428, 220] on button "OK" at bounding box center [423, 216] width 37 height 18
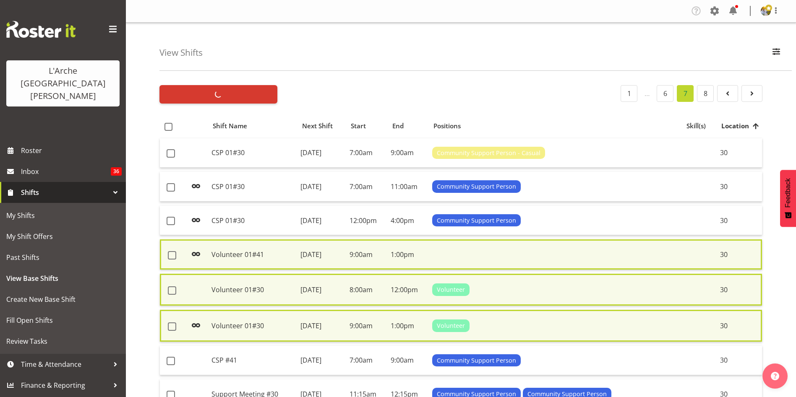
checkbox input "false"
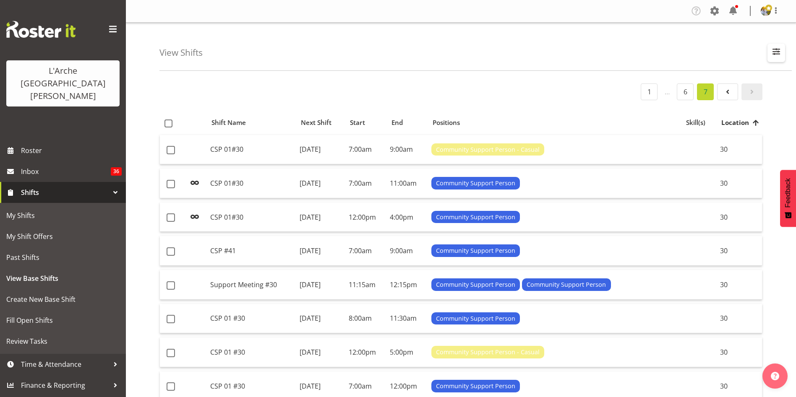
click at [776, 52] on span "button" at bounding box center [776, 51] width 11 height 11
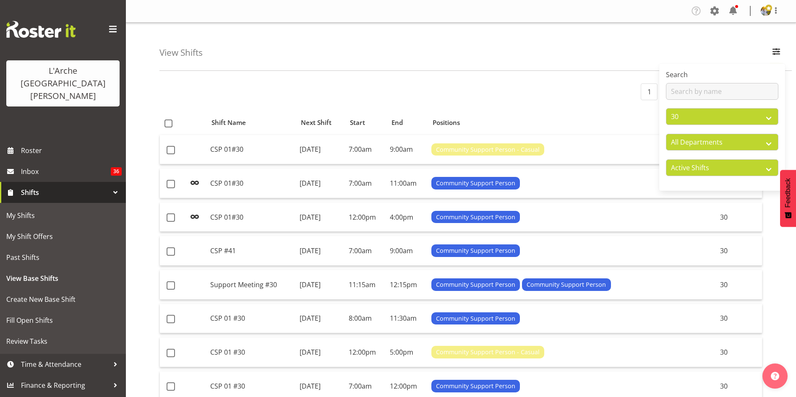
click at [582, 50] on div "View Shifts Search All Locations 20 30 41 5 56b 65a 73 Art and Music [GEOGRAPHI…" at bounding box center [475, 47] width 632 height 48
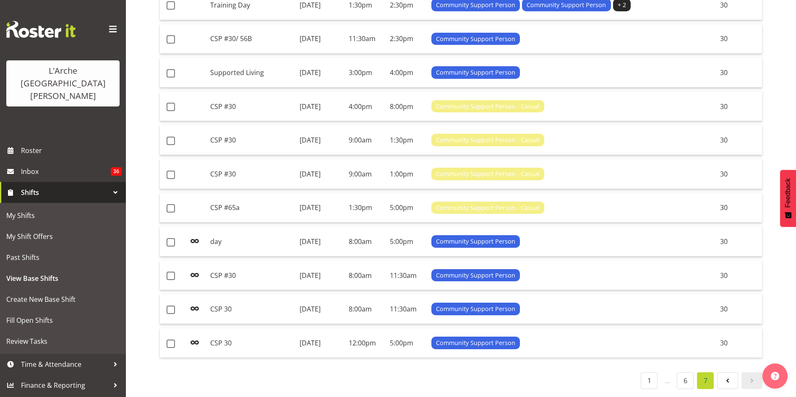
scroll to position [560, 0]
click at [684, 377] on link "6" at bounding box center [685, 381] width 17 height 17
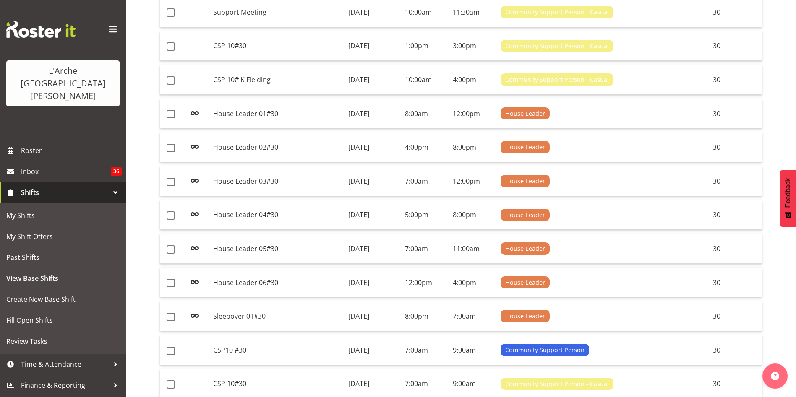
scroll to position [594, 0]
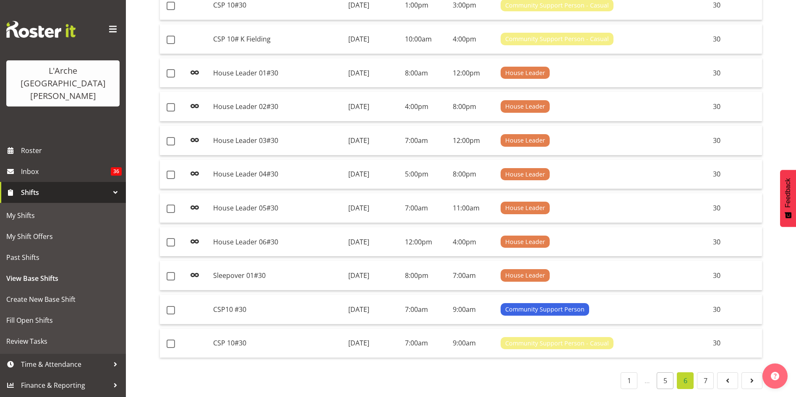
click at [665, 373] on link "5" at bounding box center [665, 381] width 17 height 17
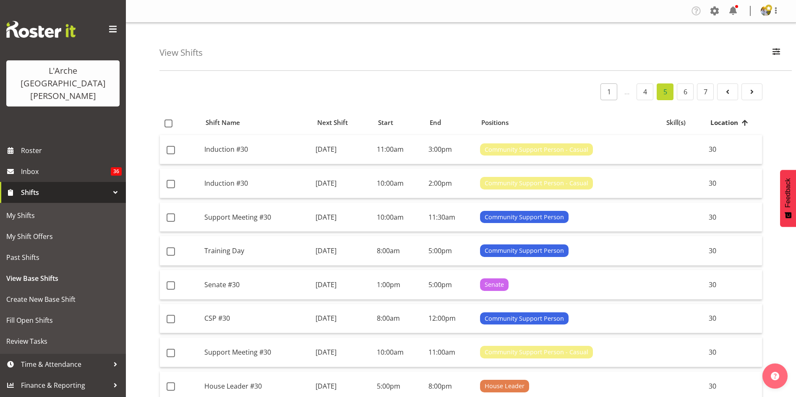
click at [609, 91] on link "1" at bounding box center [609, 92] width 17 height 17
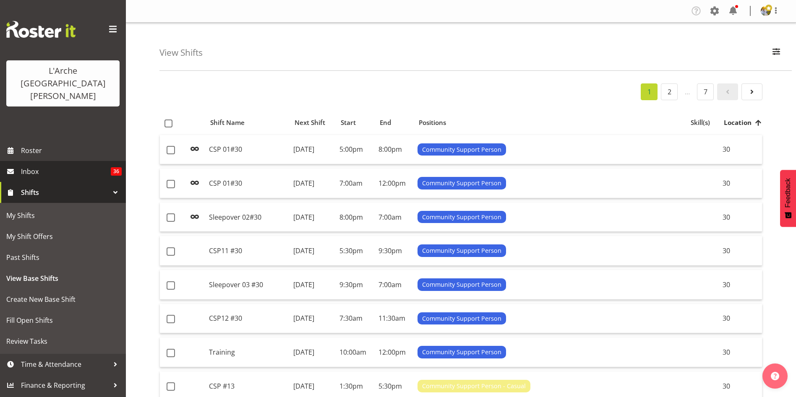
click at [67, 165] on span "Inbox" at bounding box center [66, 171] width 90 height 13
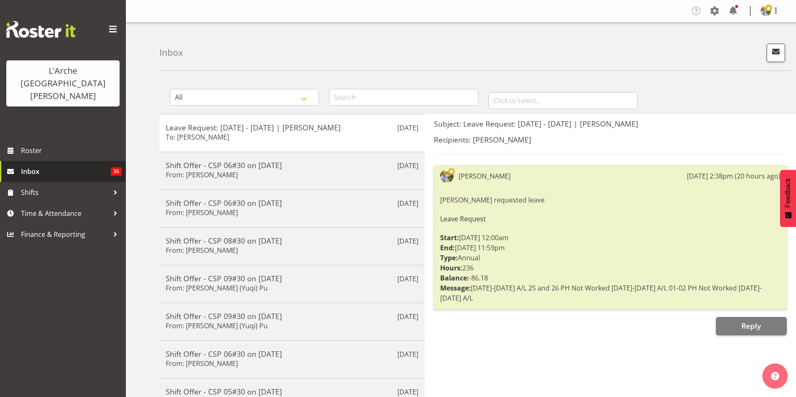
click at [30, 165] on span "Inbox" at bounding box center [66, 171] width 90 height 13
click at [75, 140] on link "Roster" at bounding box center [63, 150] width 126 height 21
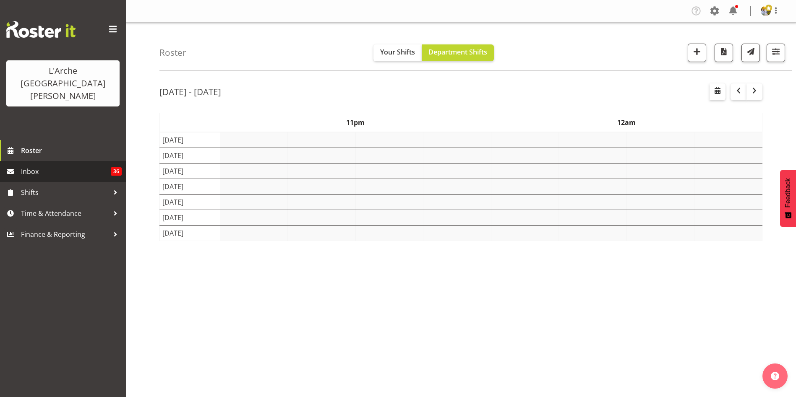
click at [68, 165] on span "Inbox" at bounding box center [66, 171] width 90 height 13
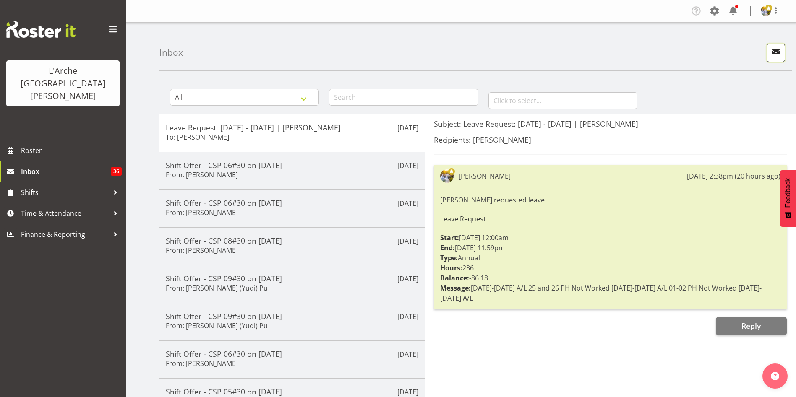
click at [776, 56] on span "button" at bounding box center [776, 51] width 11 height 11
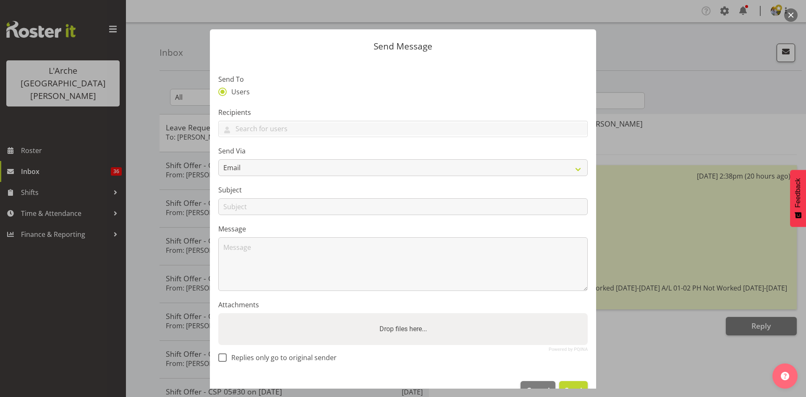
click at [784, 10] on div at bounding box center [403, 198] width 806 height 397
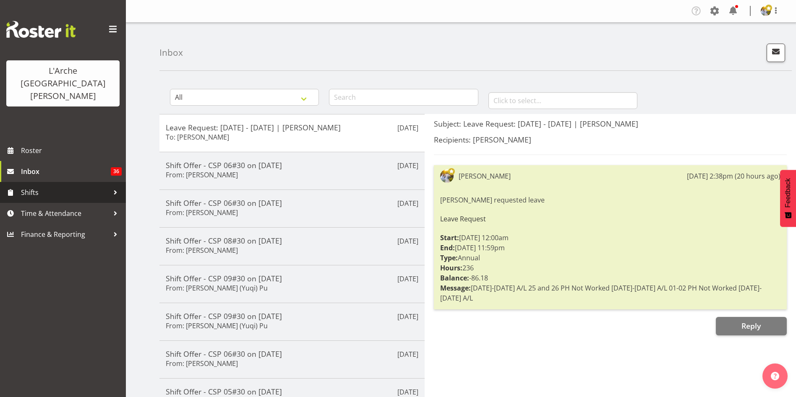
click at [56, 186] on span "Shifts" at bounding box center [65, 192] width 88 height 13
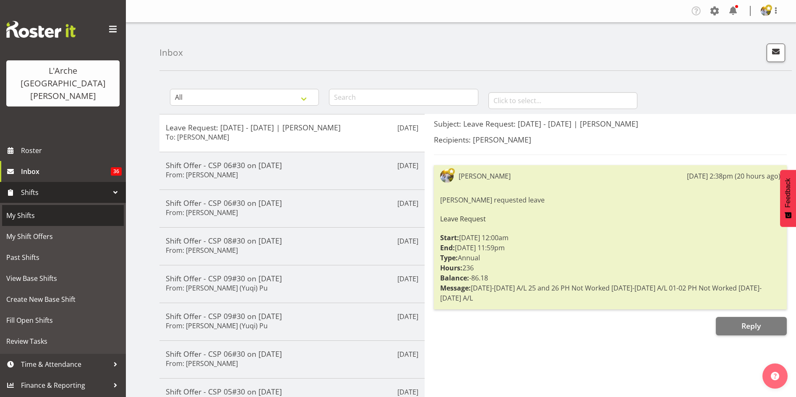
click at [49, 205] on link "My Shifts" at bounding box center [63, 215] width 122 height 21
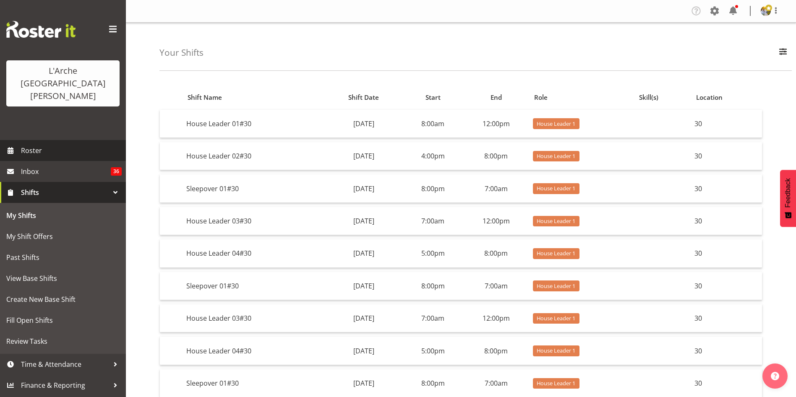
click at [48, 144] on span "Roster" at bounding box center [71, 150] width 101 height 13
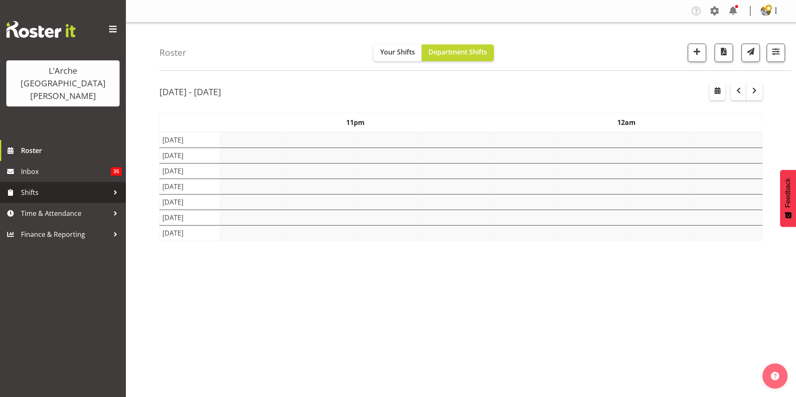
select select "shift"
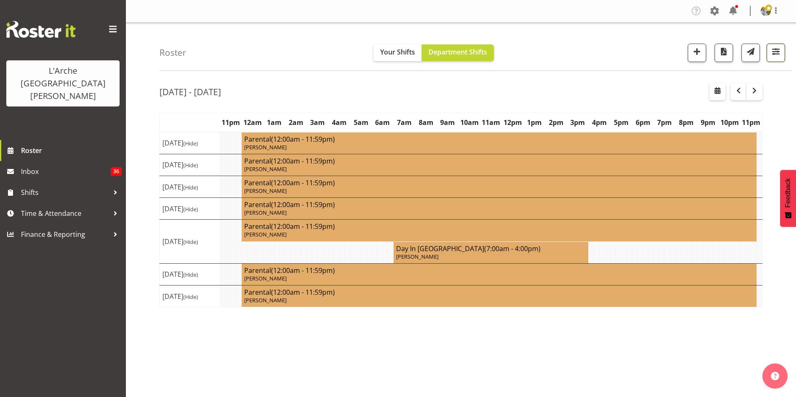
click at [776, 52] on span "button" at bounding box center [776, 51] width 11 height 11
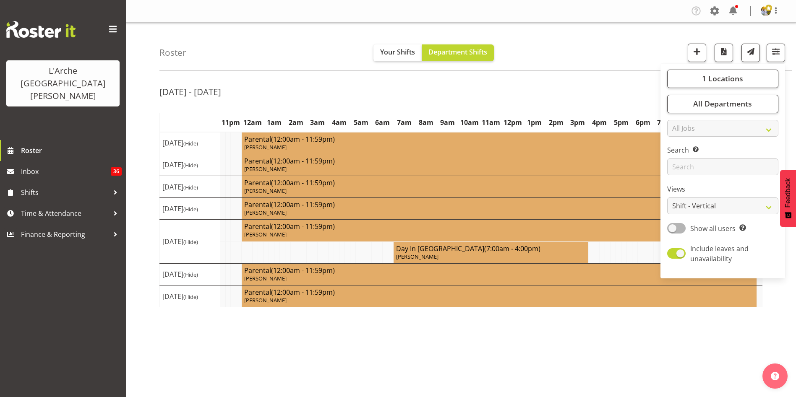
click at [679, 233] on span at bounding box center [676, 228] width 18 height 10
click at [673, 231] on input "Show all users Show only rostered employees" at bounding box center [669, 228] width 5 height 5
checkbox input "true"
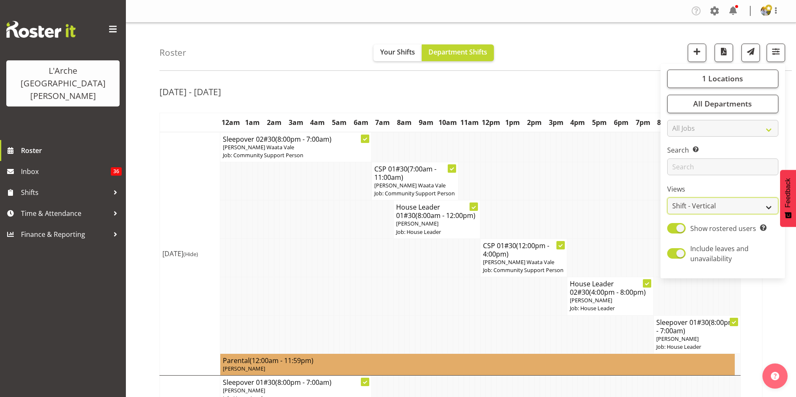
click at [681, 209] on select "Staff Role Shift - Horizontal Shift - Vertical Staff - Location" at bounding box center [722, 206] width 111 height 17
select select "staff"
click at [668, 198] on select "Staff Role Shift - Horizontal Shift - Vertical Staff - Location" at bounding box center [722, 206] width 111 height 17
